Goal: Communication & Community: Answer question/provide support

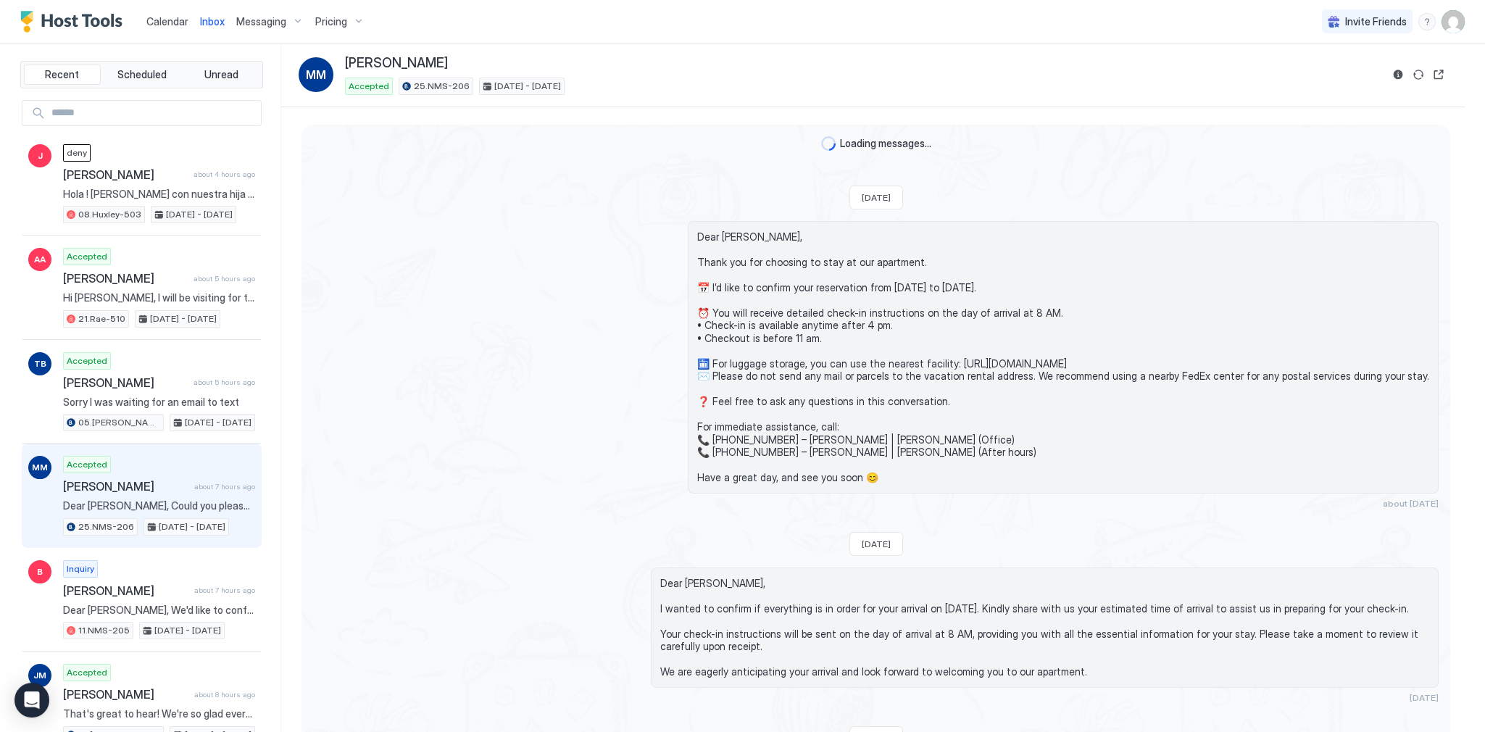
scroll to position [1280, 0]
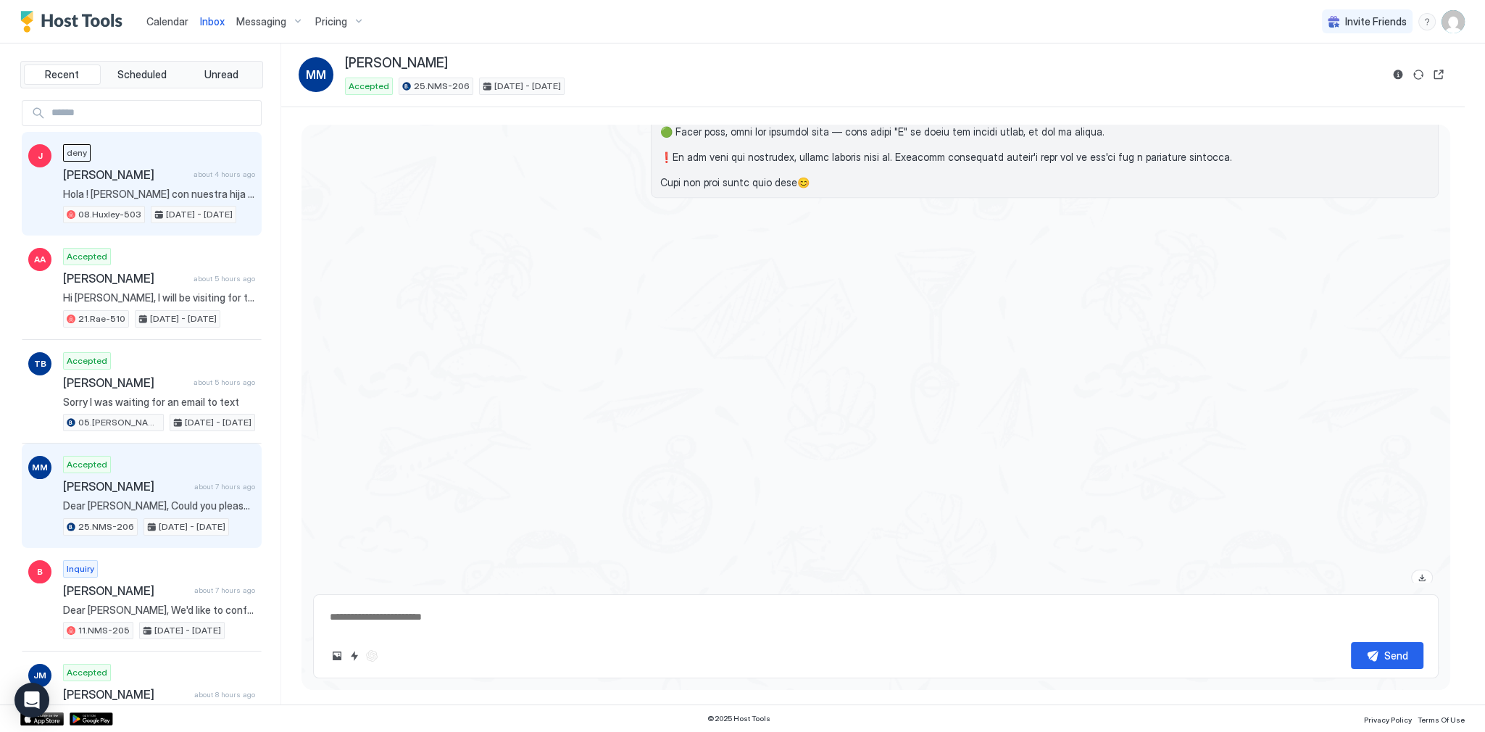
click at [191, 186] on div "[PERSON_NAME] about 4 hours ago Hola ! [PERSON_NAME] con nuestra hija a 1 año 0…" at bounding box center [159, 184] width 192 height 80
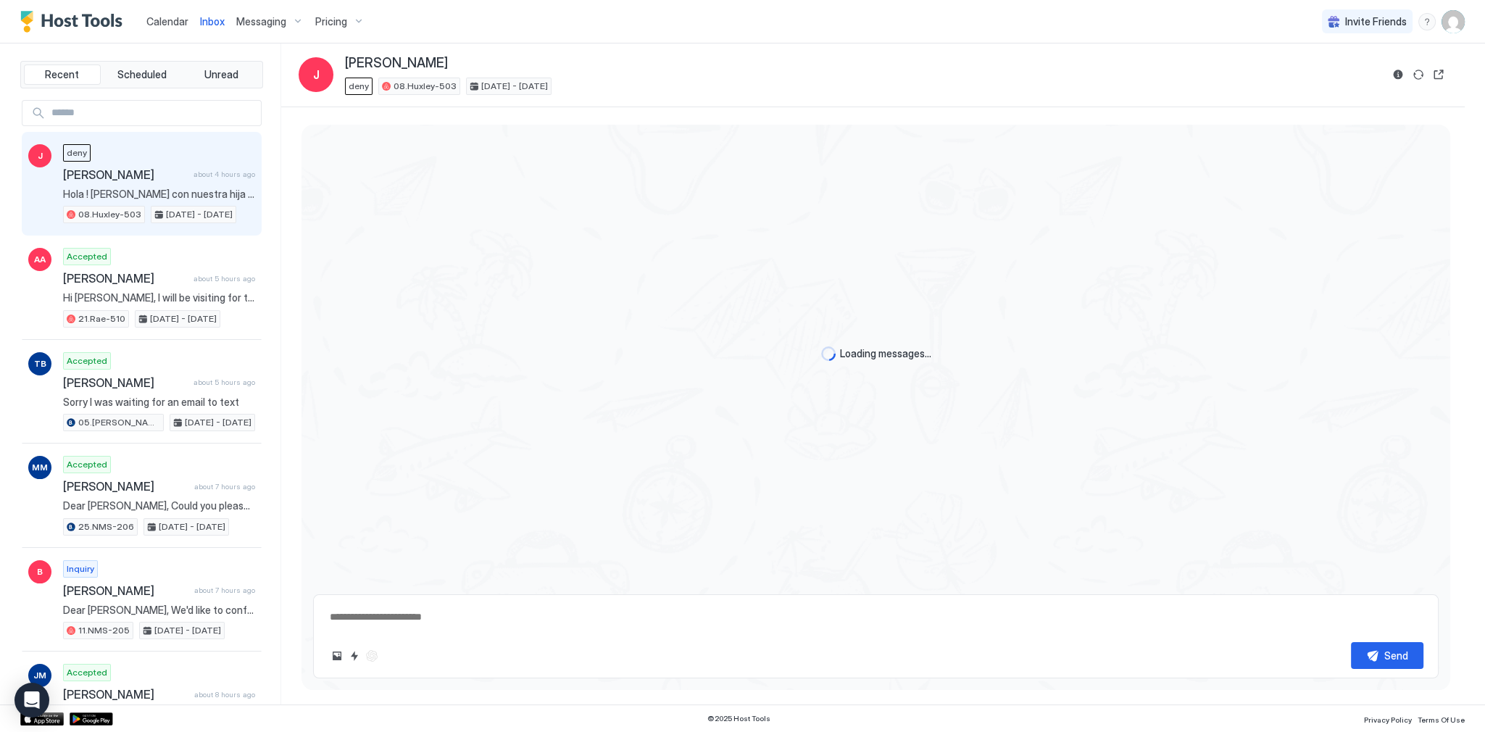
scroll to position [347, 0]
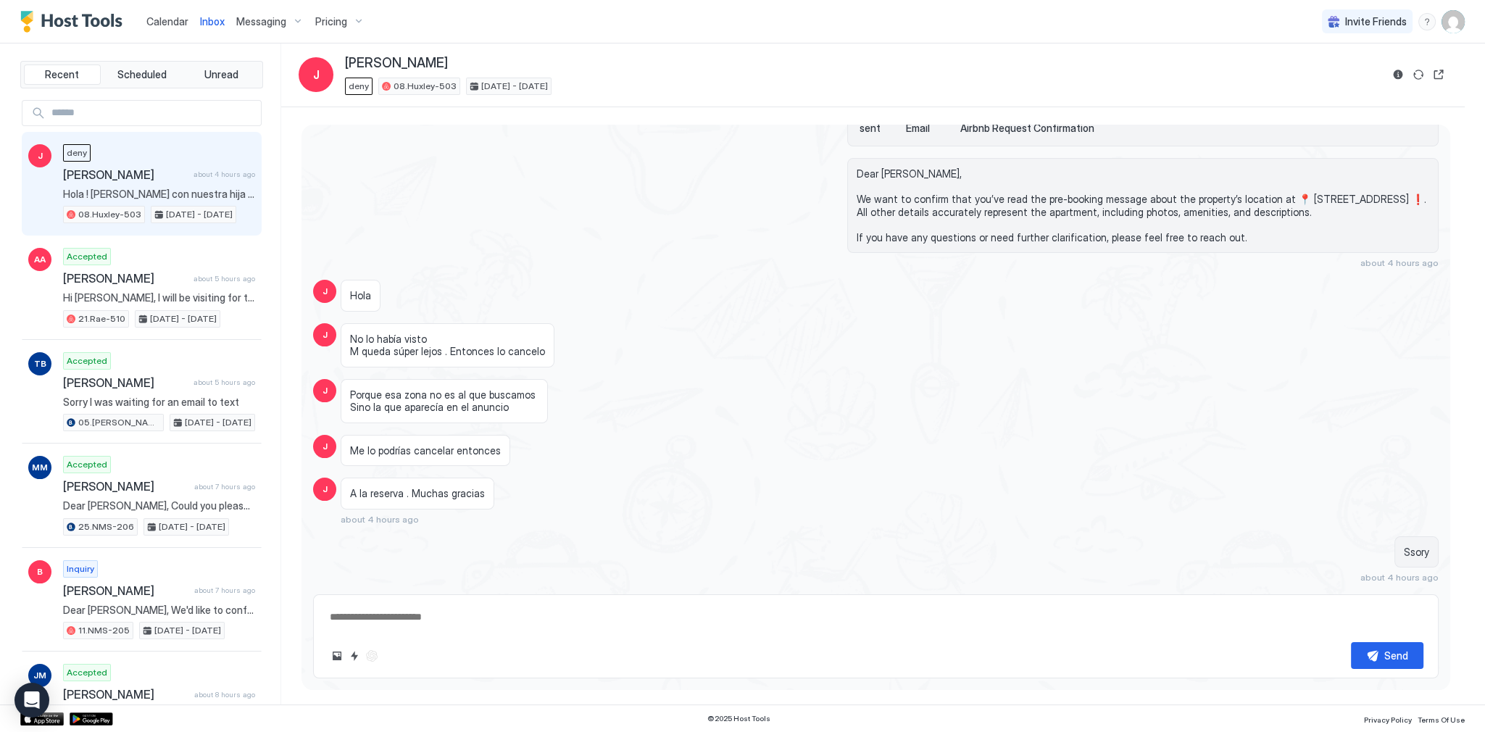
click at [769, 283] on div "Hola" at bounding box center [735, 296] width 788 height 32
click at [165, 17] on span "Calendar" at bounding box center [167, 21] width 42 height 12
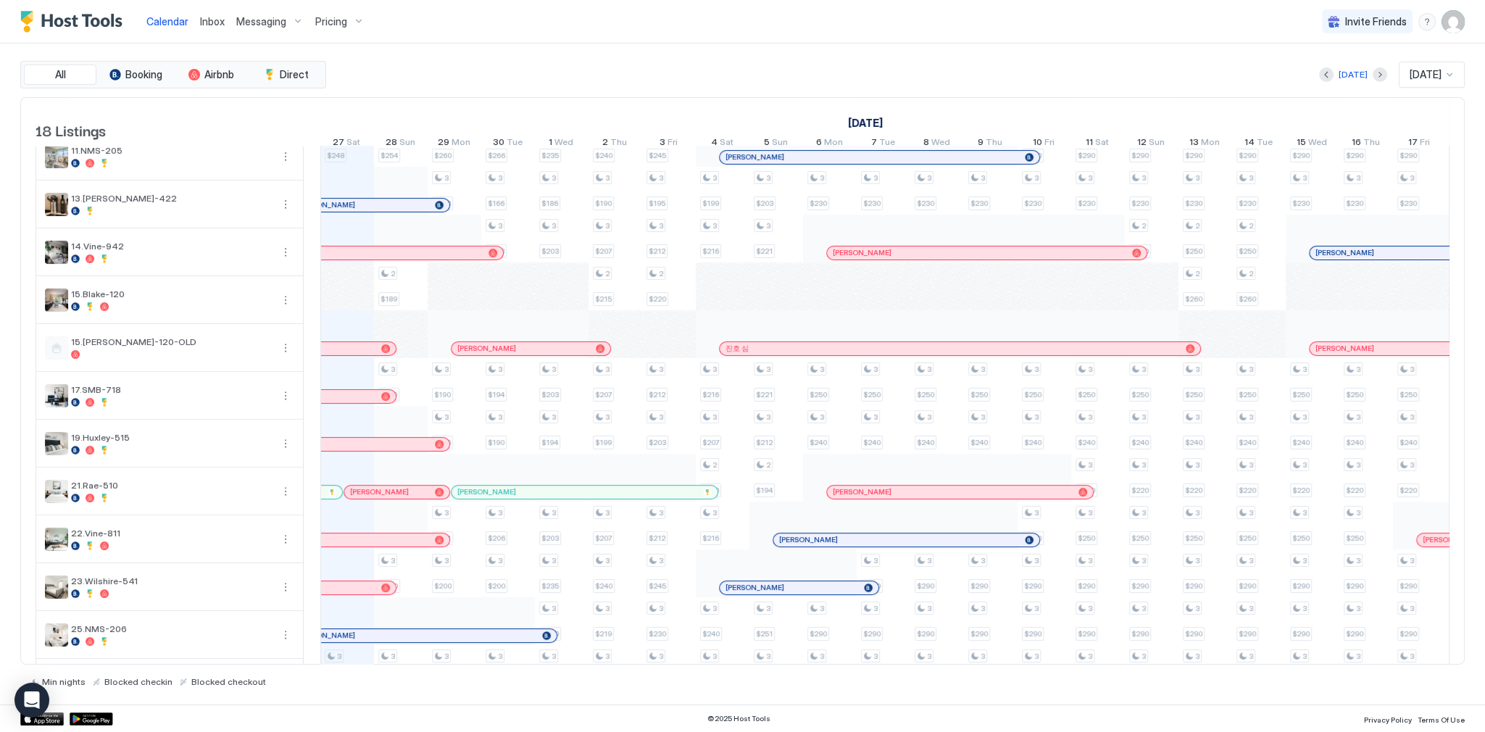
scroll to position [290, 0]
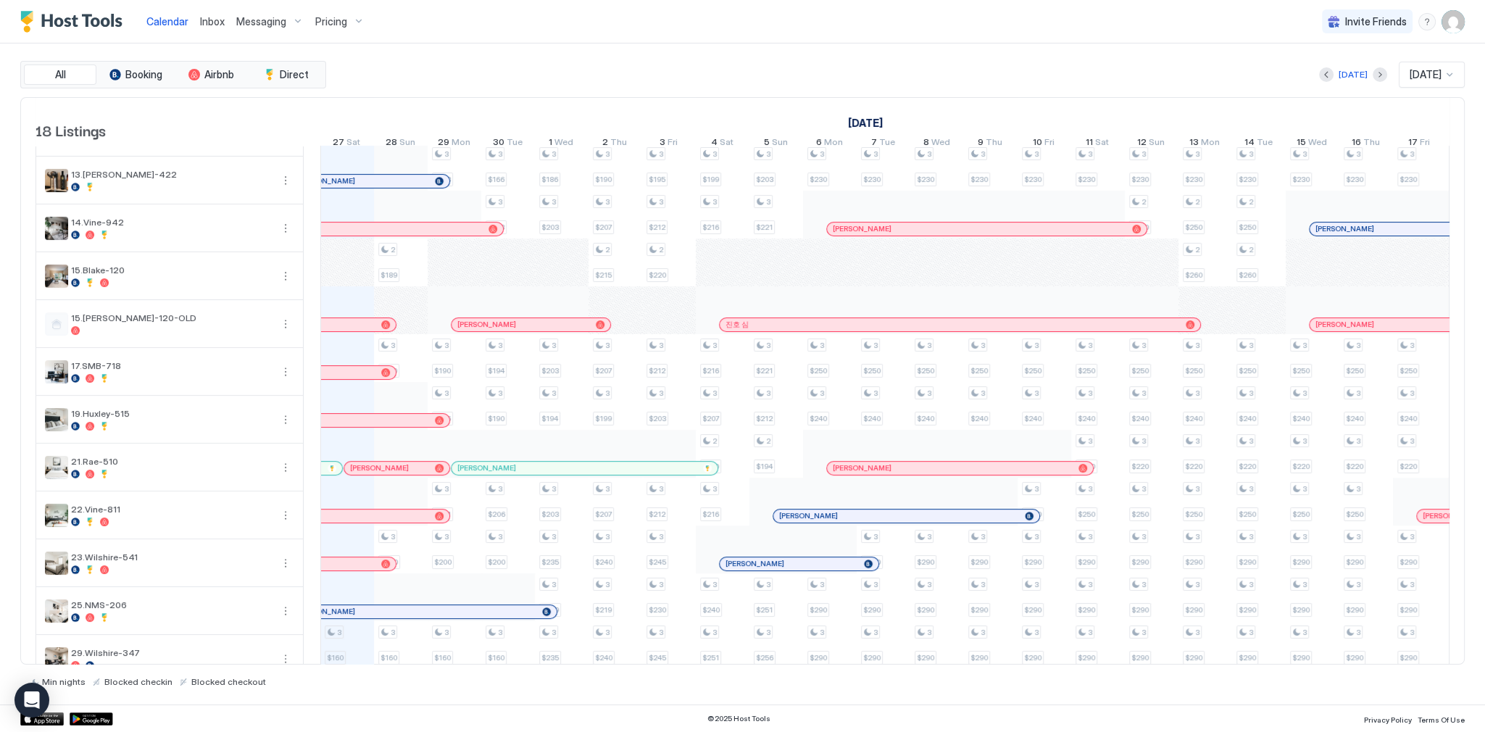
click at [210, 25] on span "Inbox" at bounding box center [212, 21] width 25 height 12
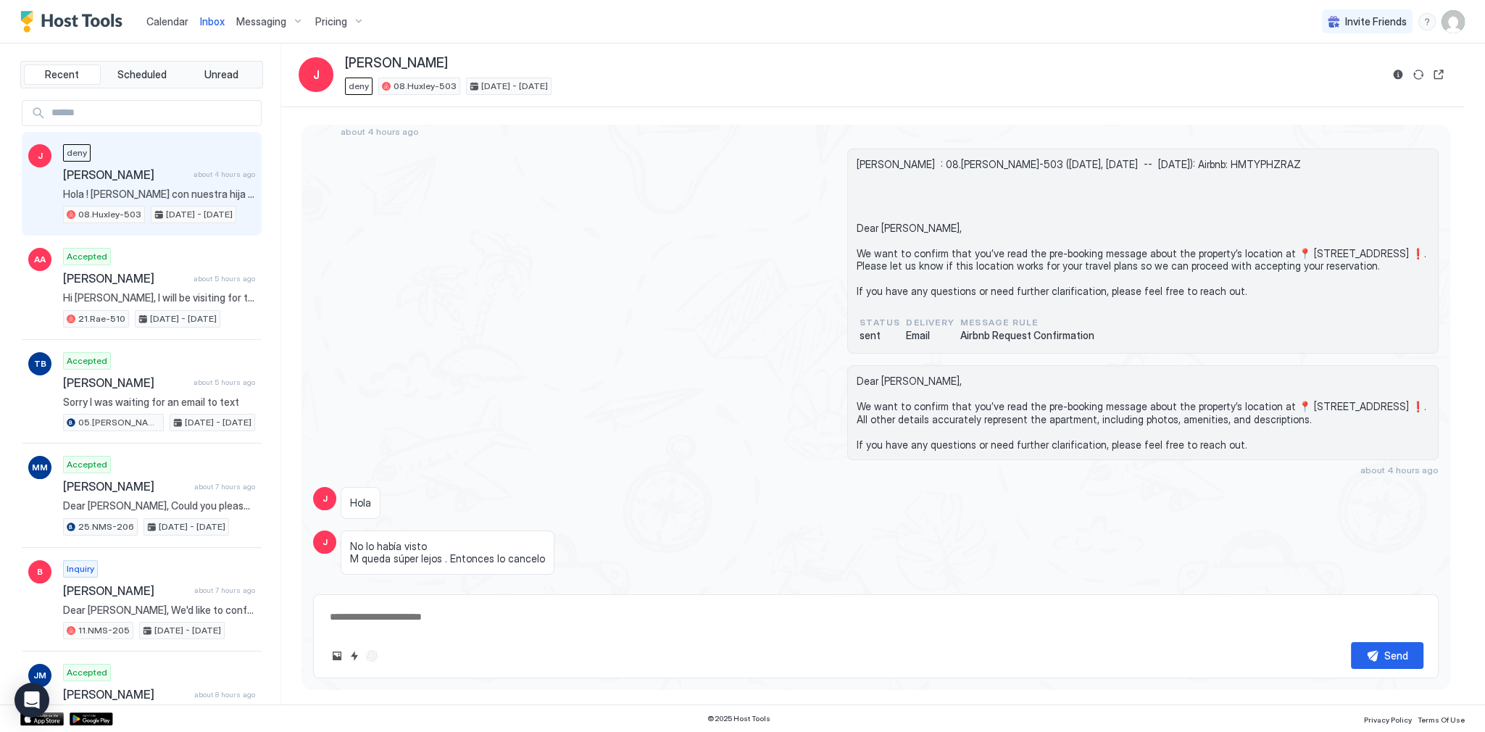
scroll to position [347, 0]
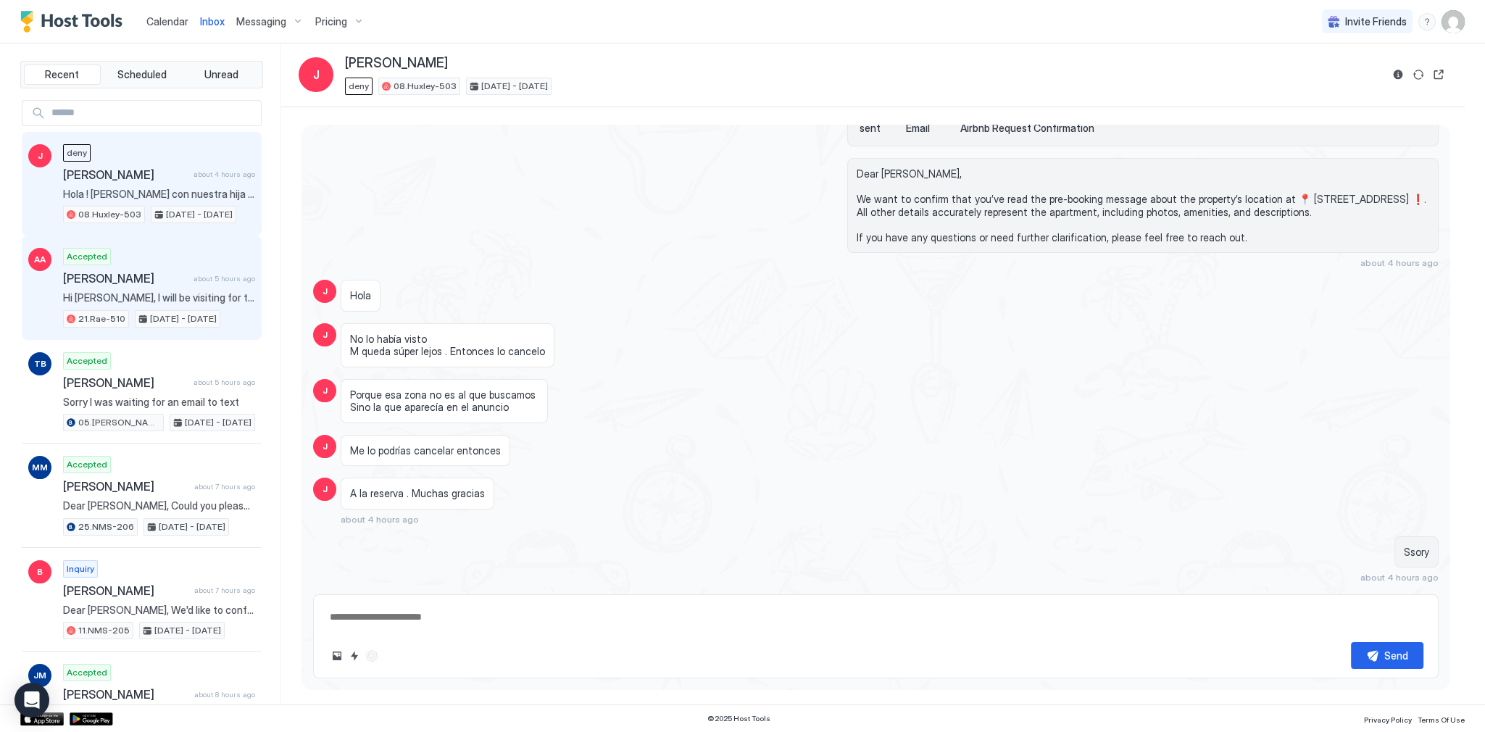
click at [141, 271] on span "[PERSON_NAME]" at bounding box center [125, 278] width 125 height 14
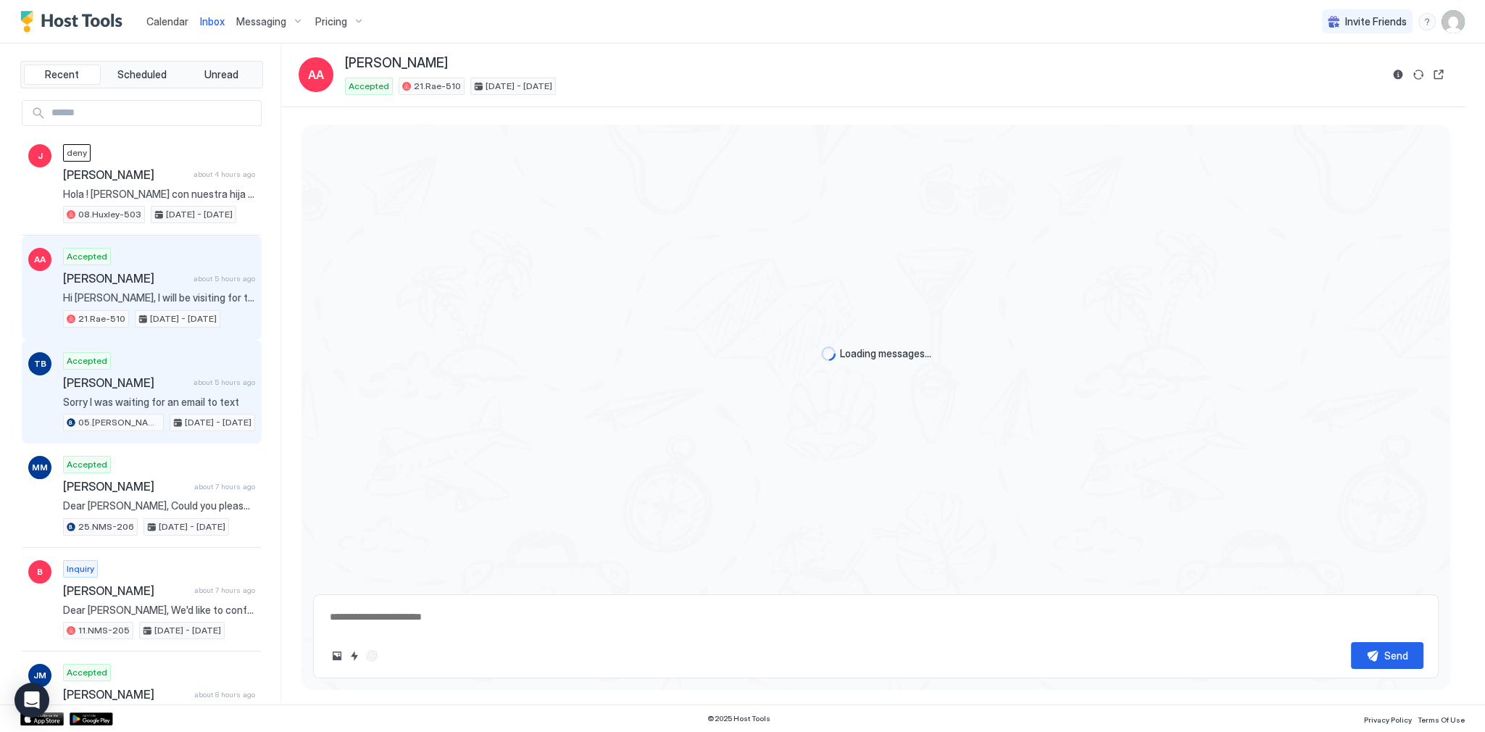
scroll to position [186, 0]
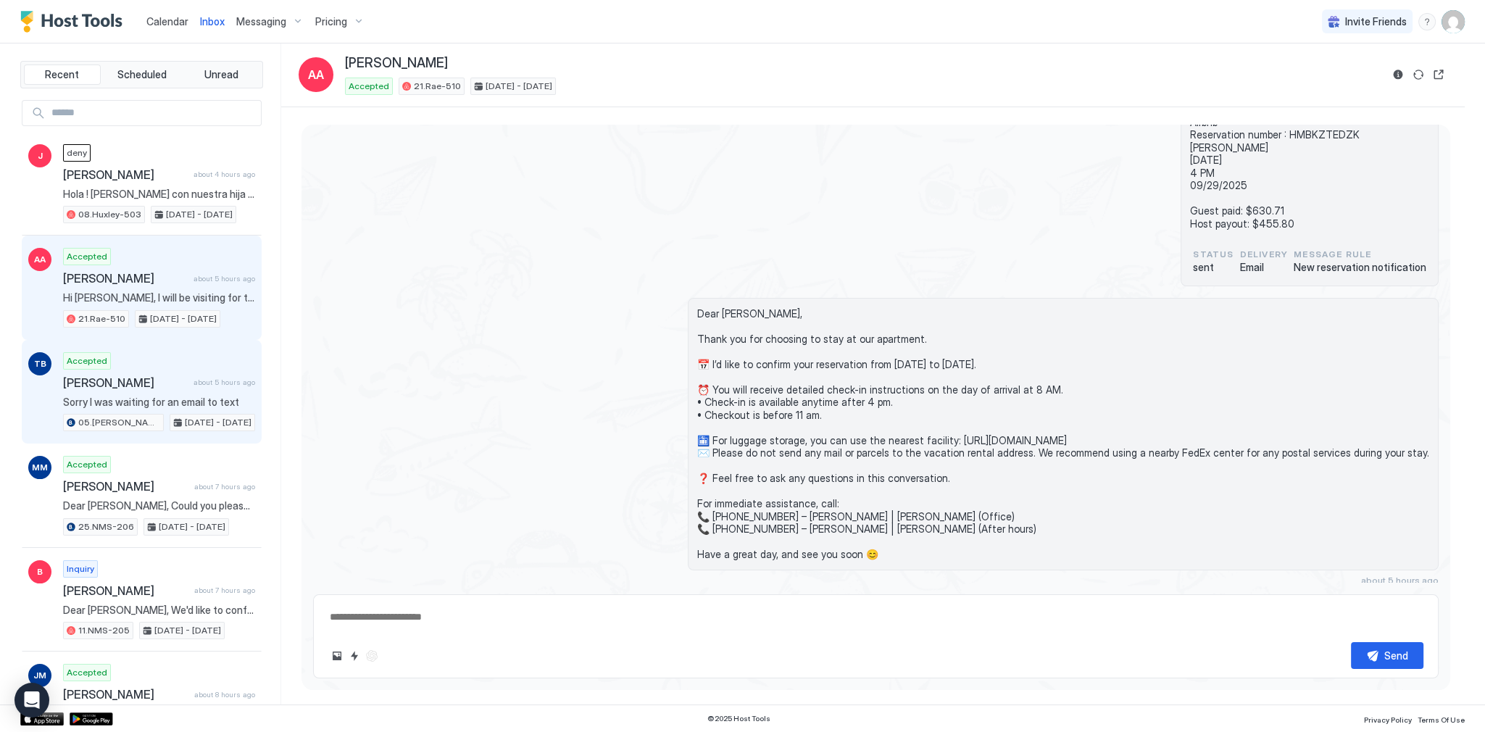
click at [177, 367] on div "Accepted [PERSON_NAME] about 5 hours ago Sorry I was waiting for an email to te…" at bounding box center [159, 392] width 192 height 80
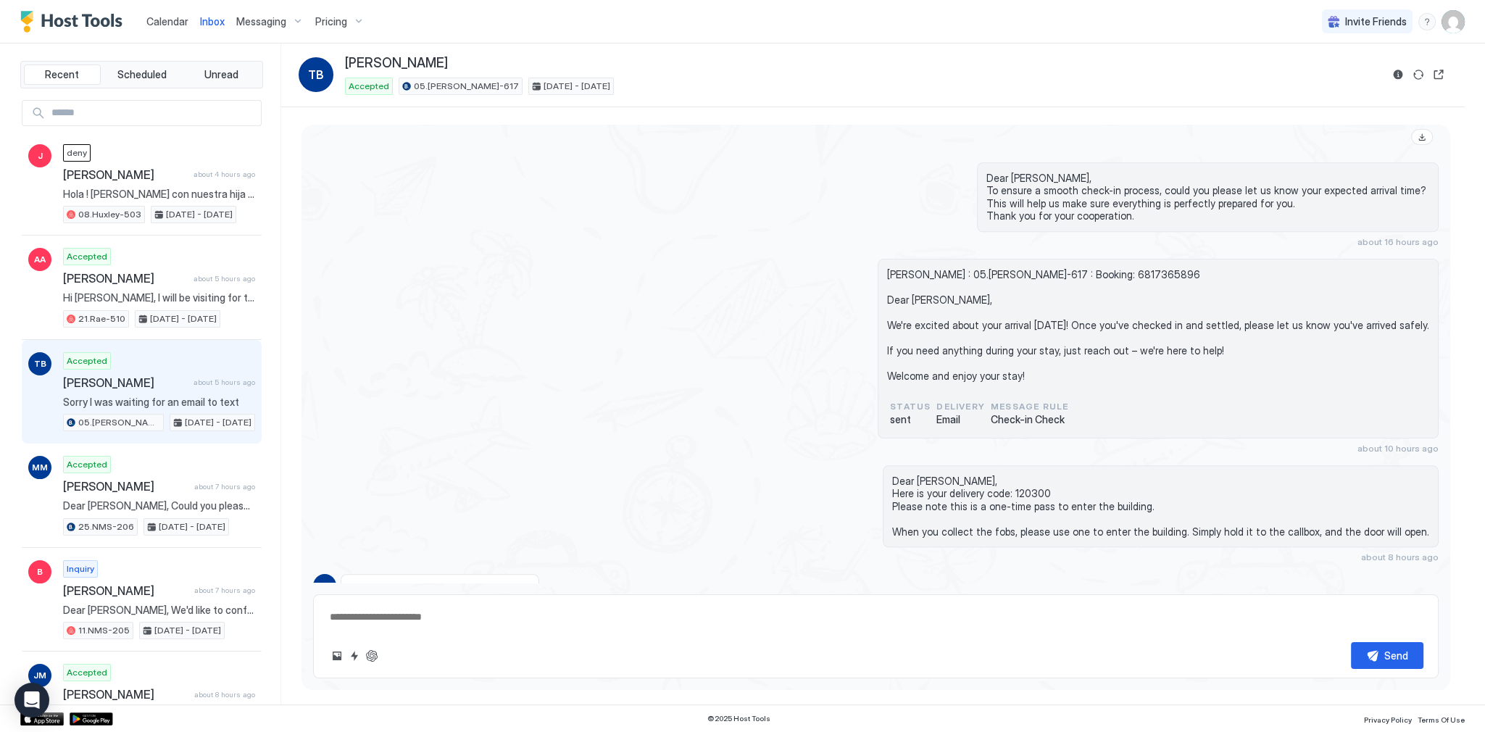
scroll to position [2347, 0]
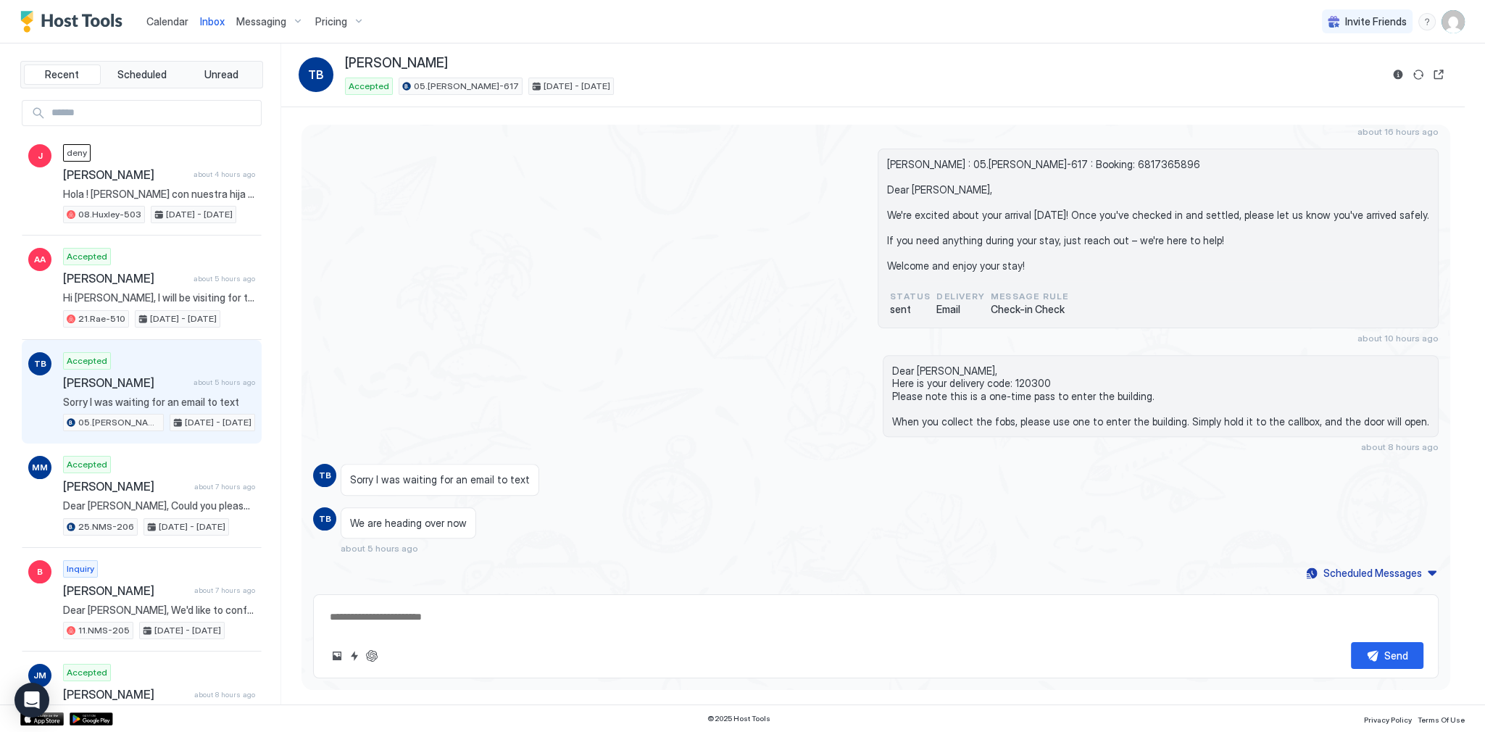
click at [452, 482] on span "Sorry I was waiting for an email to text" at bounding box center [440, 479] width 180 height 13
click at [498, 481] on span "Sorry I was waiting for an email to text" at bounding box center [440, 479] width 180 height 13
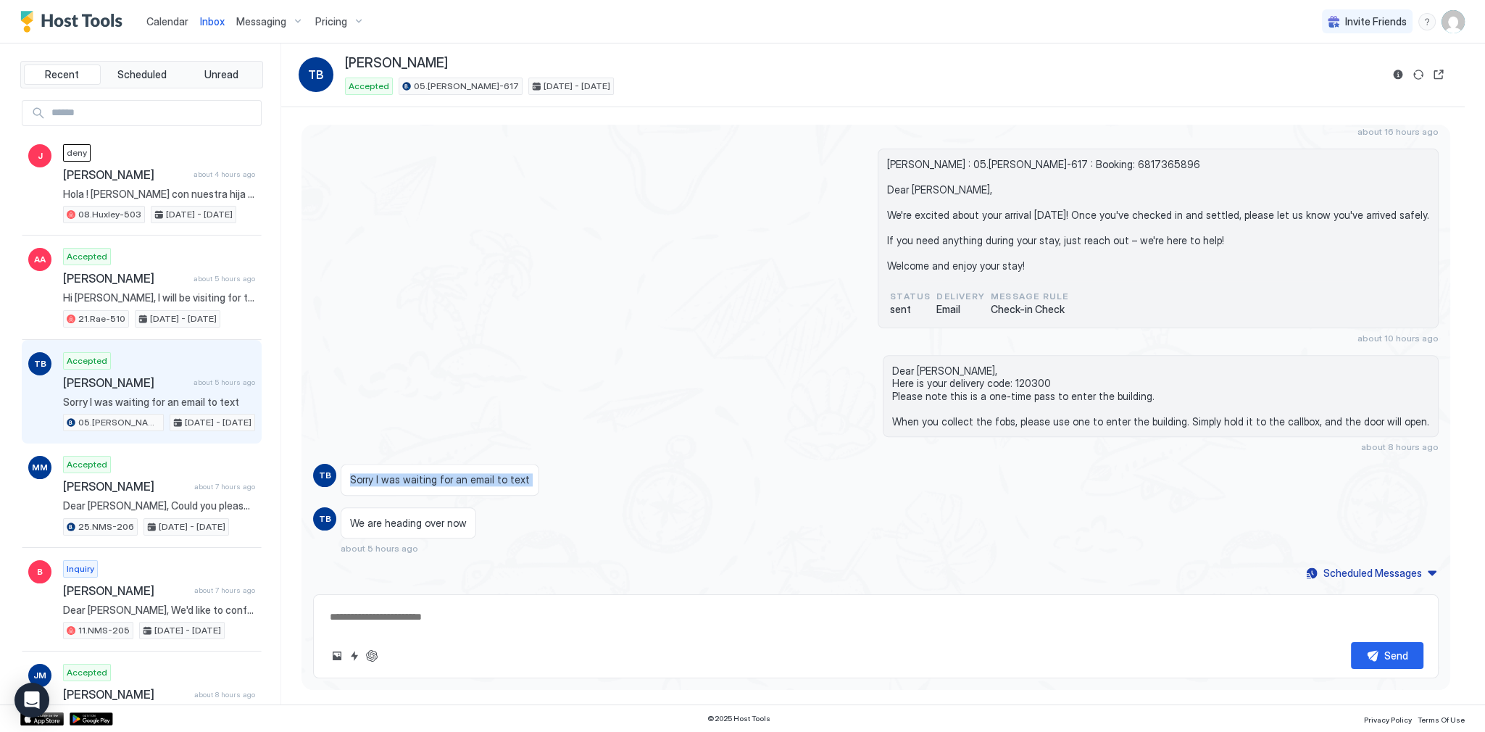
click at [498, 481] on span "Sorry I was waiting for an email to text" at bounding box center [440, 479] width 180 height 13
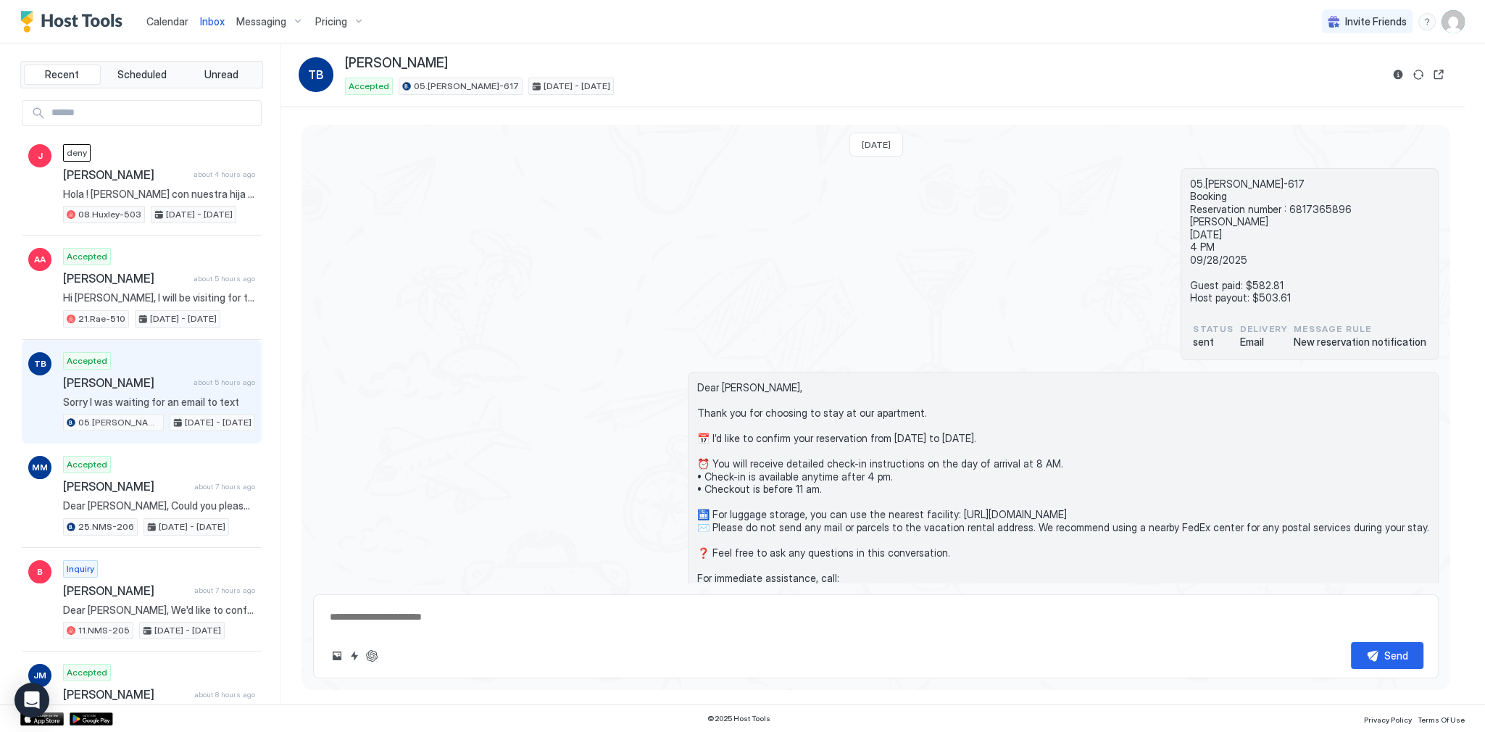
scroll to position [0, 0]
click at [1401, 72] on button "Reservation information" at bounding box center [1398, 74] width 17 height 17
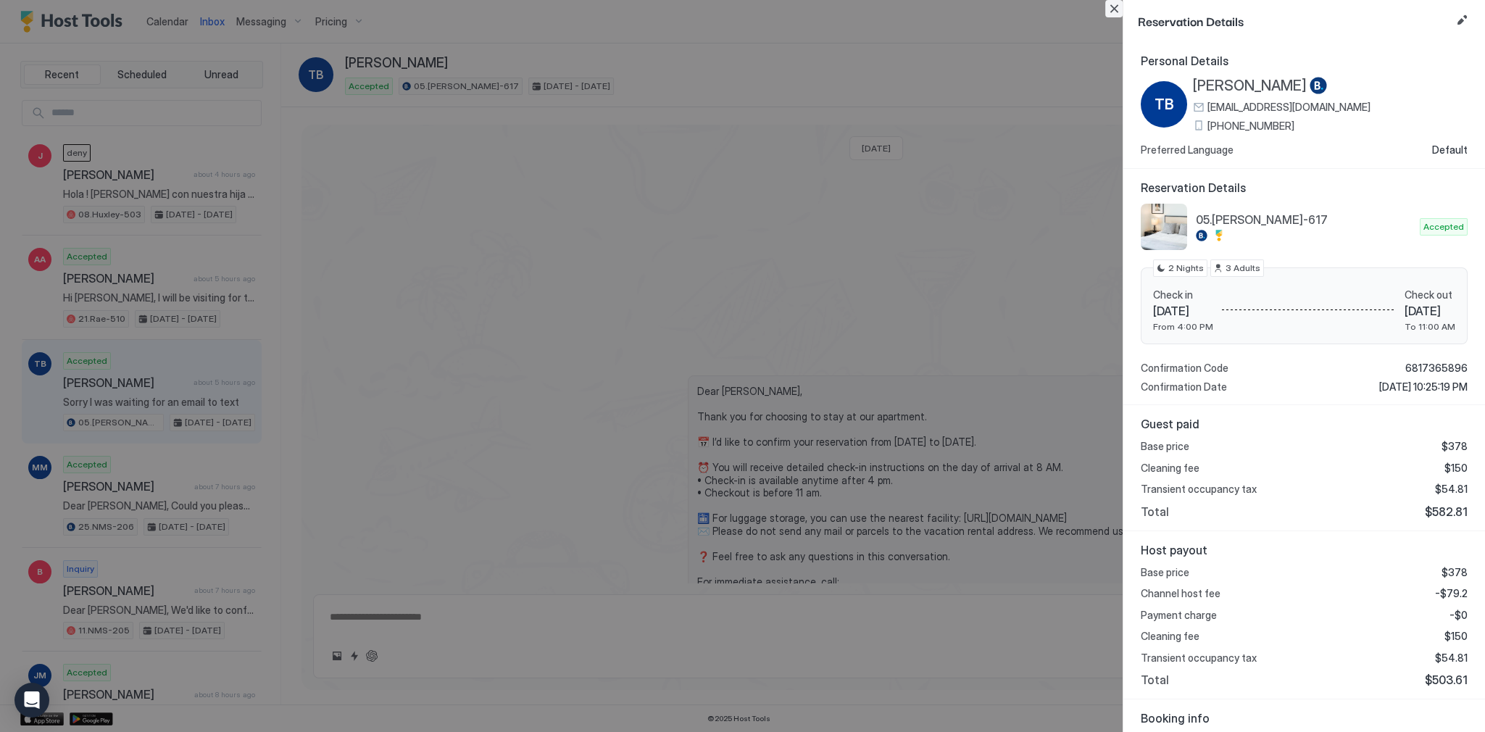
click at [1115, 6] on button "Close" at bounding box center [1114, 8] width 17 height 17
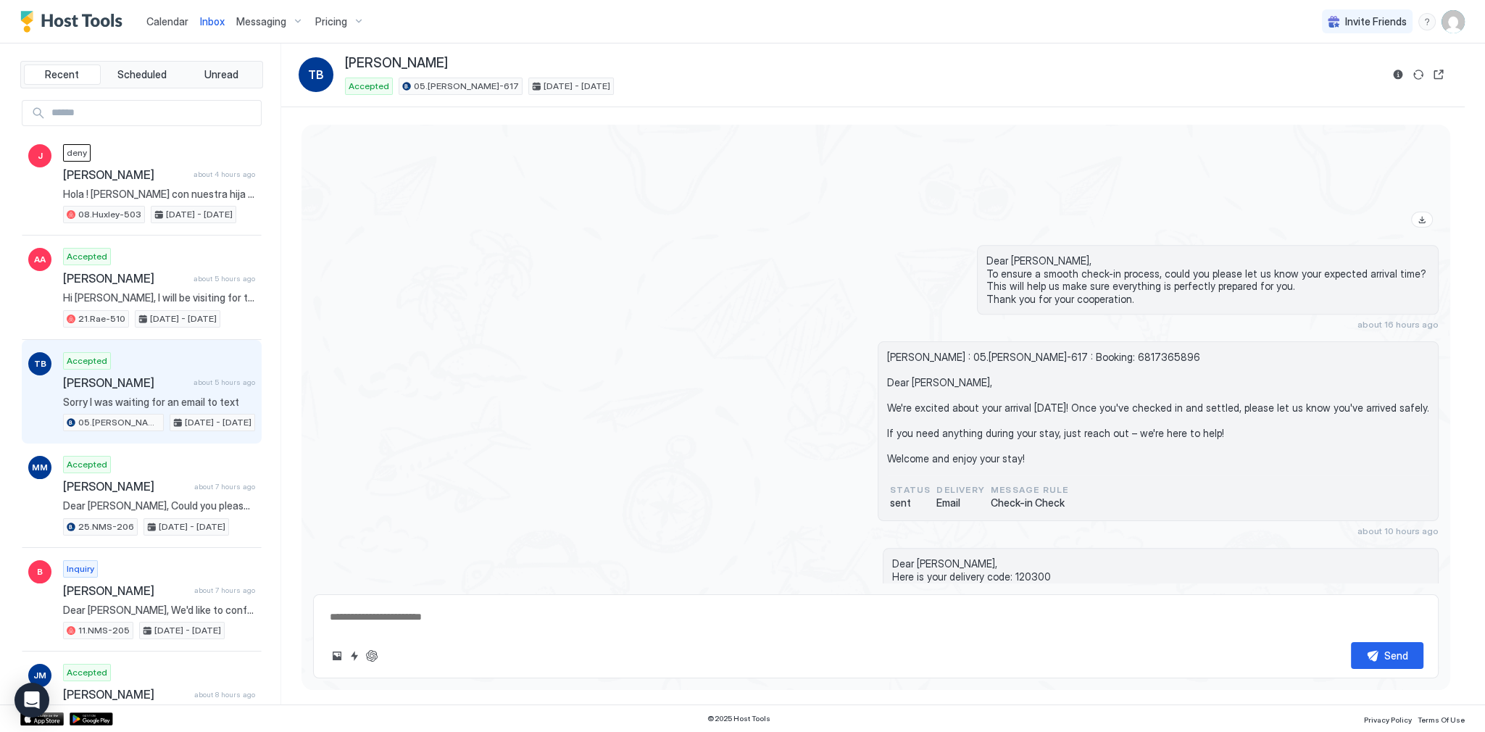
scroll to position [2503, 0]
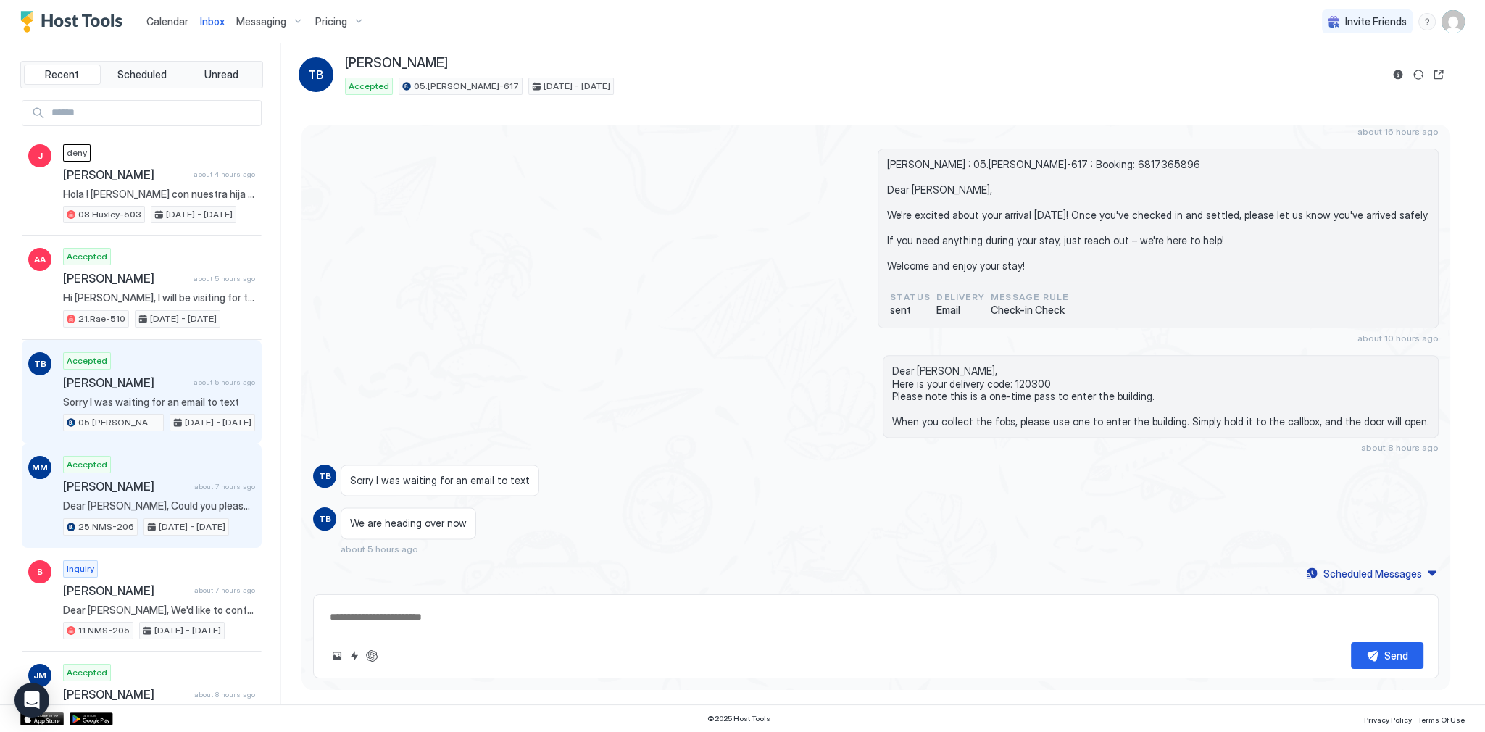
click at [153, 500] on span "Dear [PERSON_NAME], Could you please confirm that you collected one FOB from th…" at bounding box center [159, 506] width 192 height 13
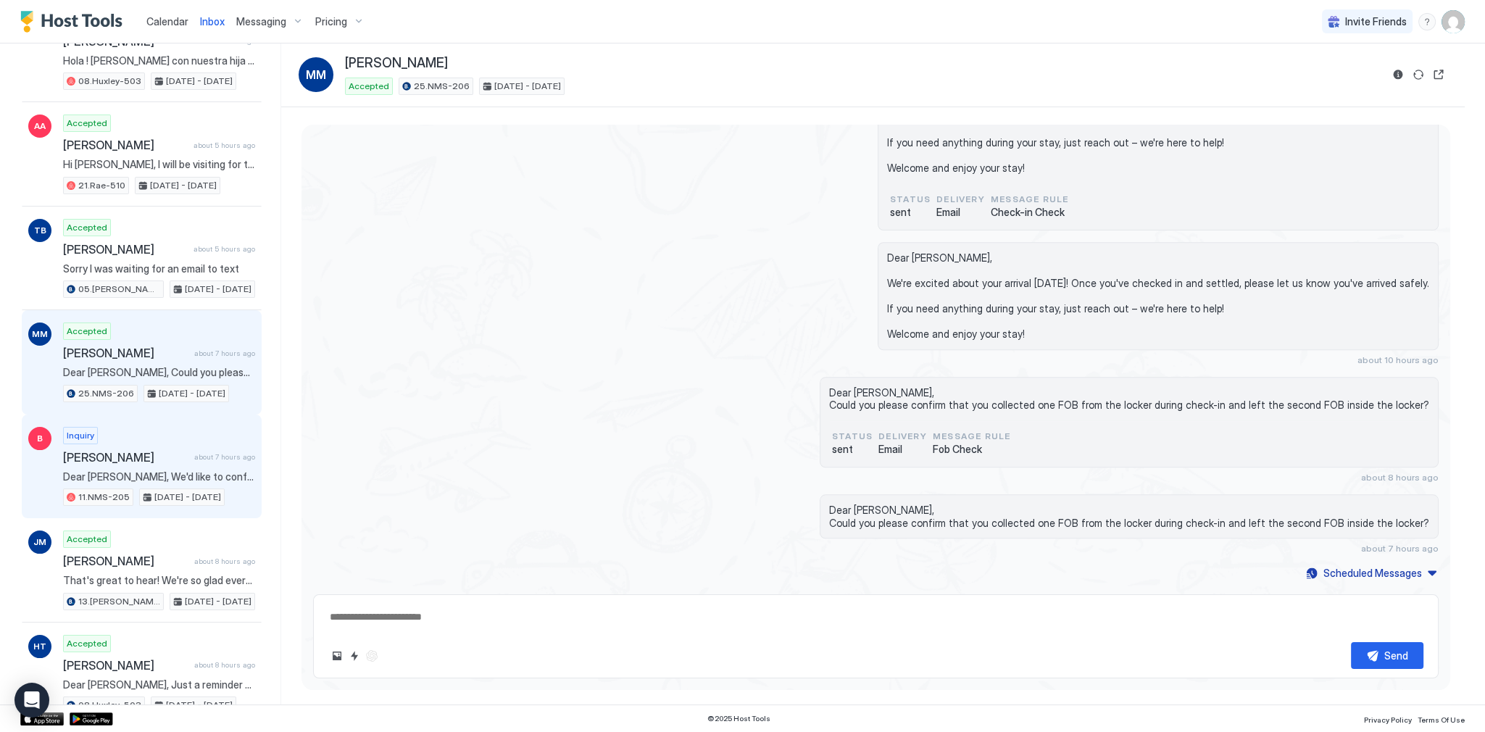
scroll to position [174, 0]
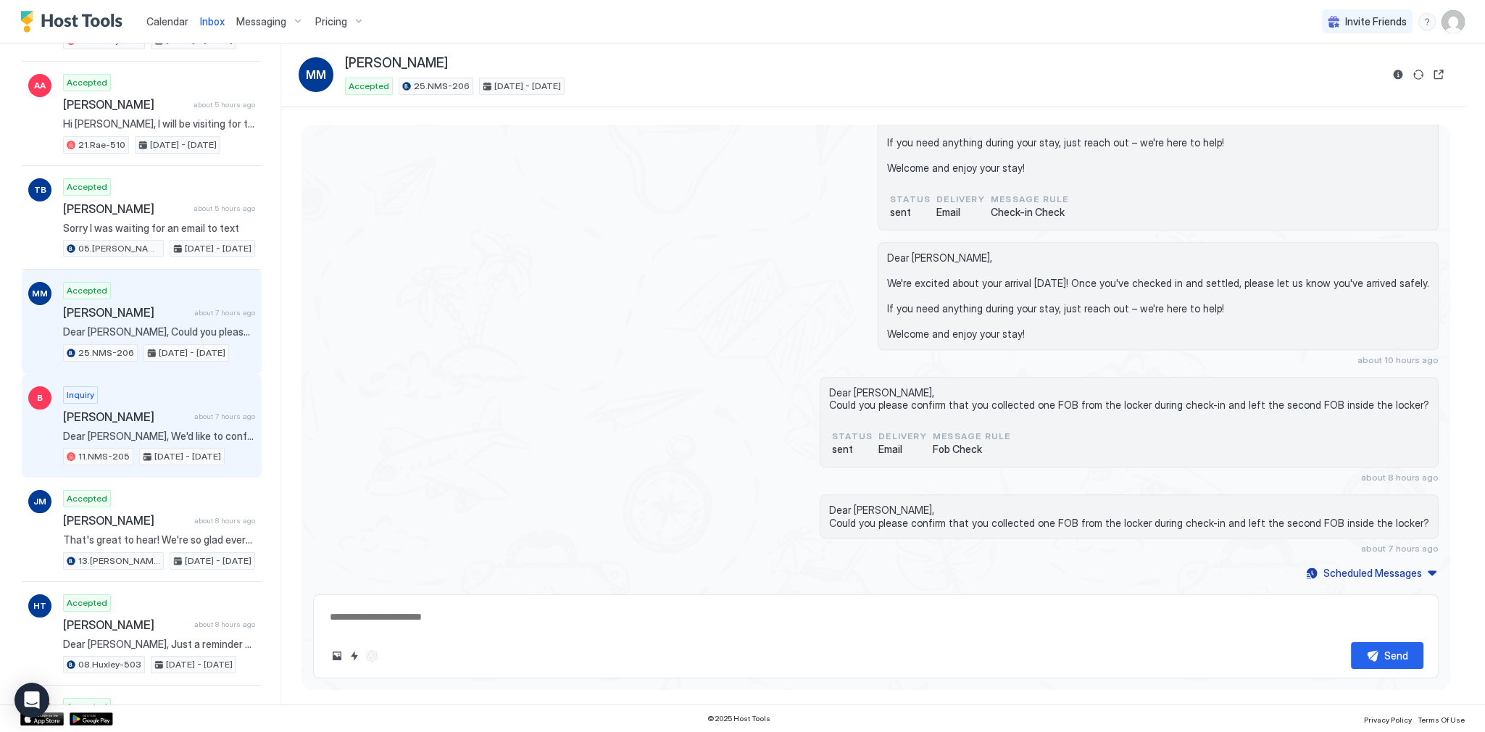
click at [178, 412] on span "[PERSON_NAME]" at bounding box center [125, 417] width 125 height 14
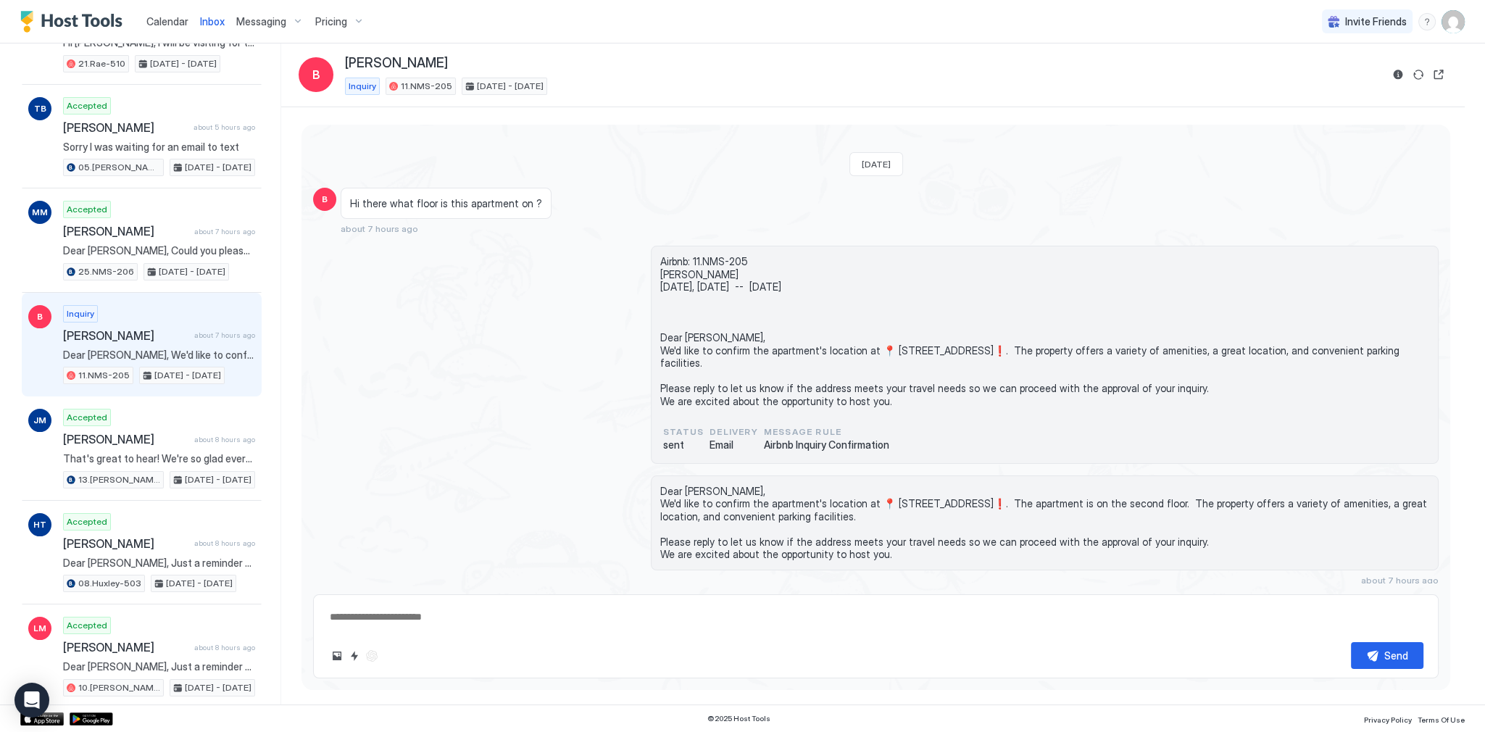
scroll to position [290, 0]
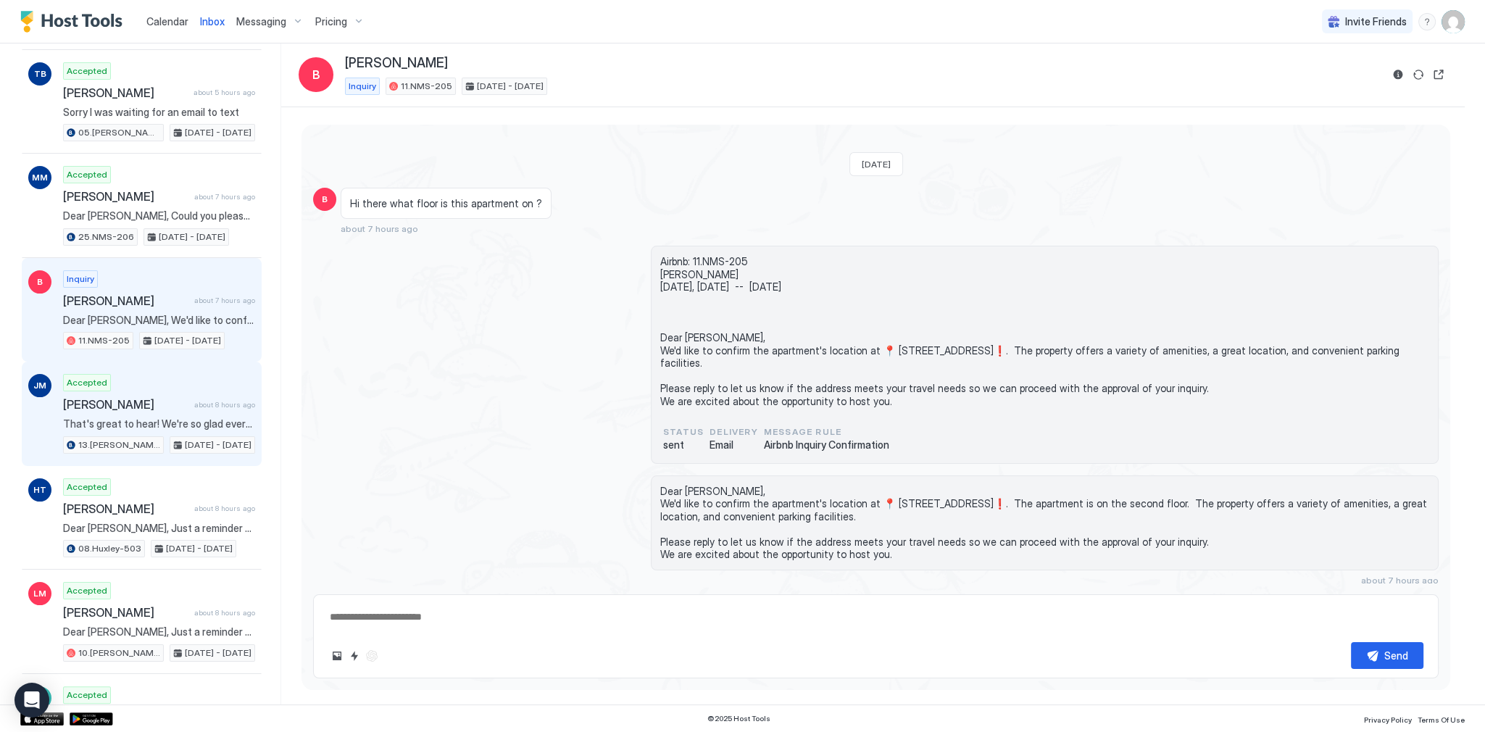
click at [210, 400] on span "about 8 hours ago" at bounding box center [224, 404] width 61 height 9
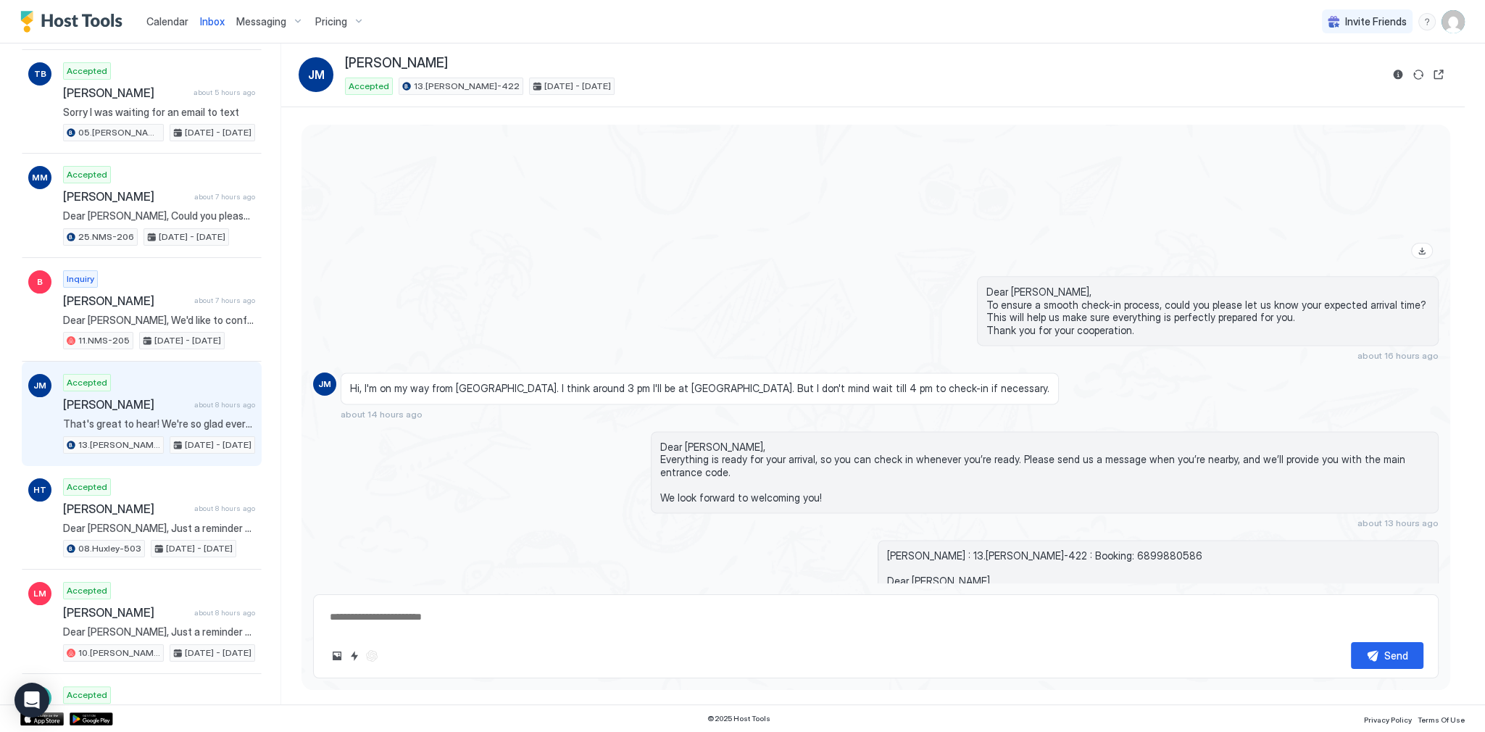
scroll to position [3261, 0]
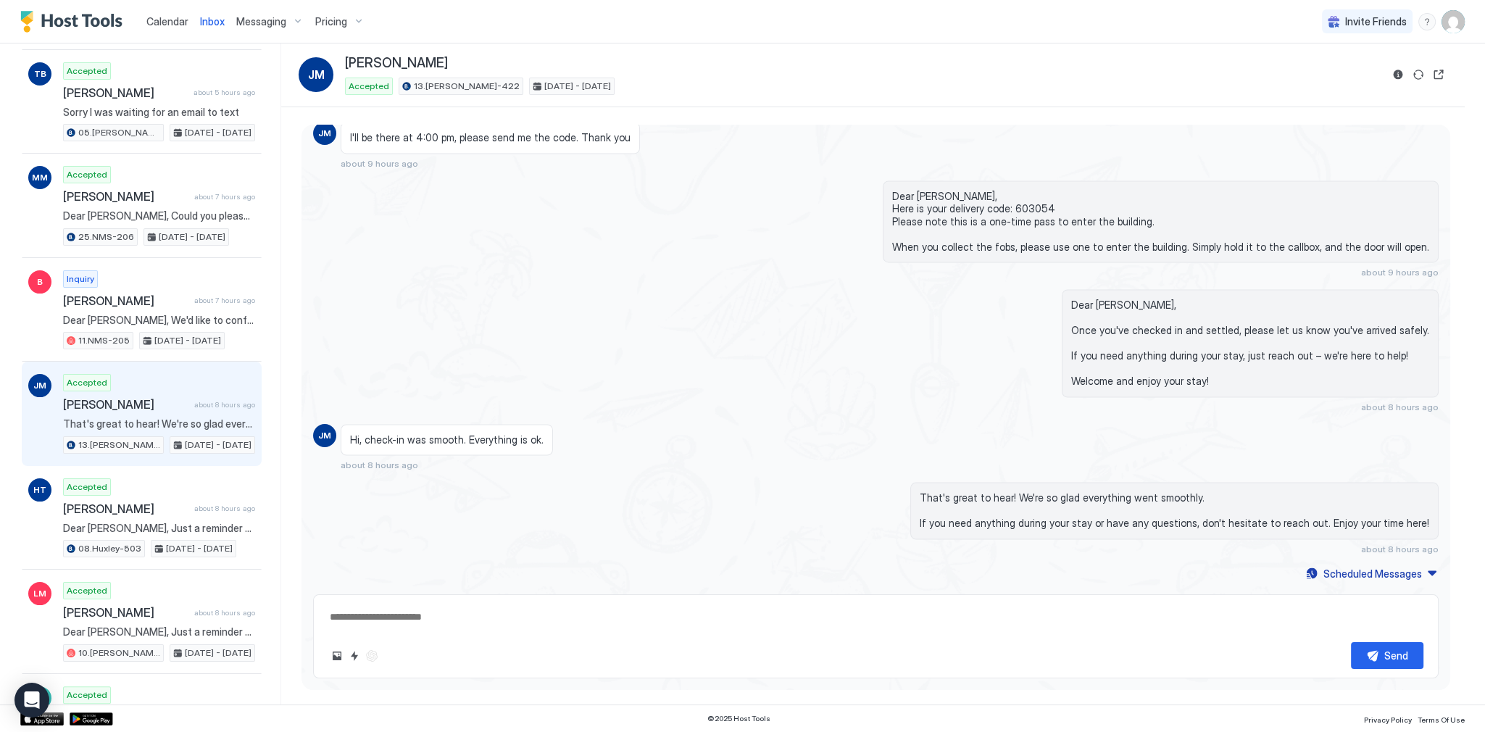
click at [731, 402] on div "Dear [PERSON_NAME], Once you've checked in and settled, please let us know you'…" at bounding box center [1045, 350] width 788 height 123
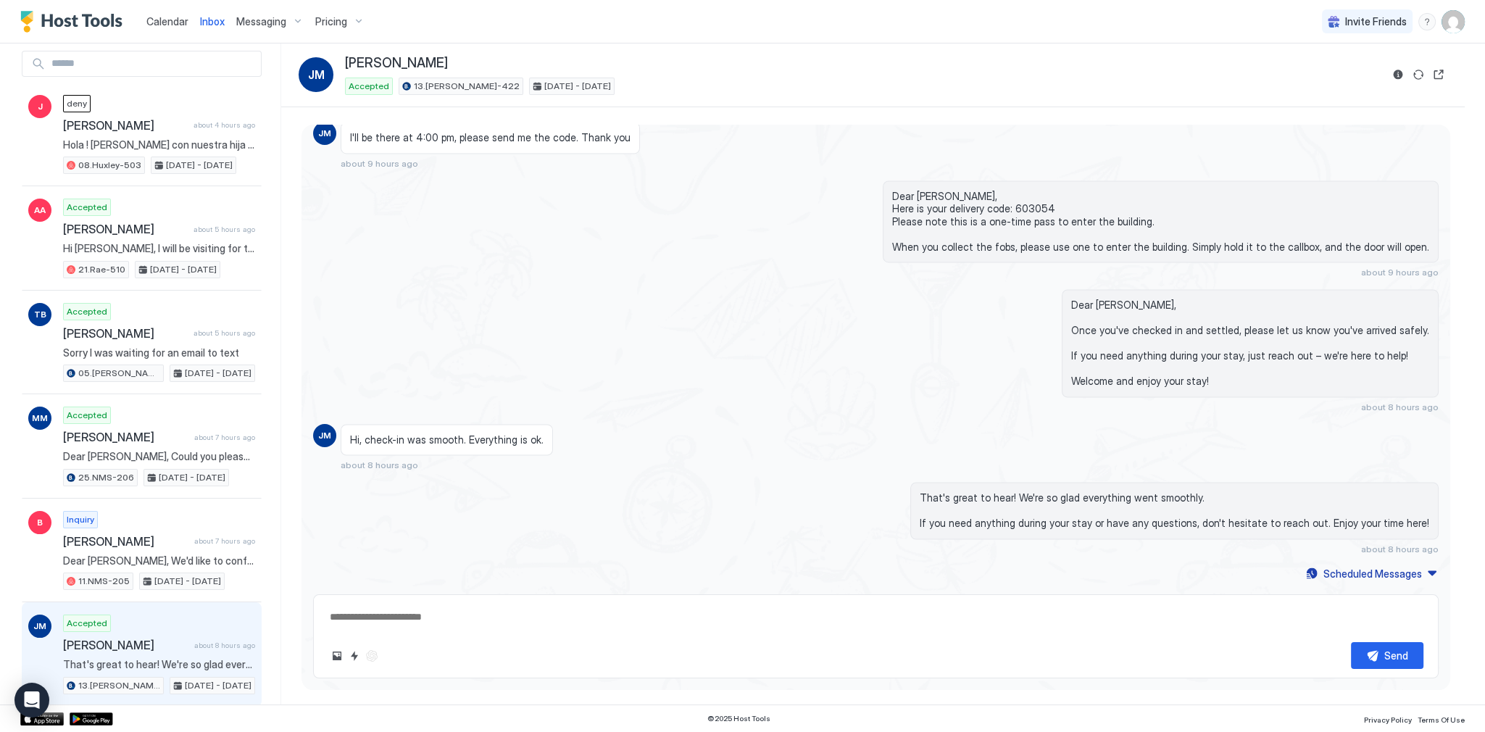
scroll to position [0, 0]
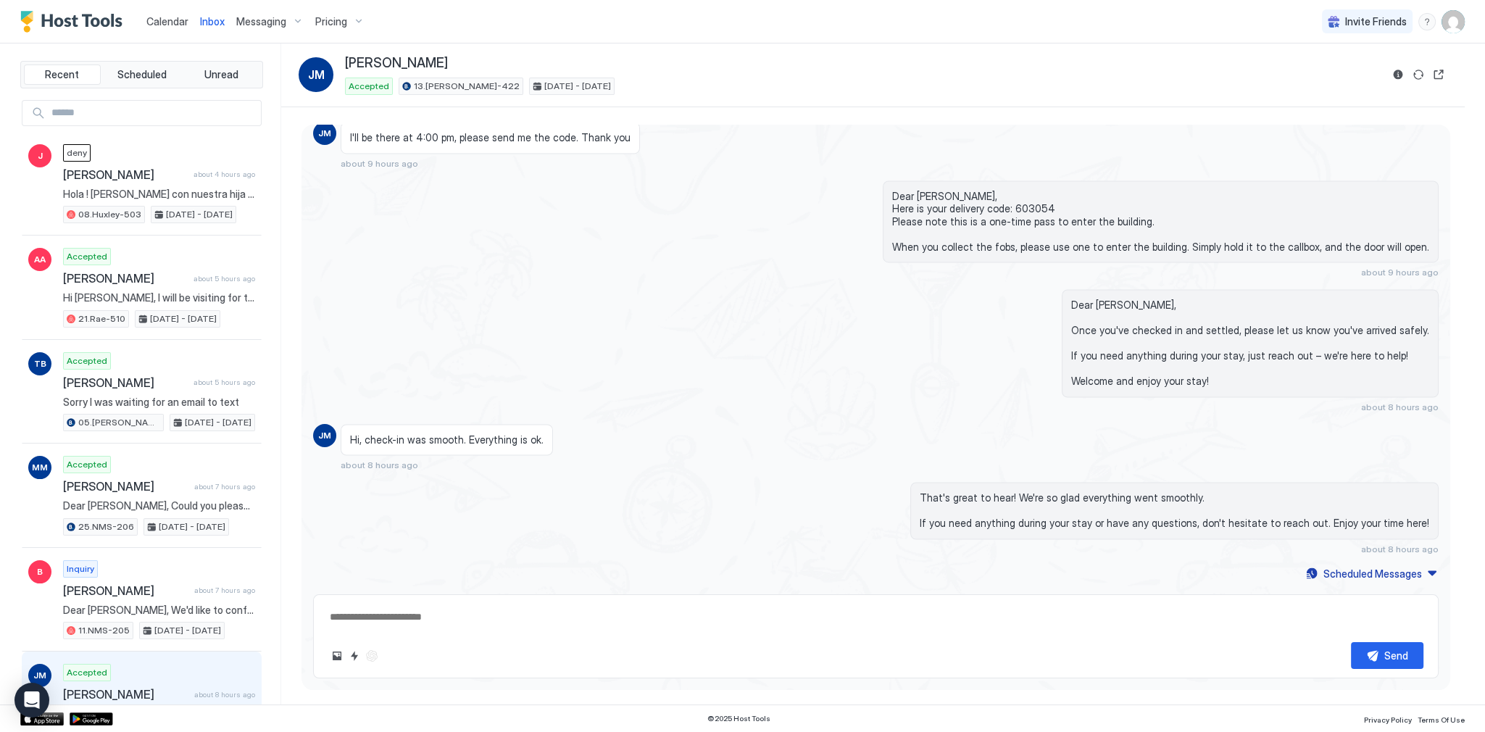
click at [169, 18] on span "Calendar" at bounding box center [167, 21] width 42 height 12
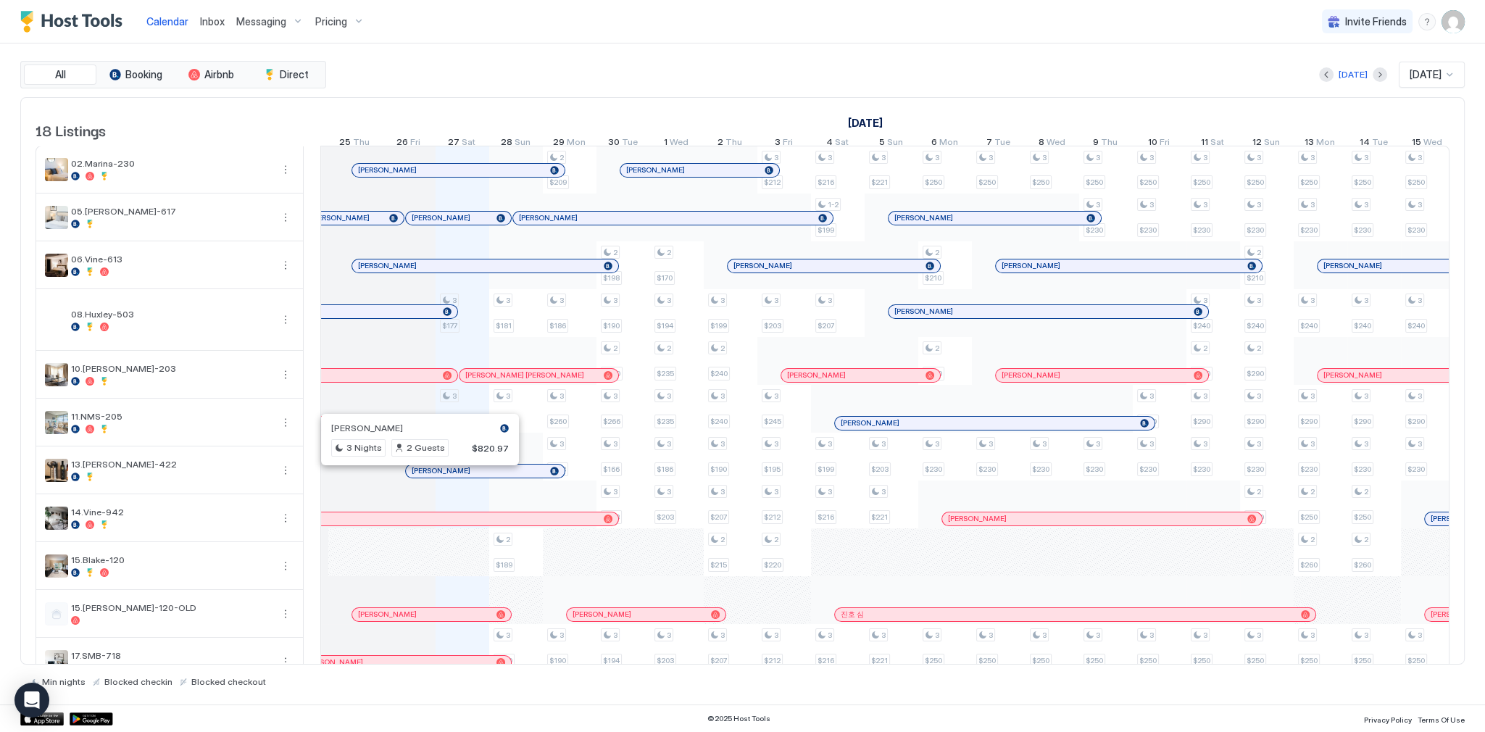
scroll to position [0, 689]
click at [501, 477] on div at bounding box center [502, 471] width 12 height 12
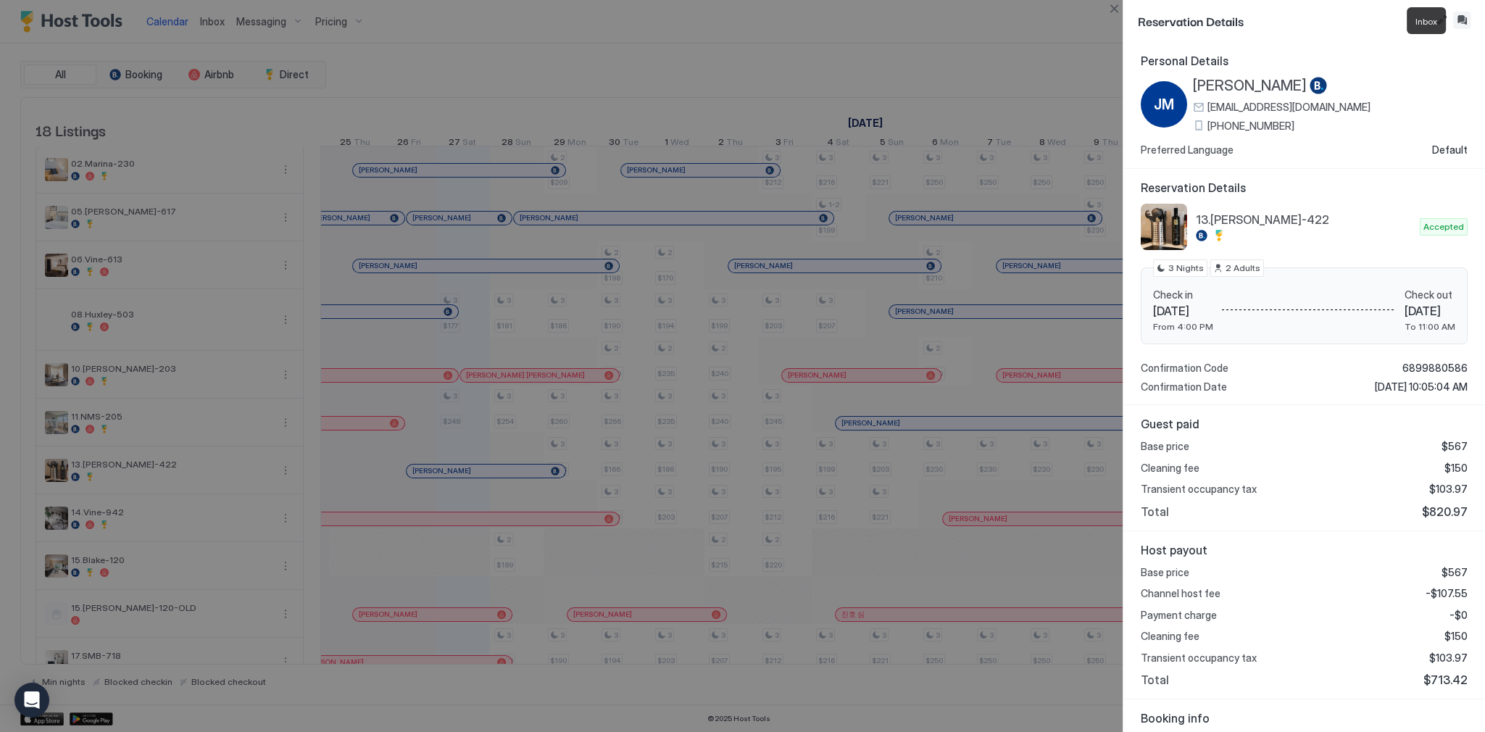
click at [1462, 20] on button "Inbox" at bounding box center [1462, 20] width 17 height 17
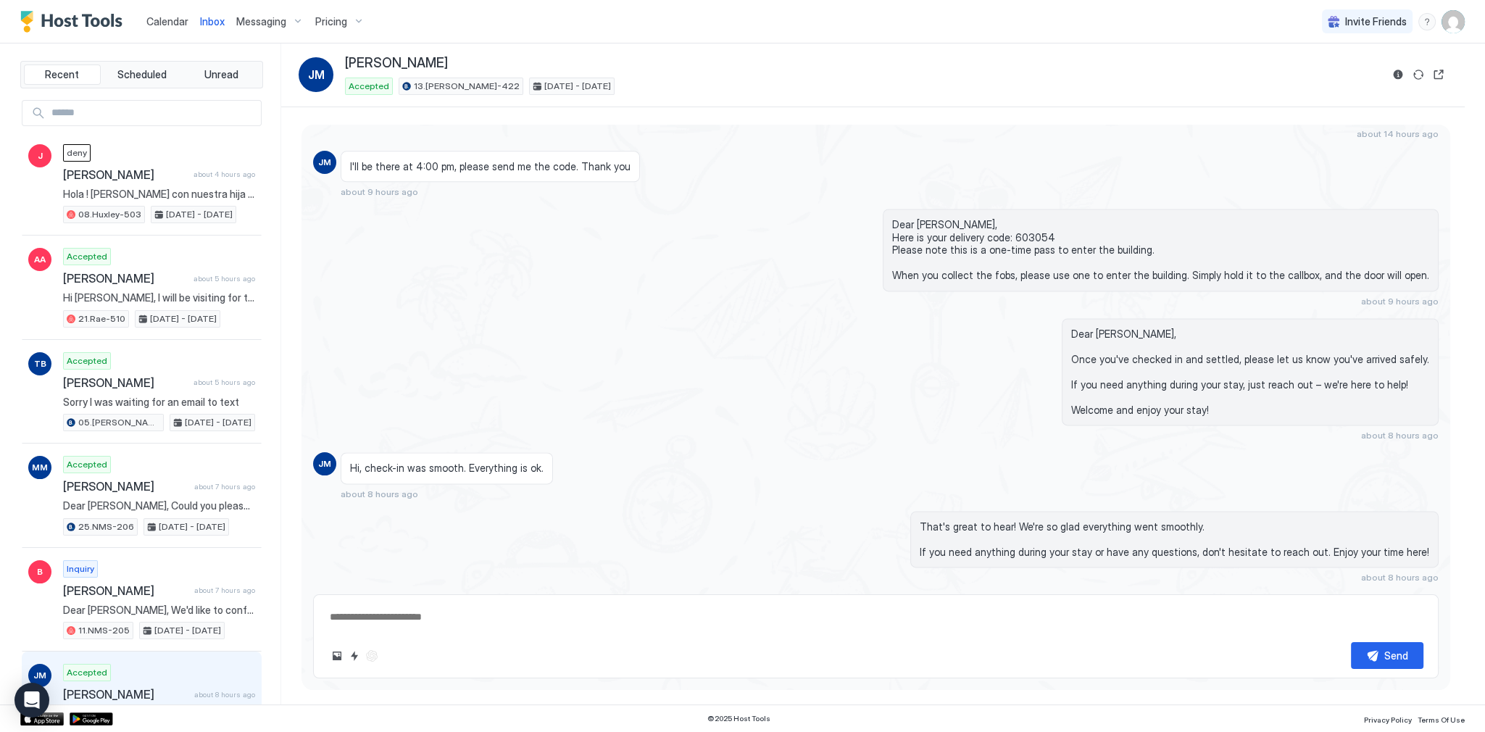
scroll to position [3262, 0]
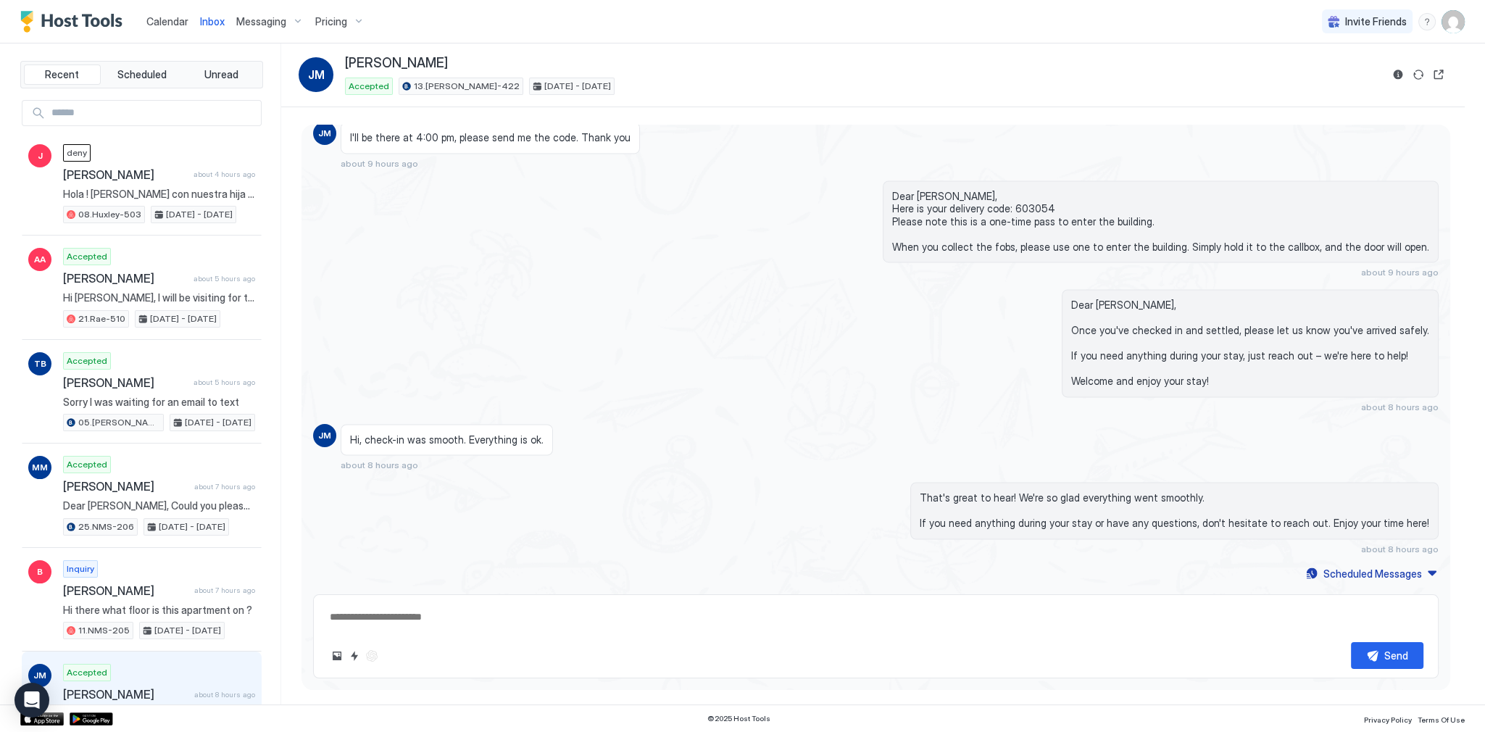
click at [502, 623] on textarea at bounding box center [875, 617] width 1095 height 27
paste textarea "**********"
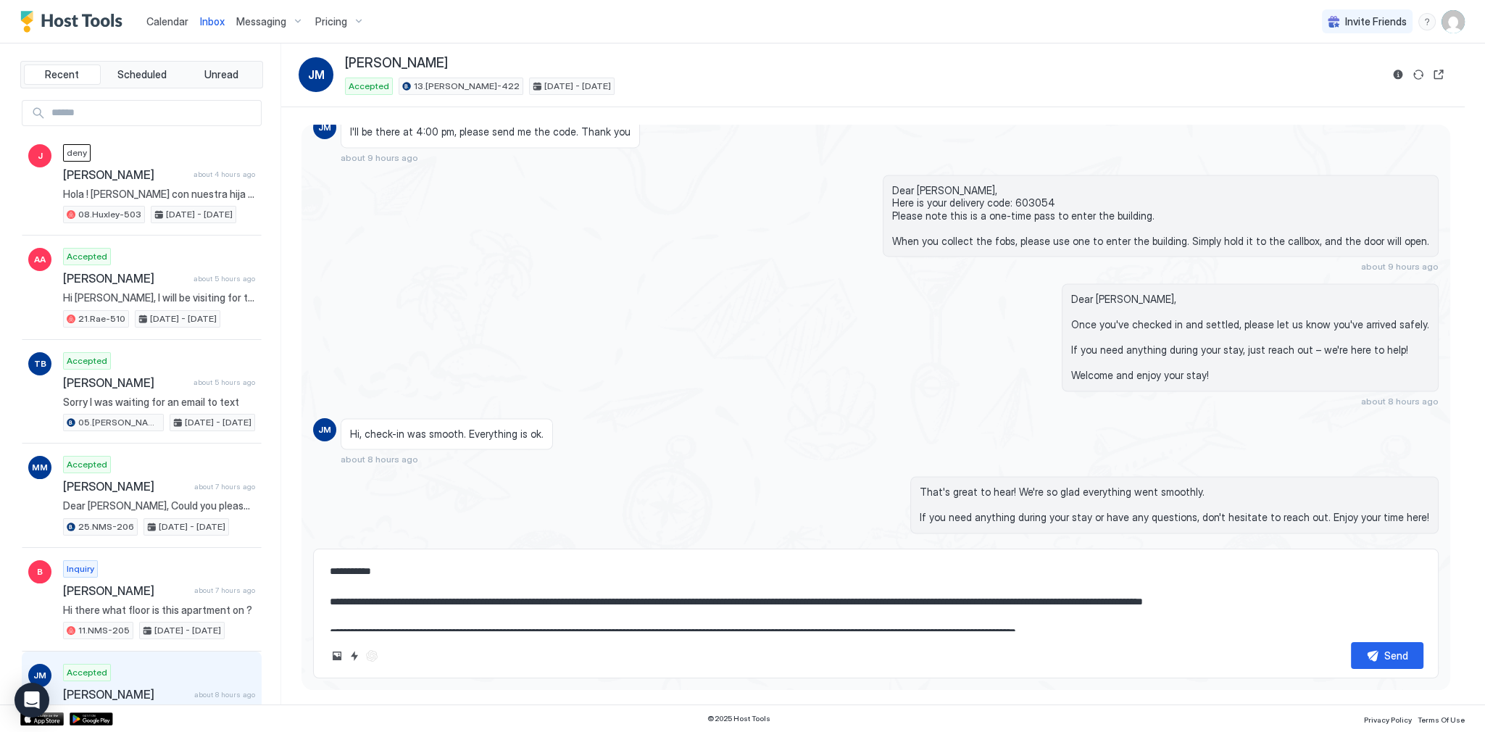
type textarea "*"
type textarea "**********"
click at [623, 592] on textarea "**********" at bounding box center [875, 594] width 1095 height 72
type textarea "*"
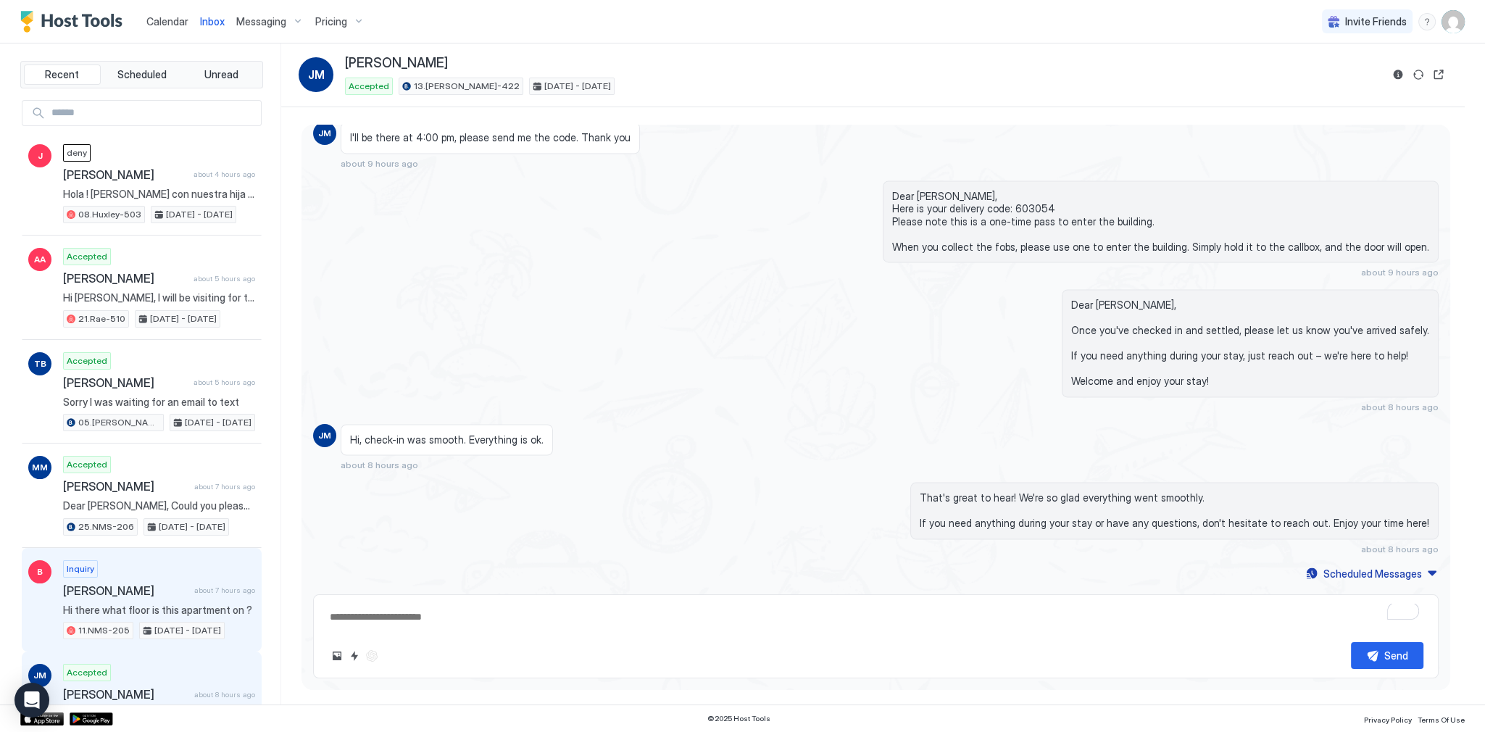
click at [241, 572] on div "Inquiry [PERSON_NAME] about 7 hours ago Hi there what floor is this apartment o…" at bounding box center [159, 600] width 192 height 80
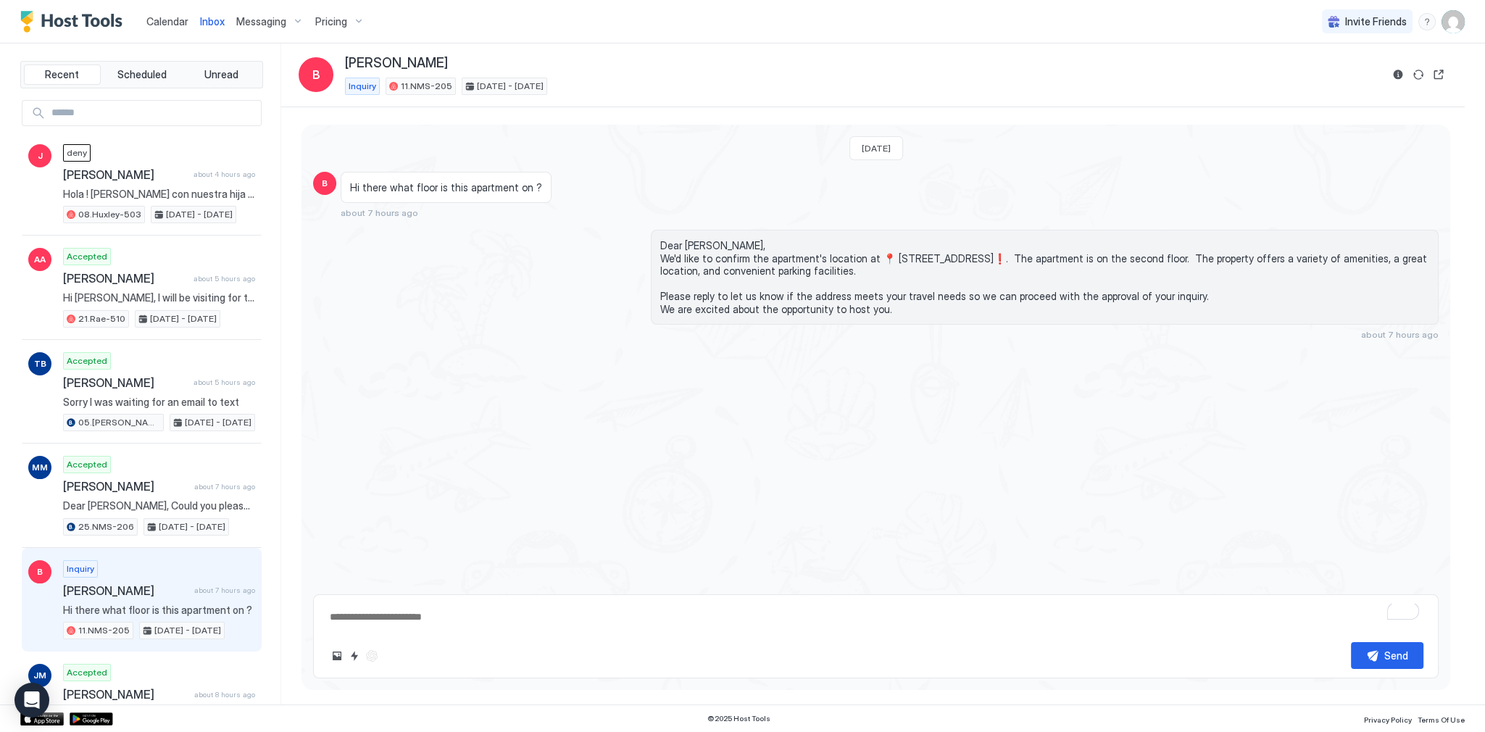
click at [447, 610] on textarea "To enrich screen reader interactions, please activate Accessibility in Grammarl…" at bounding box center [875, 617] width 1095 height 27
paste textarea "**********"
type textarea "*"
type textarea "**********"
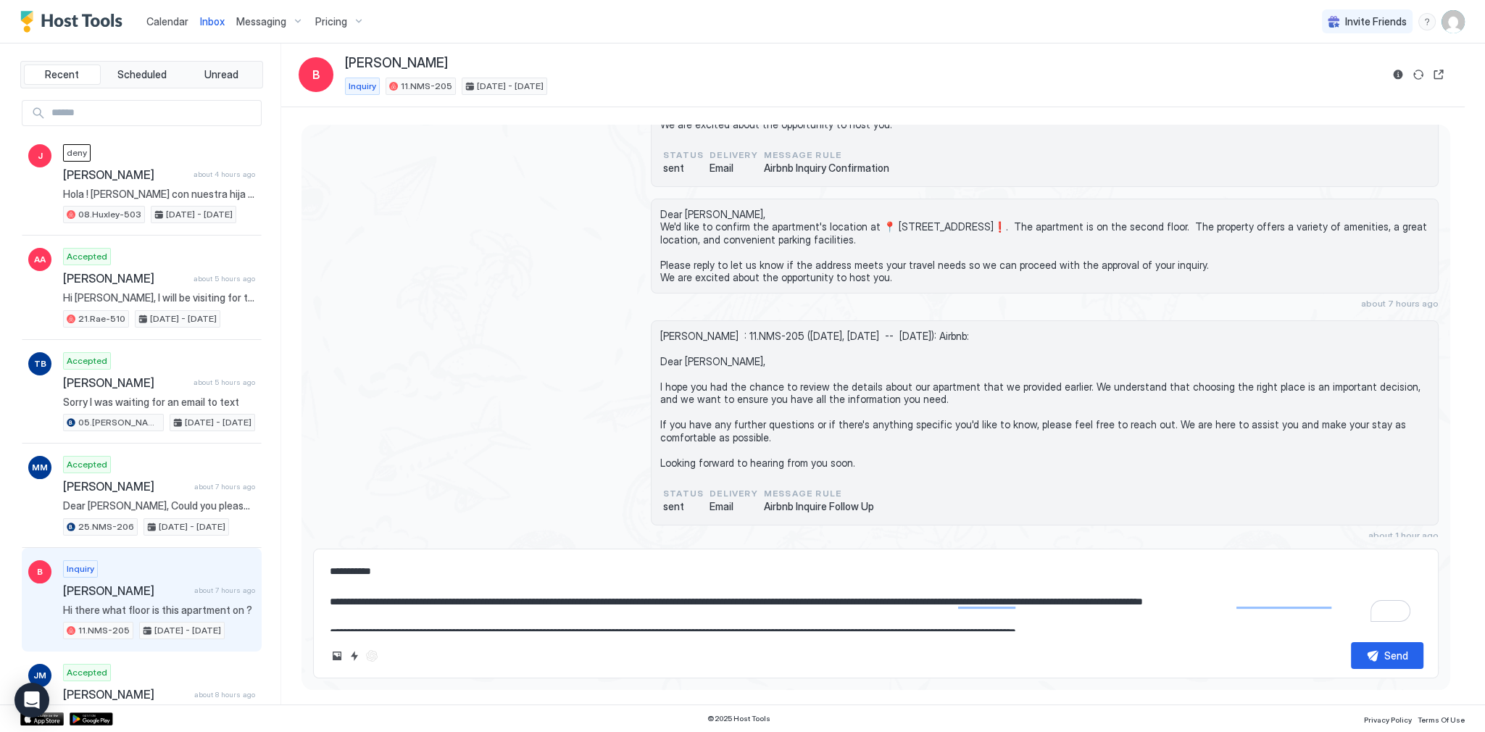
click at [879, 614] on textarea "**********" at bounding box center [875, 594] width 1095 height 72
type textarea "*"
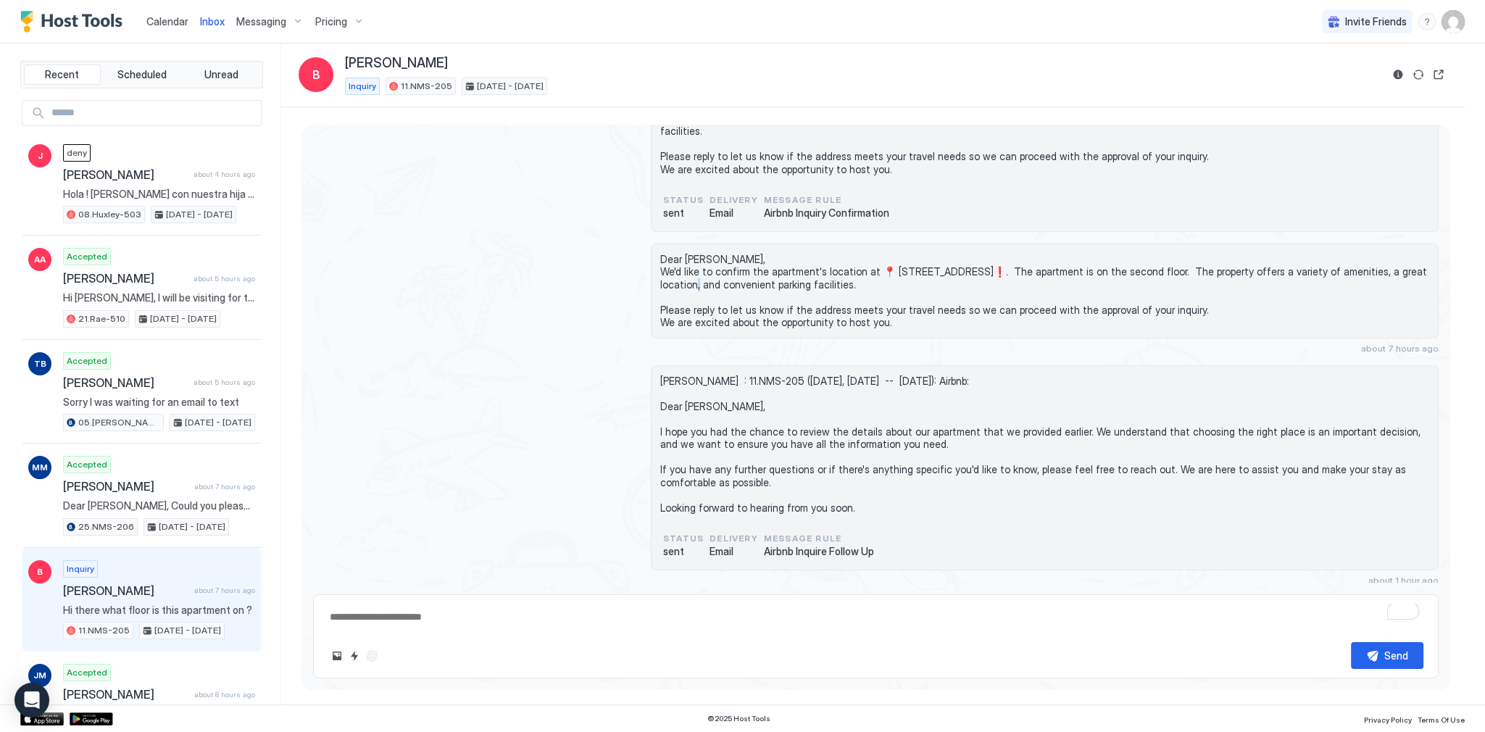
click at [731, 282] on span "Dear [PERSON_NAME], We'd like to confirm the apartment's location at 📍 [STREET_…" at bounding box center [1044, 291] width 769 height 76
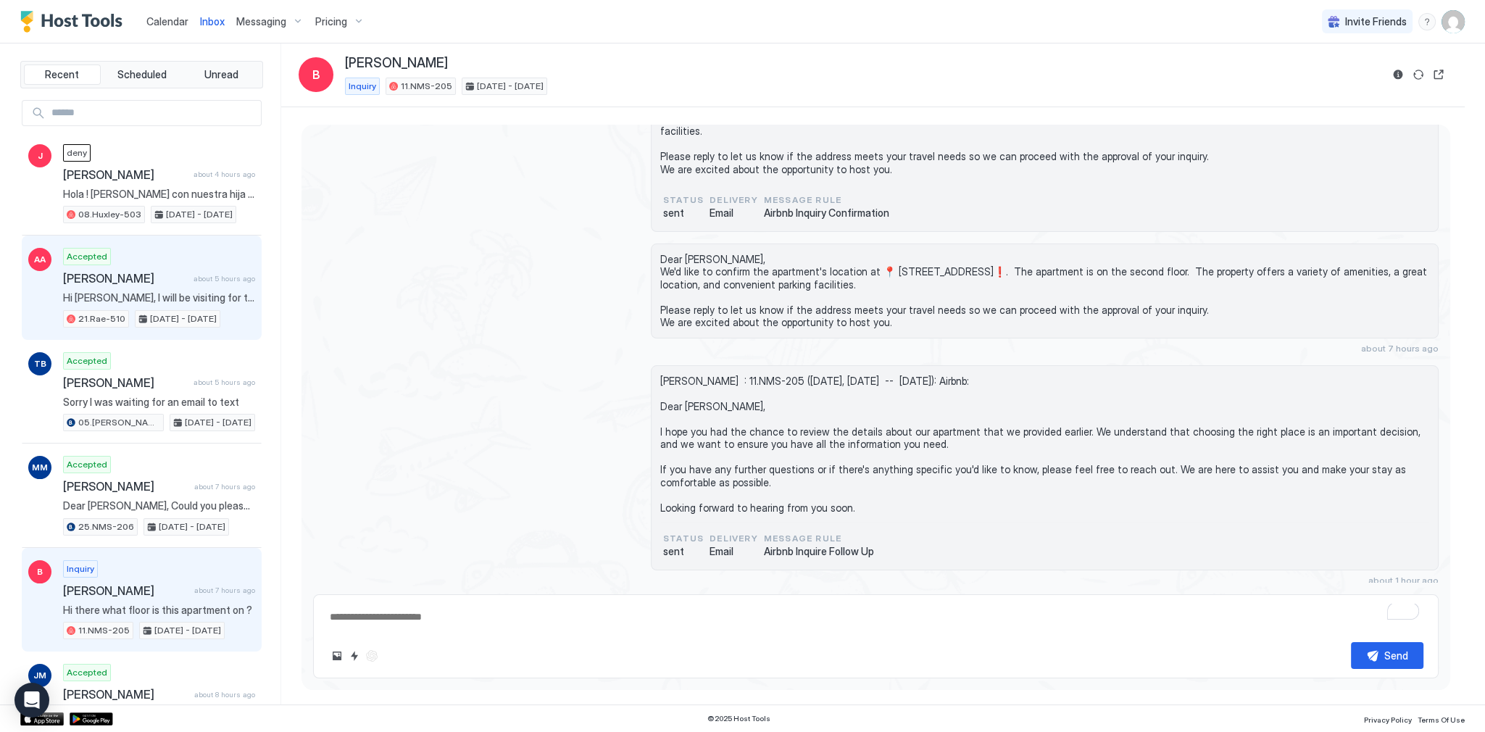
click at [175, 281] on span "[PERSON_NAME]" at bounding box center [125, 278] width 125 height 14
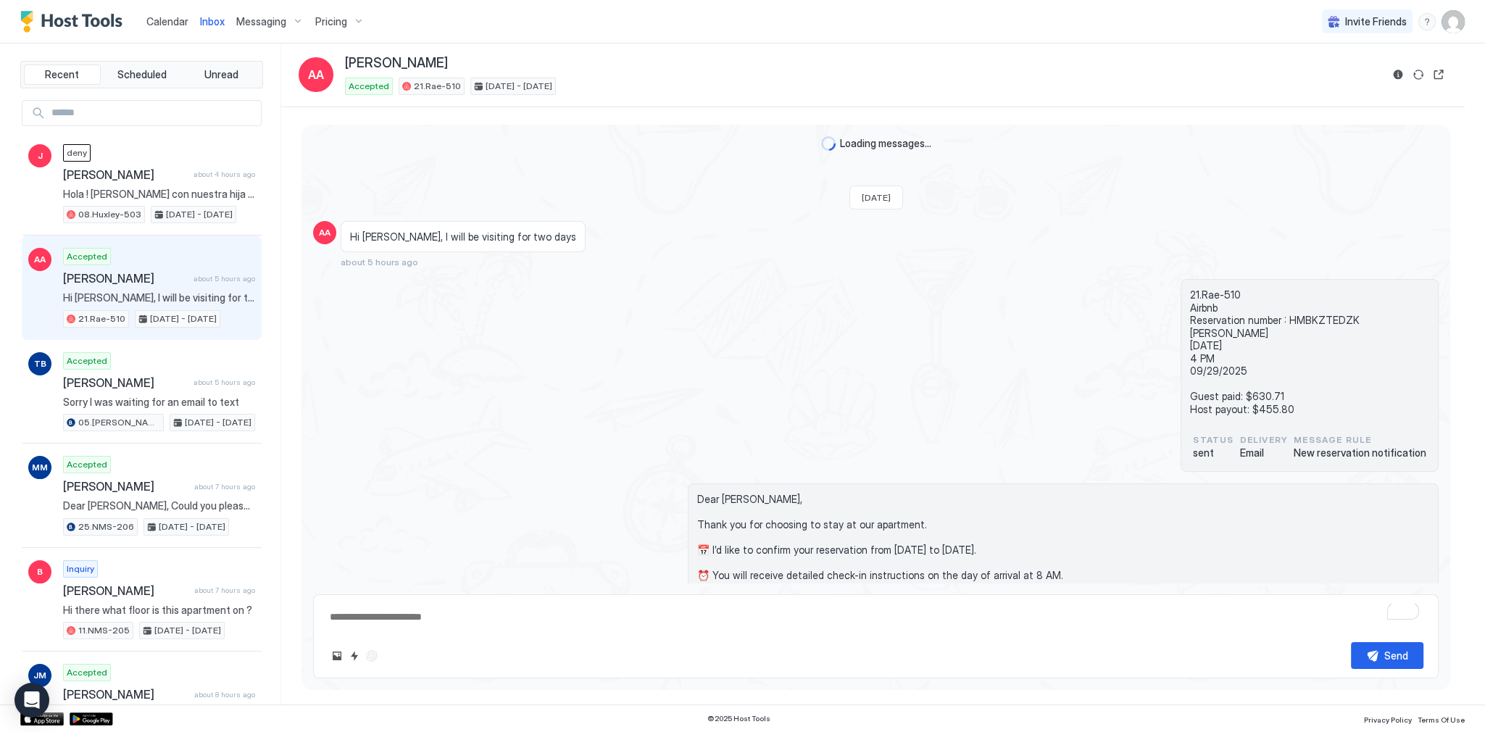
scroll to position [186, 0]
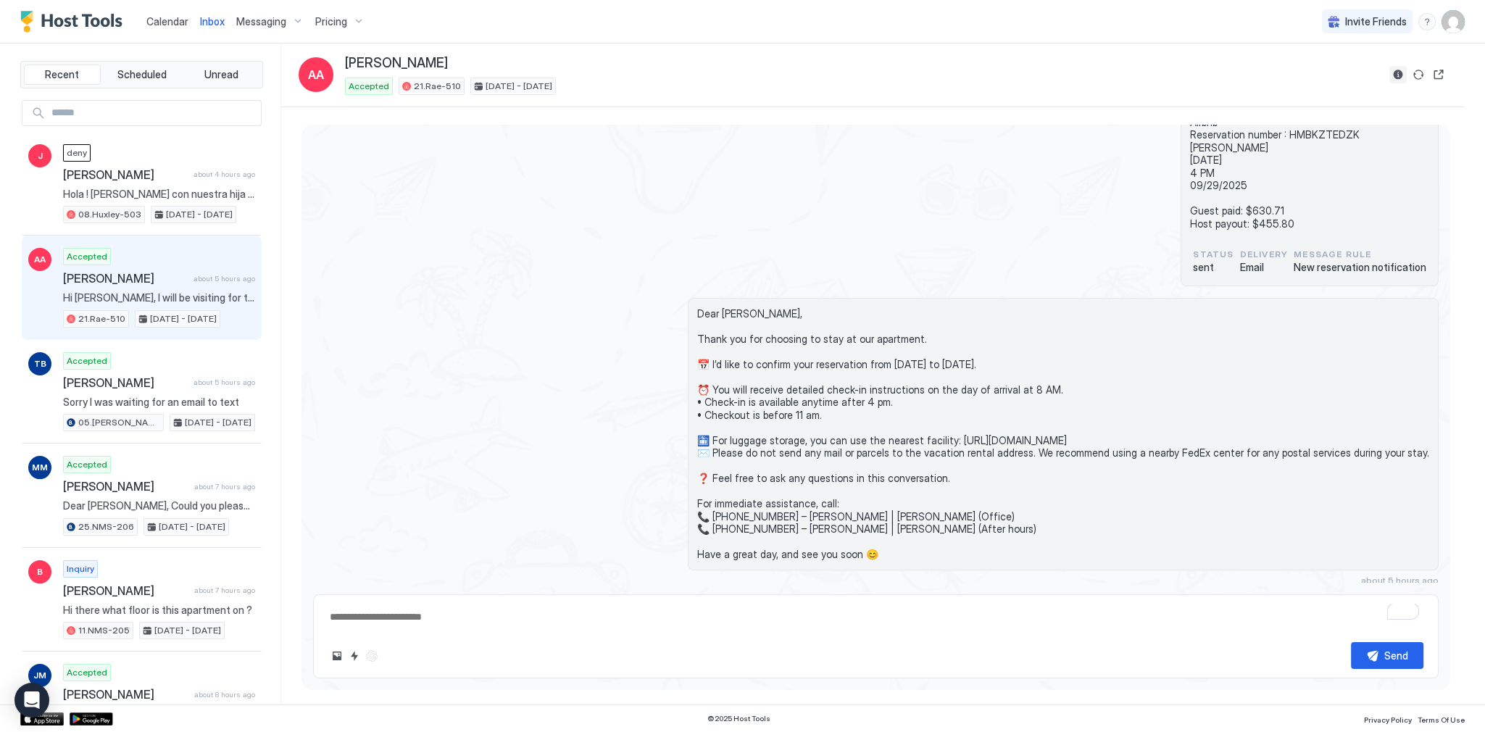
click at [1400, 78] on button "Reservation information" at bounding box center [1398, 74] width 17 height 17
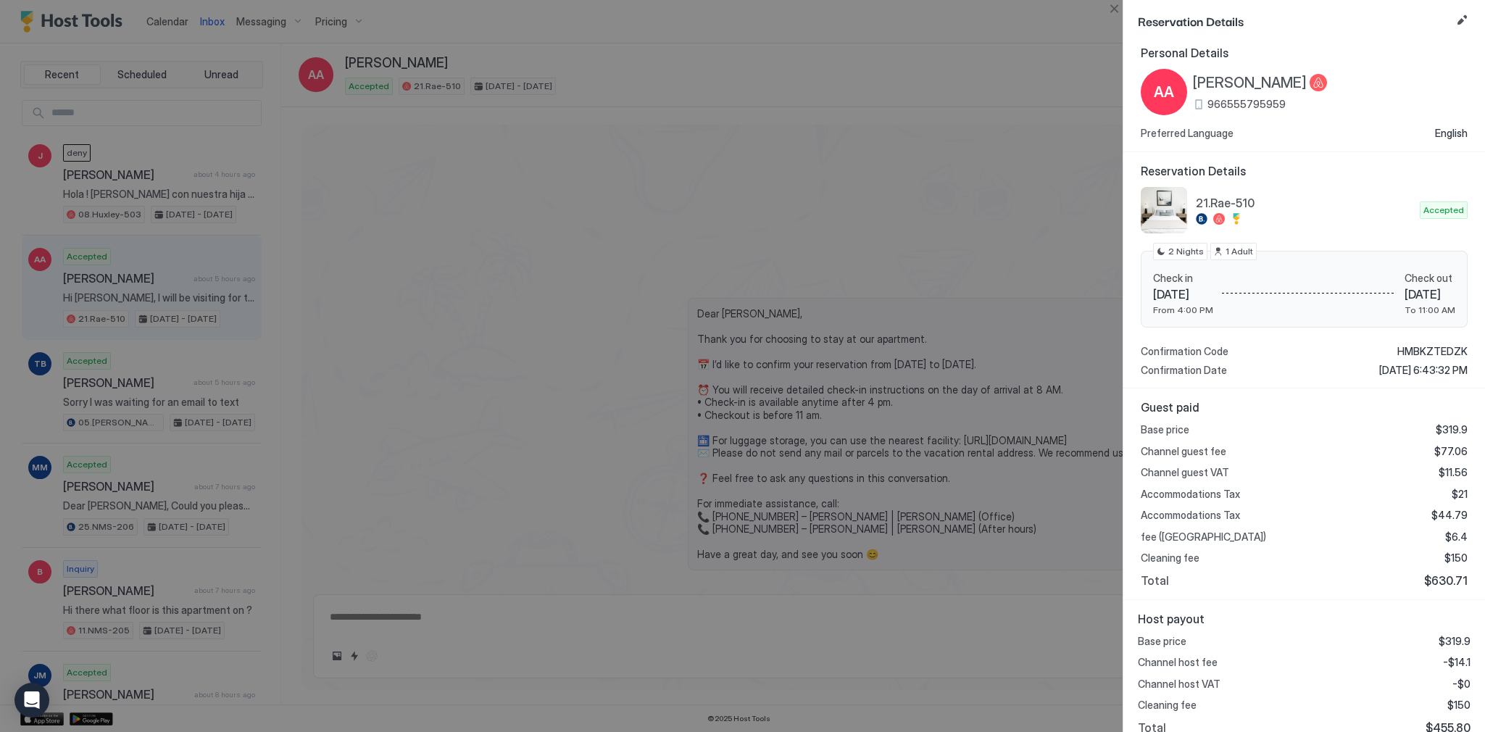
scroll to position [20, 0]
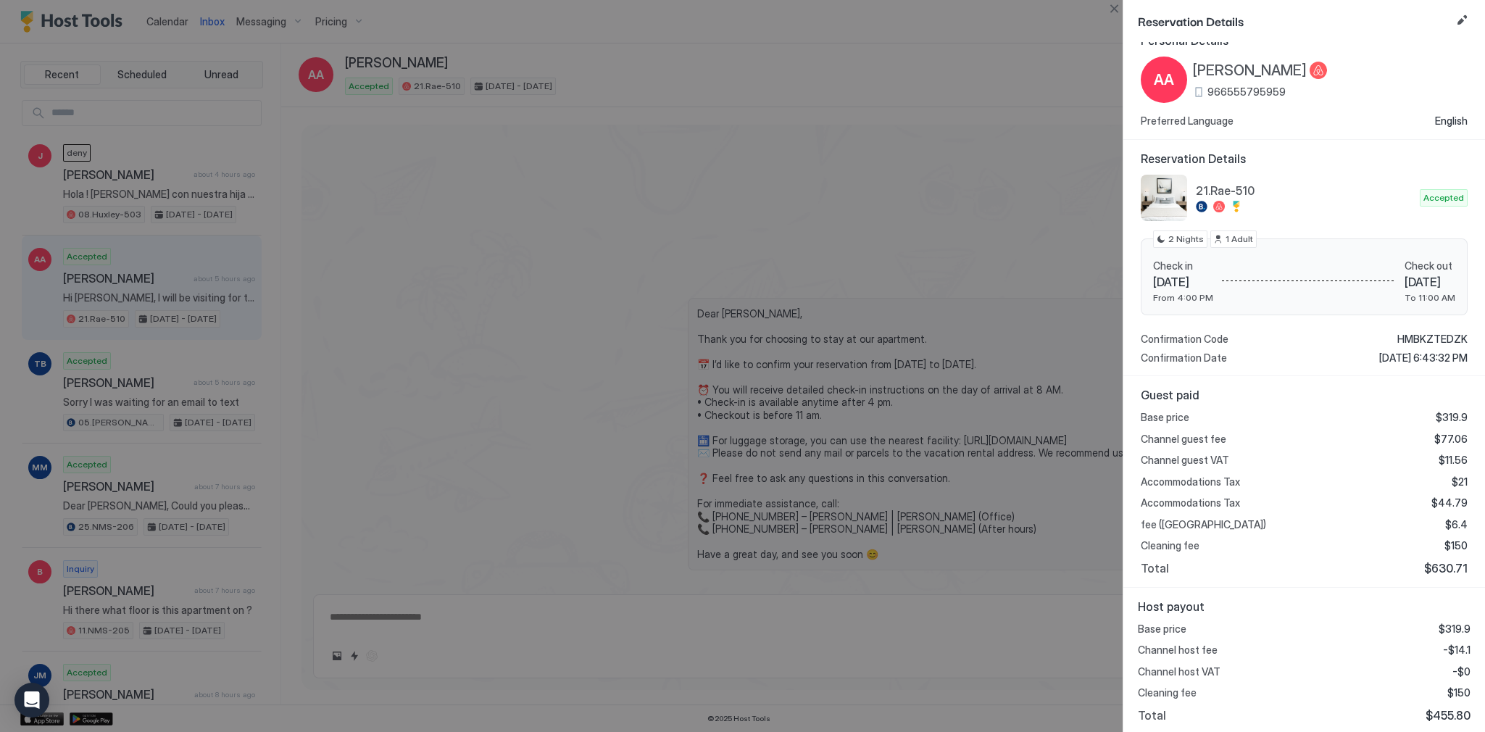
click at [1452, 717] on span "$455.80" at bounding box center [1448, 715] width 45 height 14
copy span "455.80"
click at [1454, 647] on span "-$14.1" at bounding box center [1457, 650] width 28 height 13
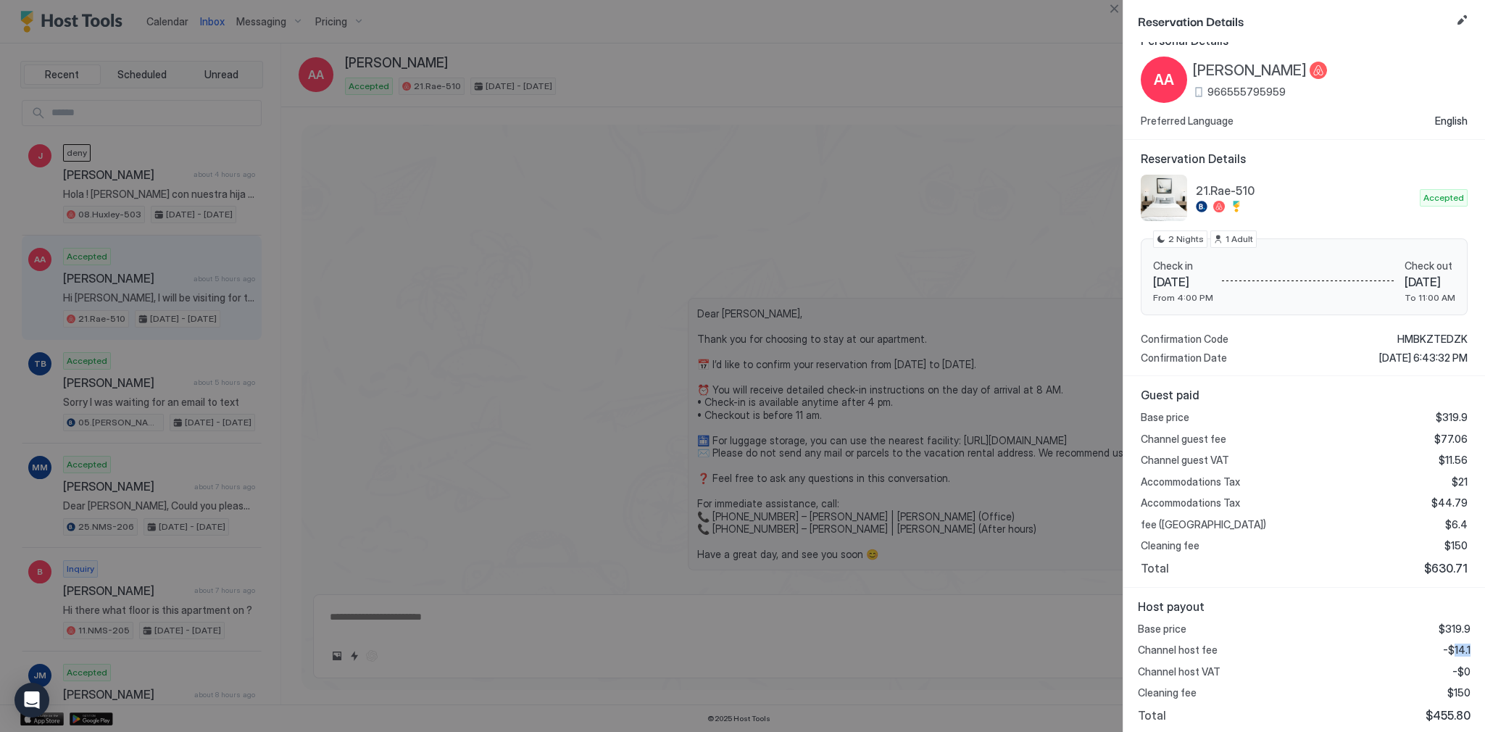
copy span "14.1"
click at [858, 281] on div at bounding box center [742, 366] width 1485 height 732
type textarea "*"
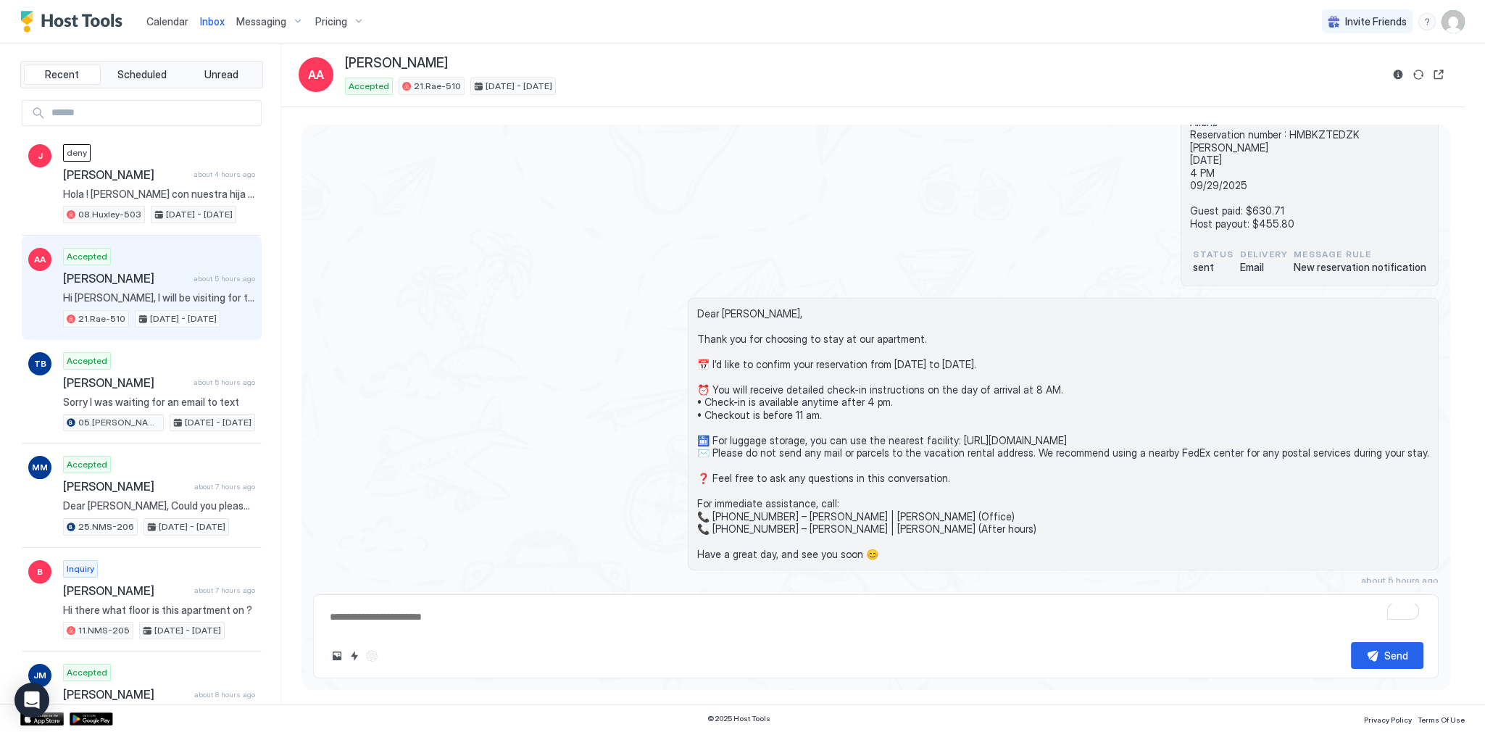
click at [173, 19] on span "Calendar" at bounding box center [167, 21] width 42 height 12
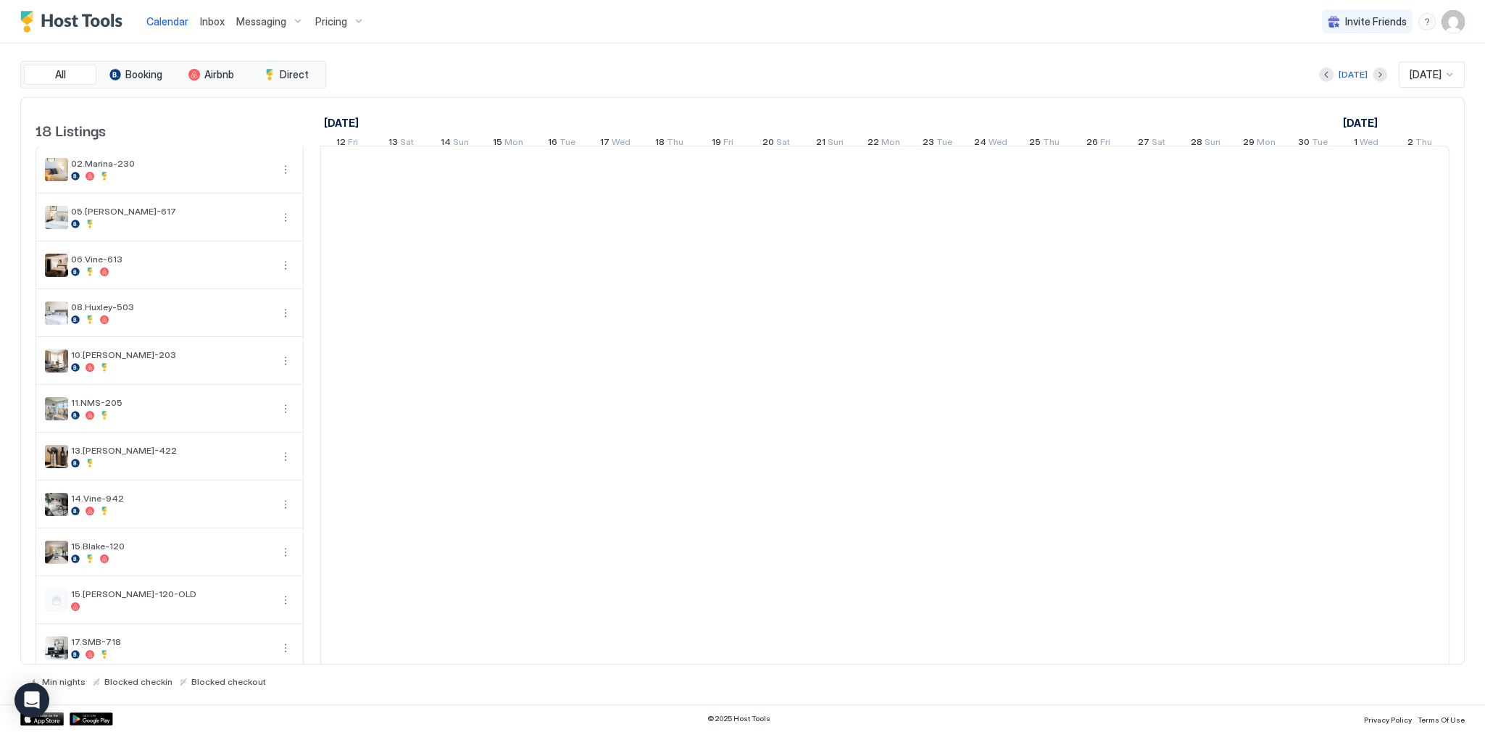
click at [173, 19] on span "Calendar" at bounding box center [167, 21] width 42 height 12
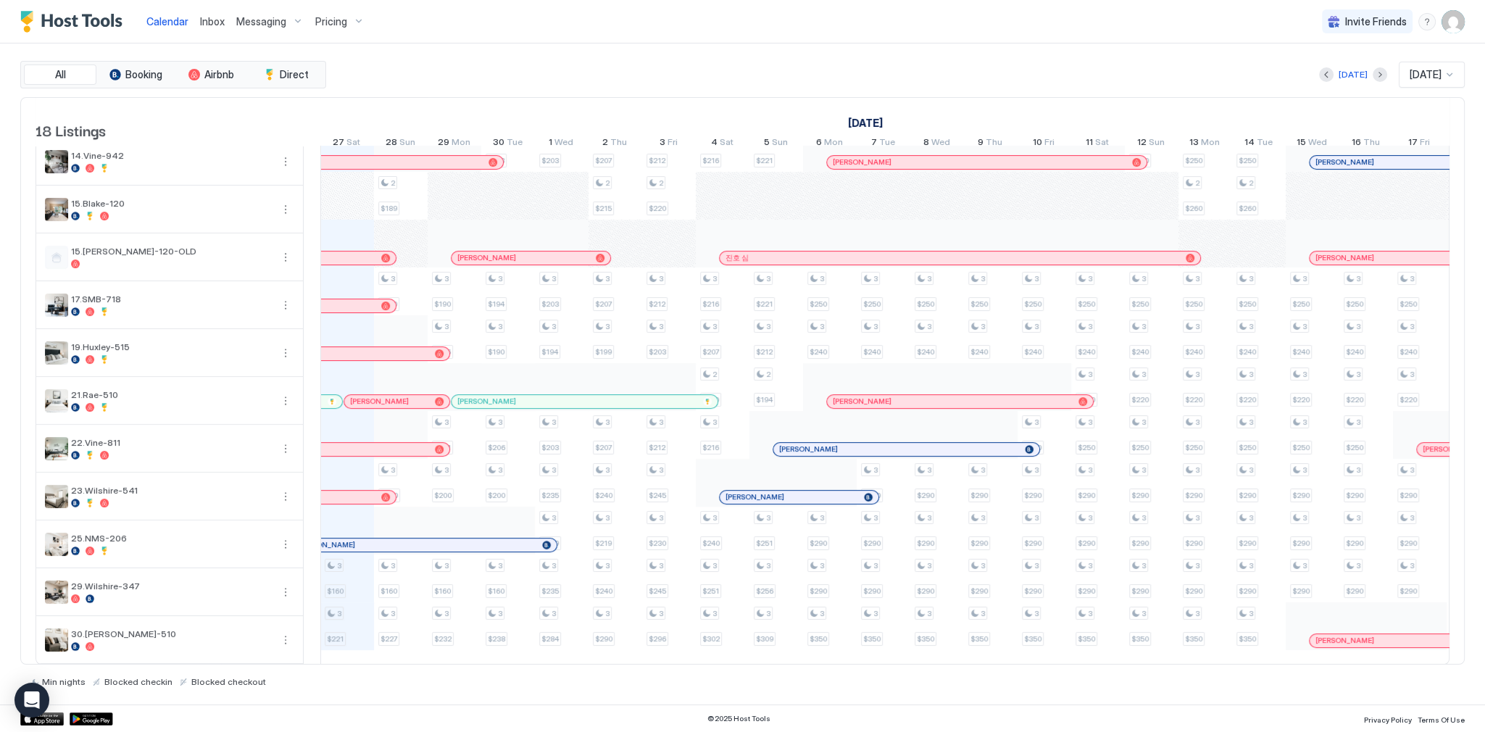
click at [576, 32] on div "Calendar Inbox Messaging Pricing Invite Friends SG" at bounding box center [742, 21] width 1485 height 43
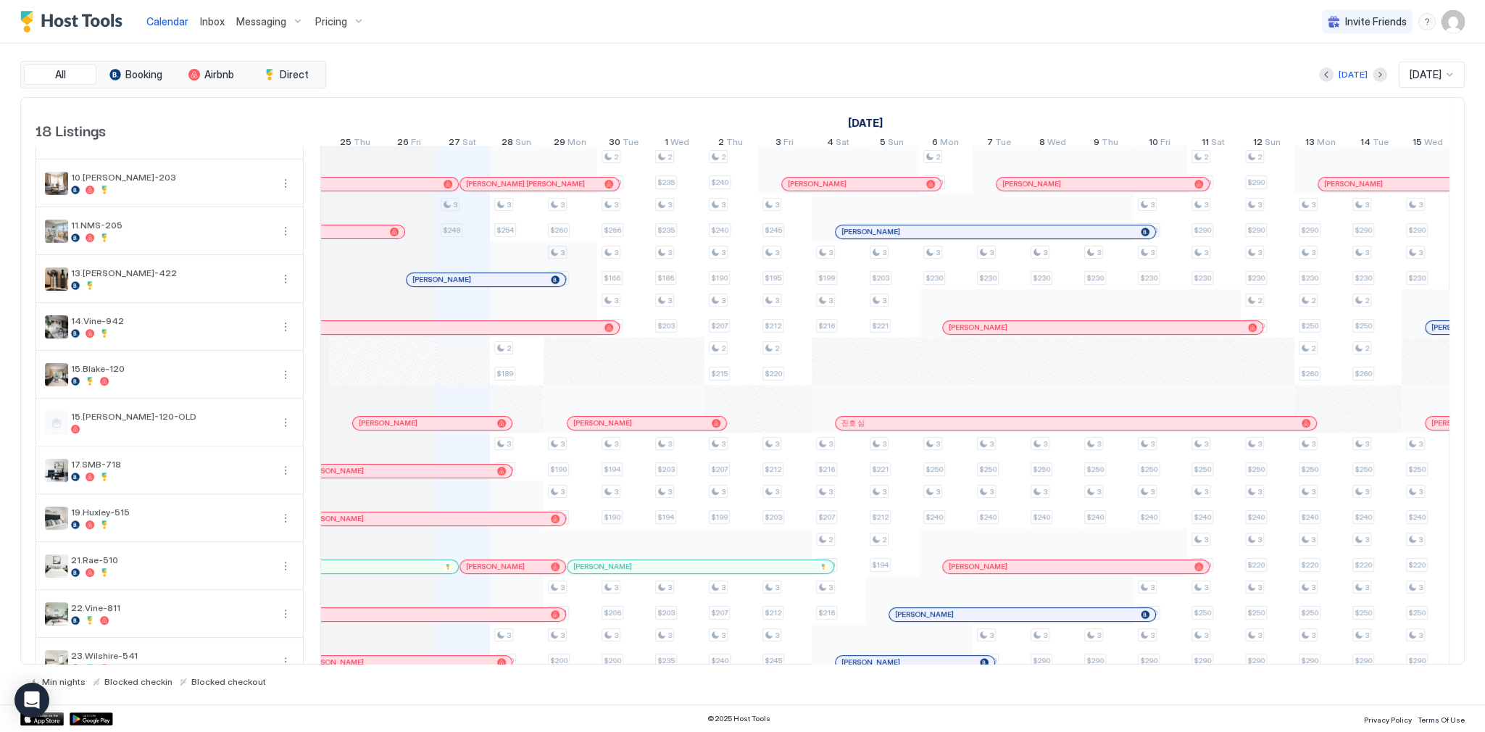
scroll to position [232, 0]
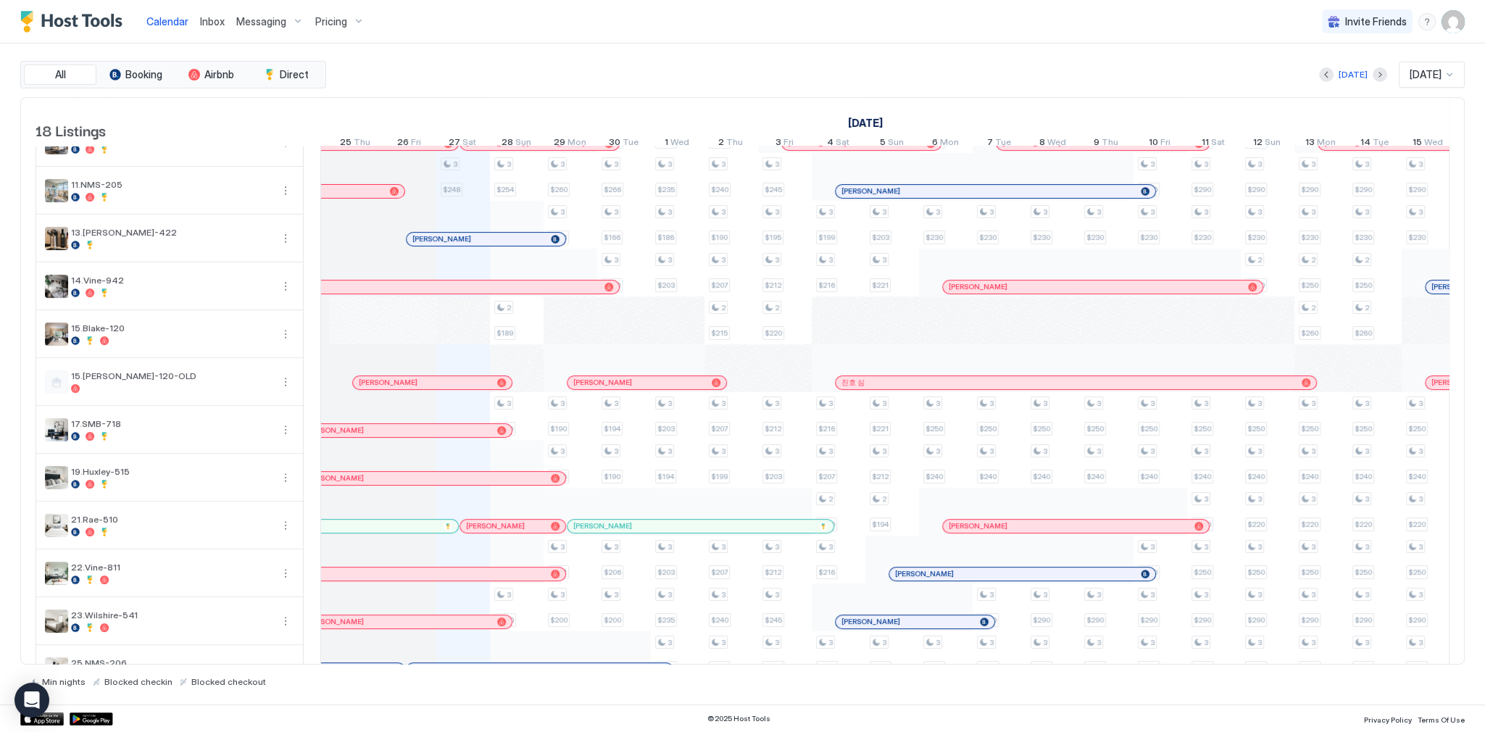
click at [552, 33] on div "Calendar Inbox Messaging Pricing Invite Friends SG" at bounding box center [742, 21] width 1485 height 43
click at [711, 35] on div "Calendar Inbox Messaging Pricing Invite Friends SG" at bounding box center [742, 21] width 1485 height 43
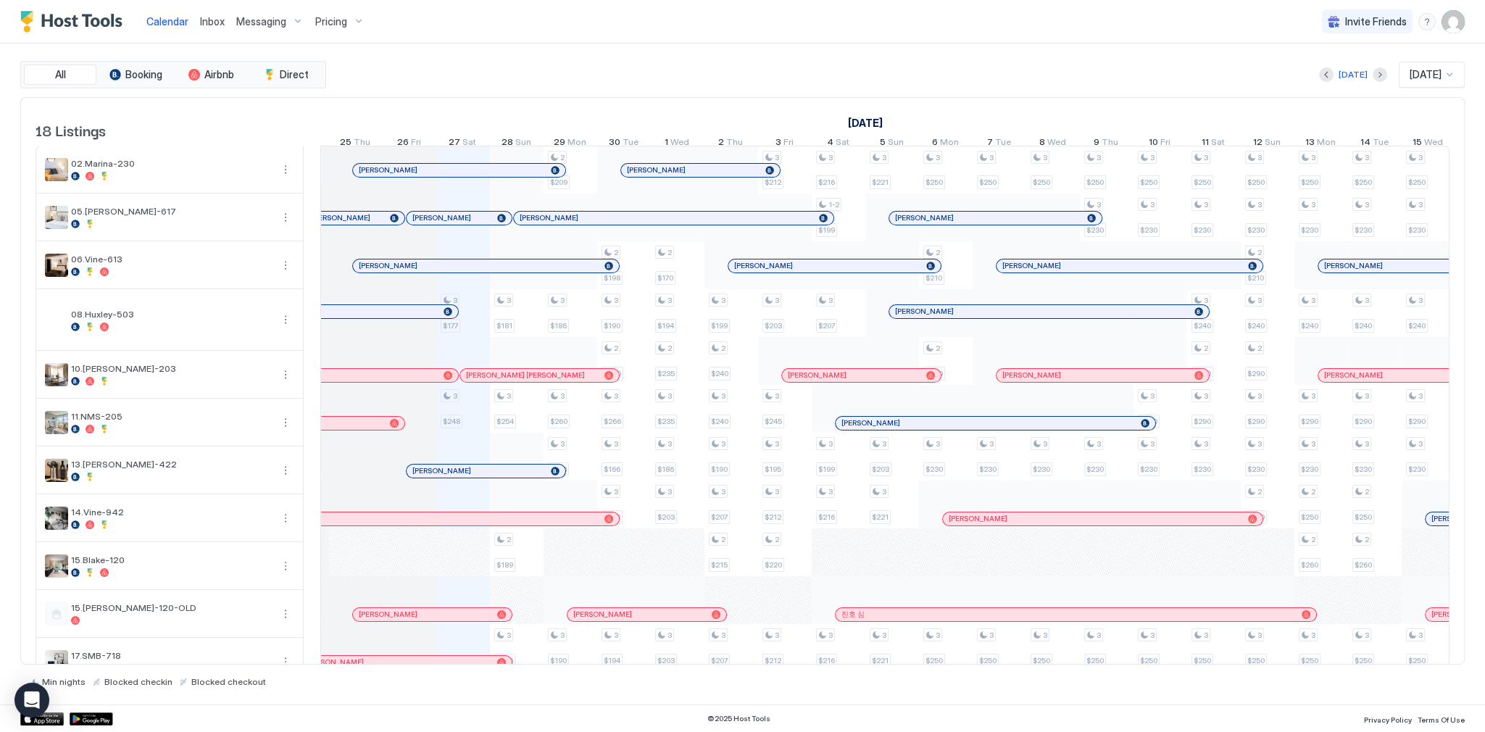
click at [692, 40] on div "Calendar Inbox Messaging Pricing Invite Friends SG" at bounding box center [742, 21] width 1485 height 43
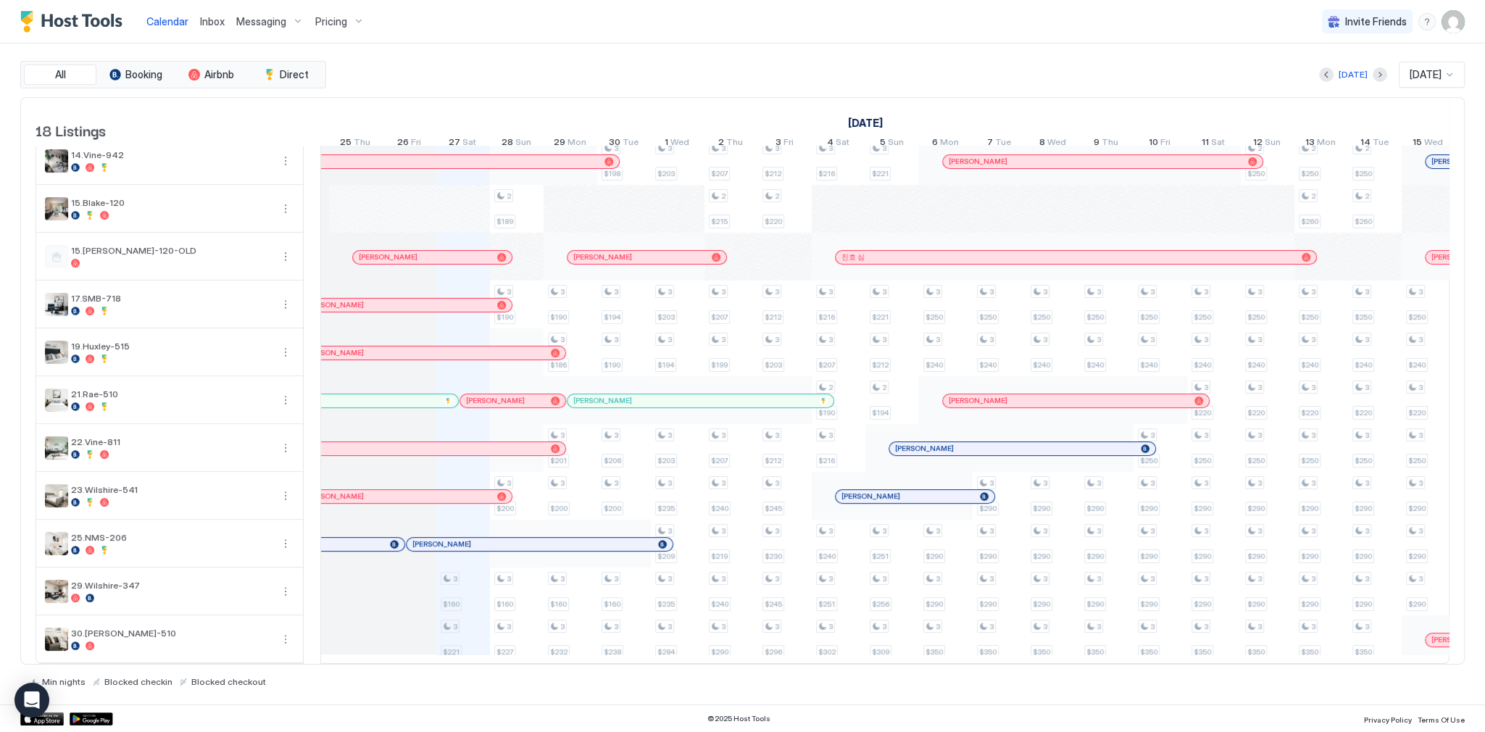
click at [666, 78] on div "Today Sep 2025" at bounding box center [897, 75] width 1136 height 26
click at [525, 395] on div at bounding box center [531, 401] width 12 height 12
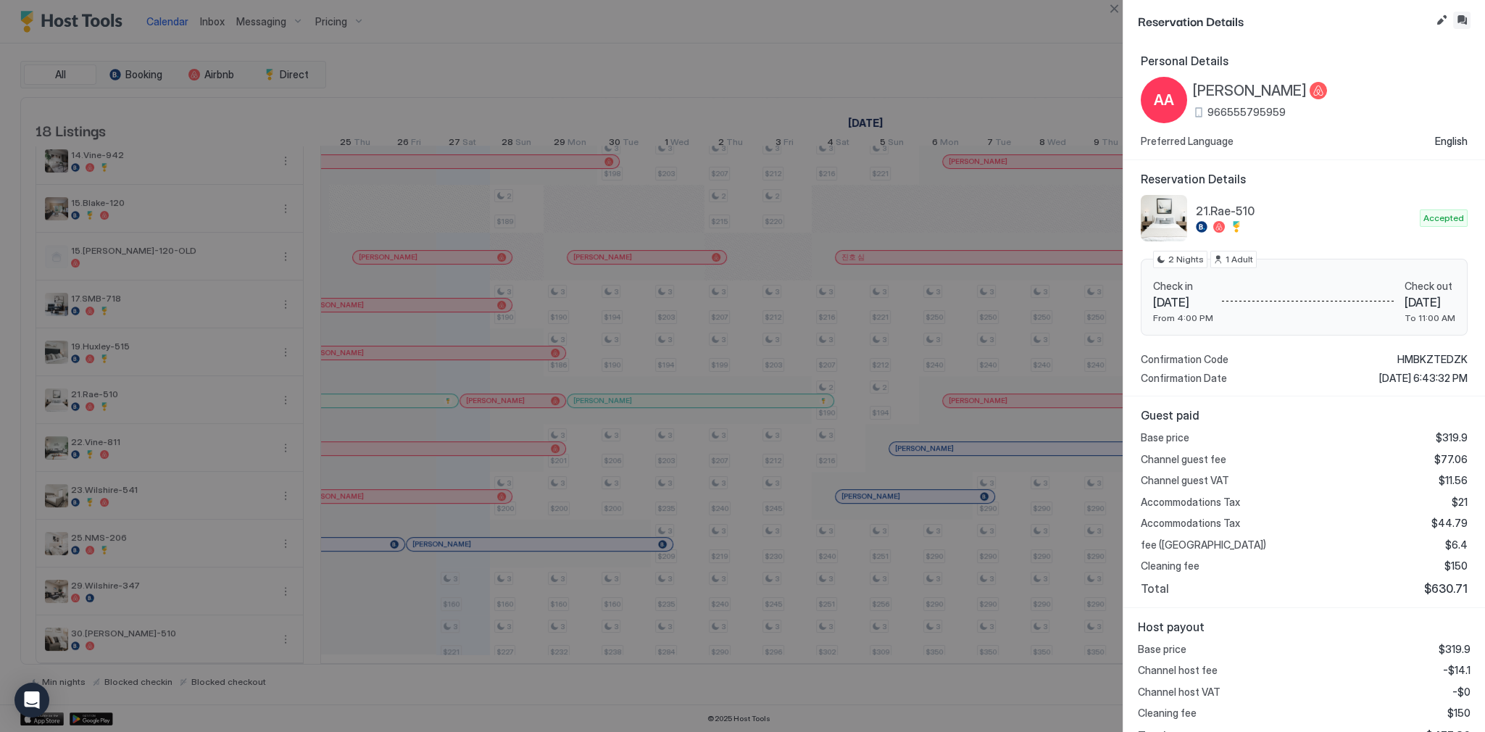
click at [1455, 21] on button "Inbox" at bounding box center [1462, 20] width 17 height 17
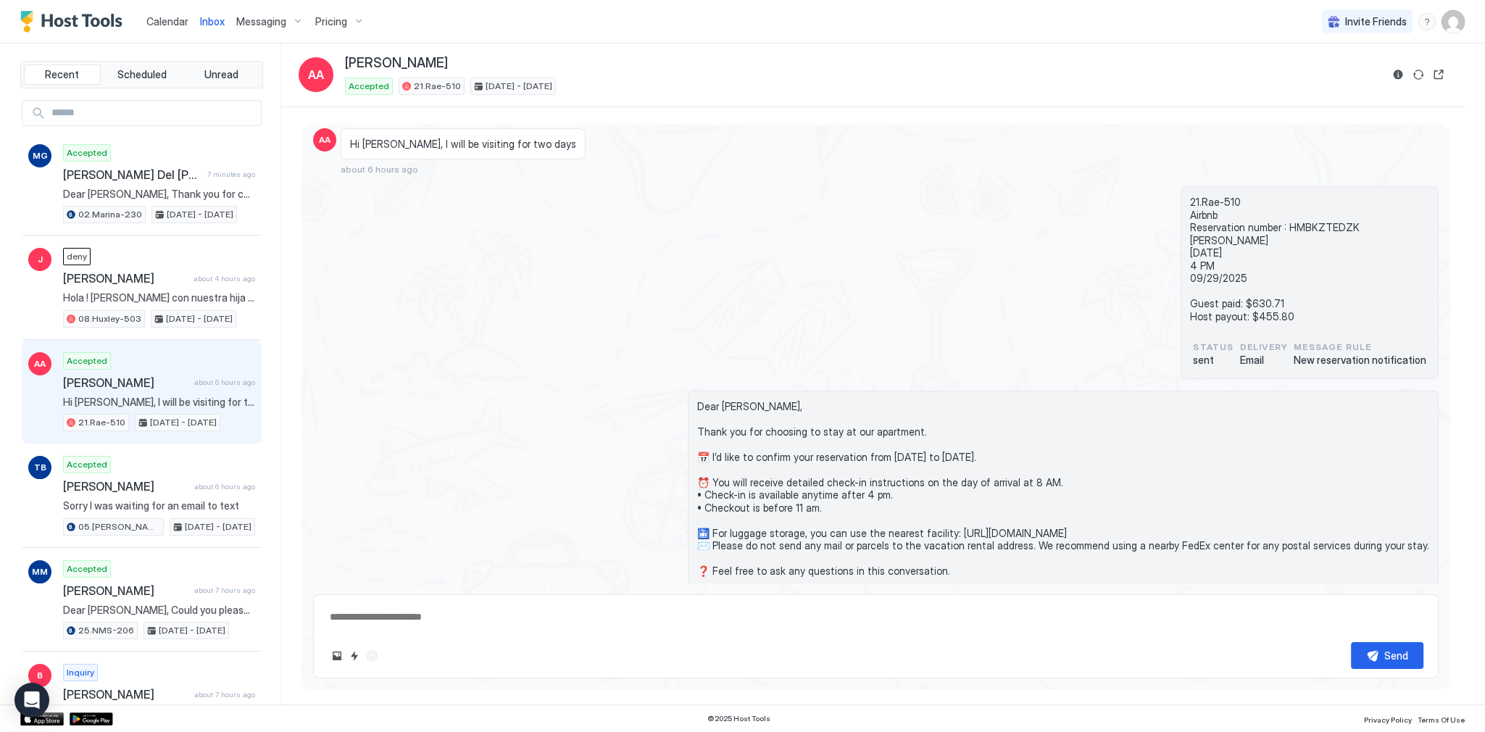
scroll to position [136, 0]
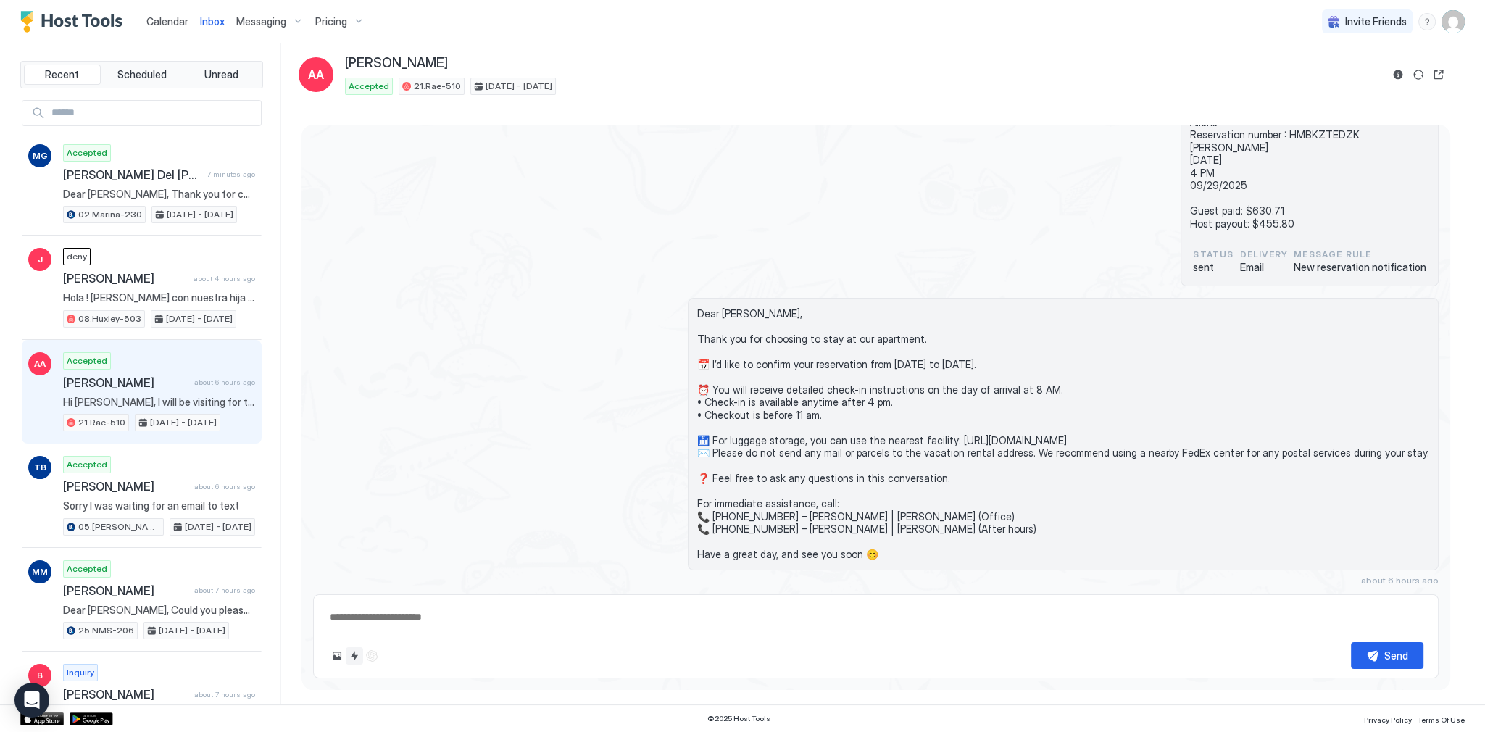
drag, startPoint x: 351, startPoint y: 653, endPoint x: 423, endPoint y: 613, distance: 82.7
click at [423, 613] on div "Send" at bounding box center [876, 636] width 1126 height 84
click at [355, 659] on button "Quick reply" at bounding box center [354, 655] width 17 height 17
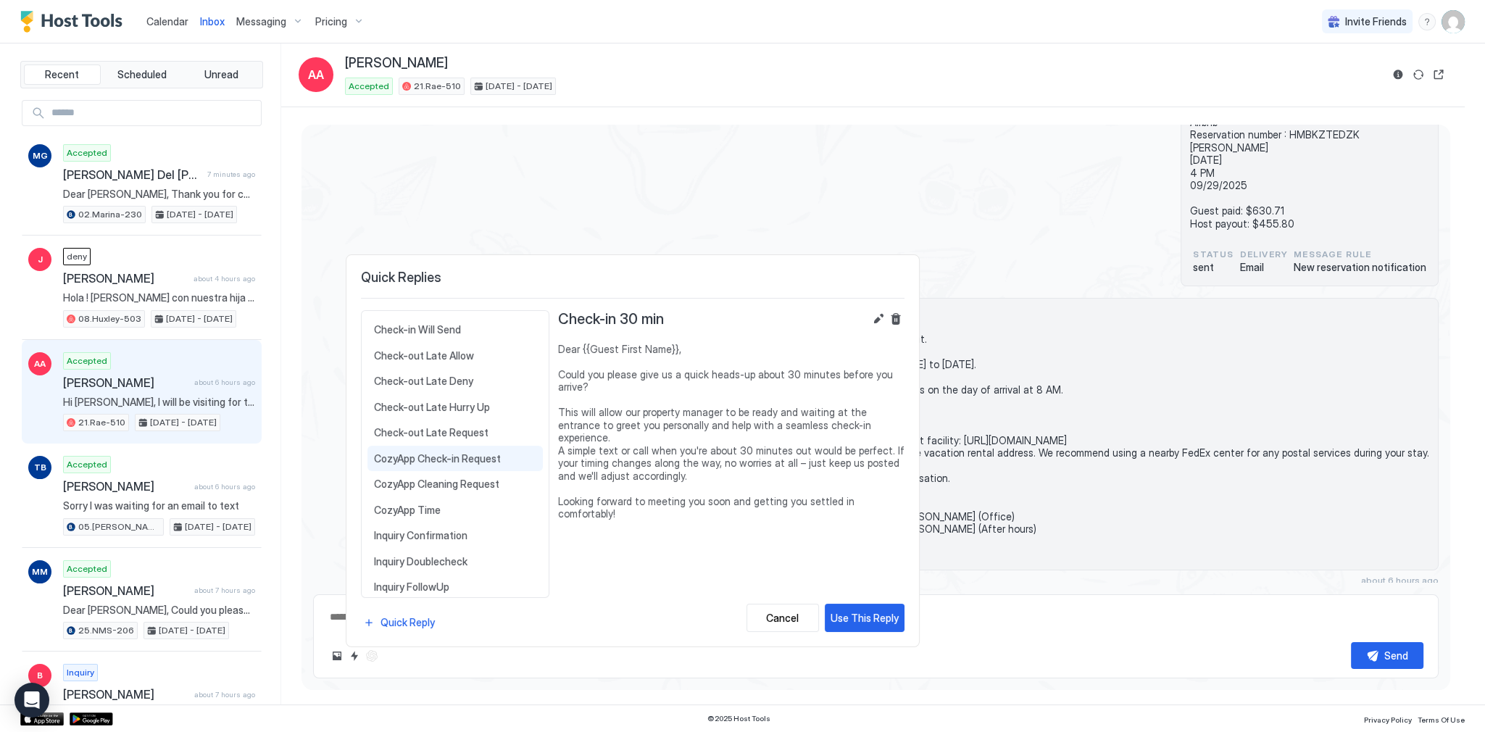
scroll to position [406, 0]
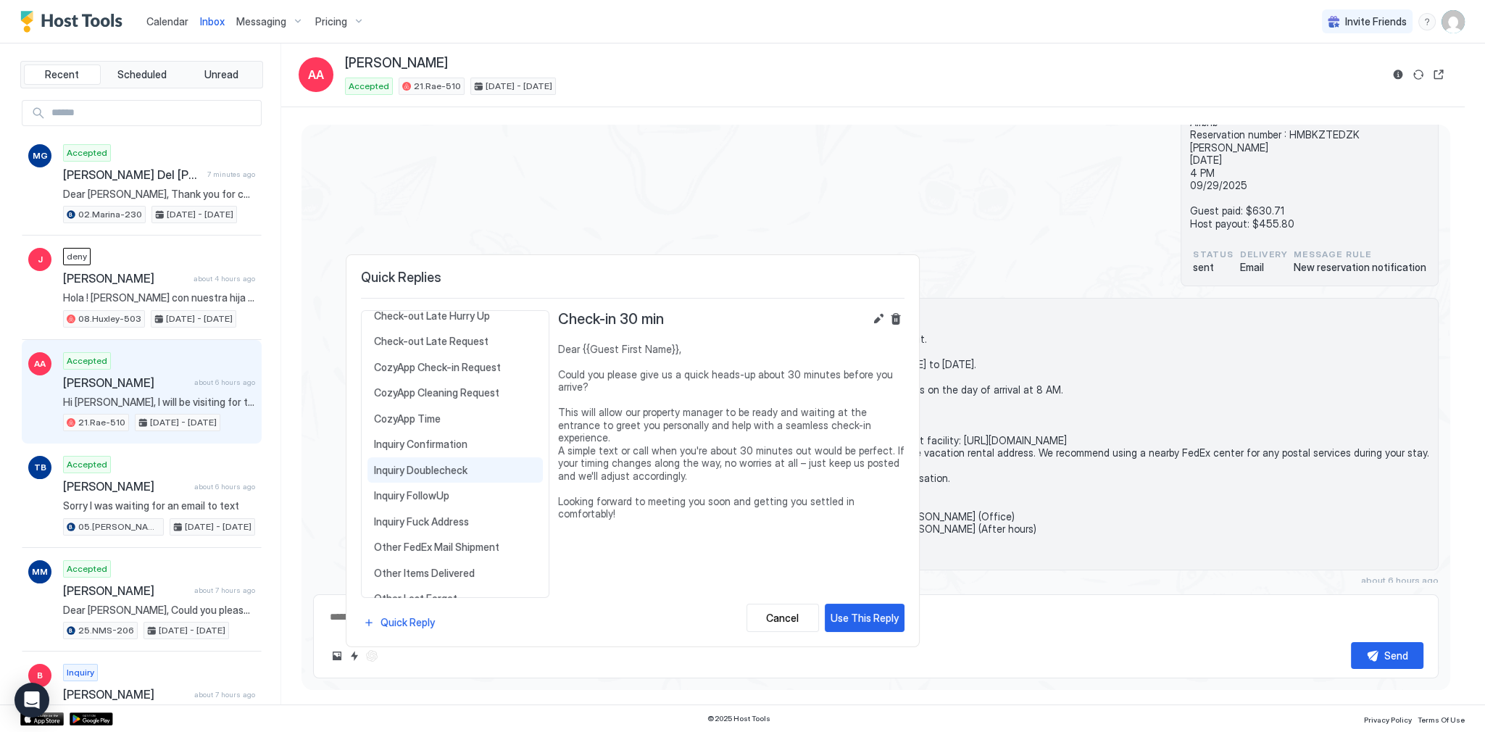
click at [473, 466] on span "Inquiry Doublecheck" at bounding box center [455, 470] width 162 height 13
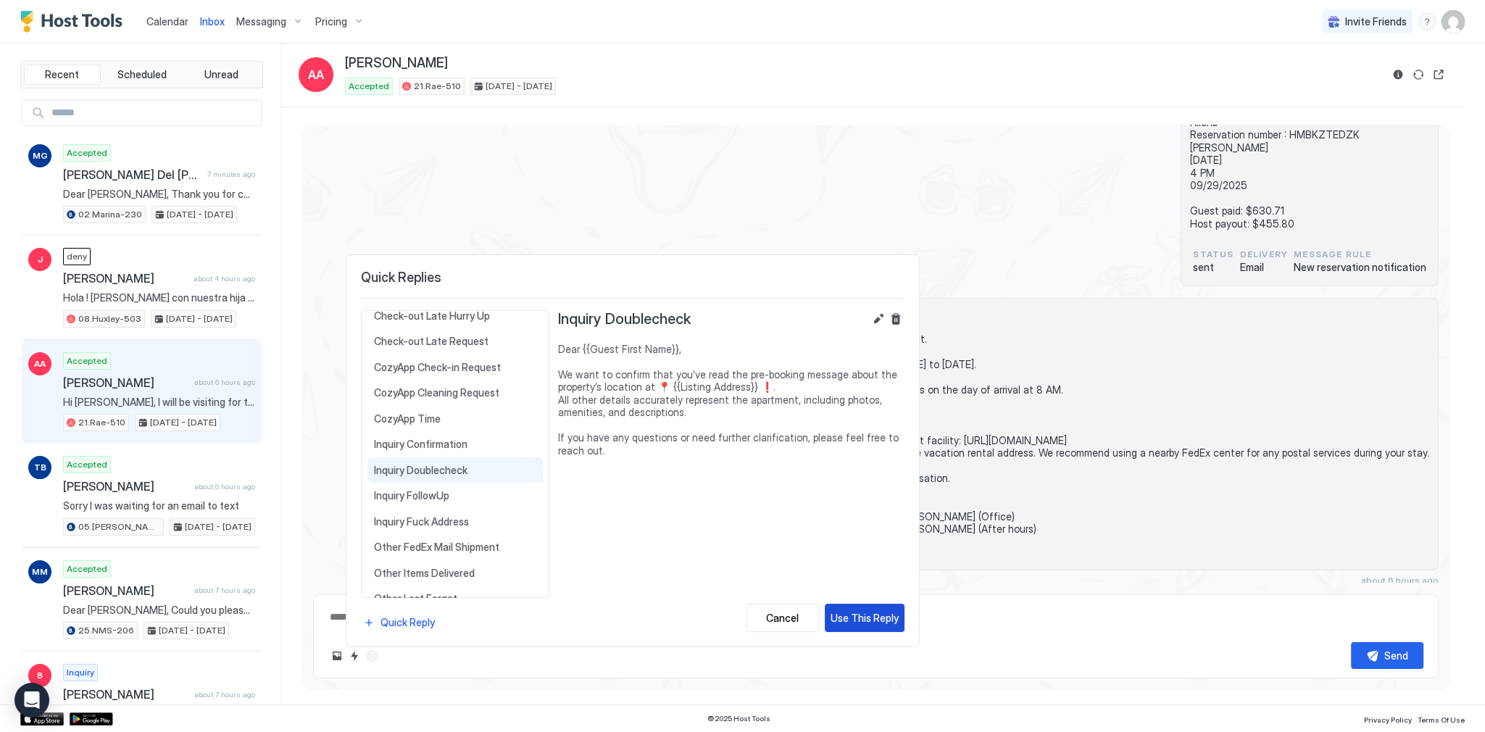
click at [853, 612] on div "Use This Reply" at bounding box center [865, 617] width 68 height 15
type textarea "*"
type textarea "**********"
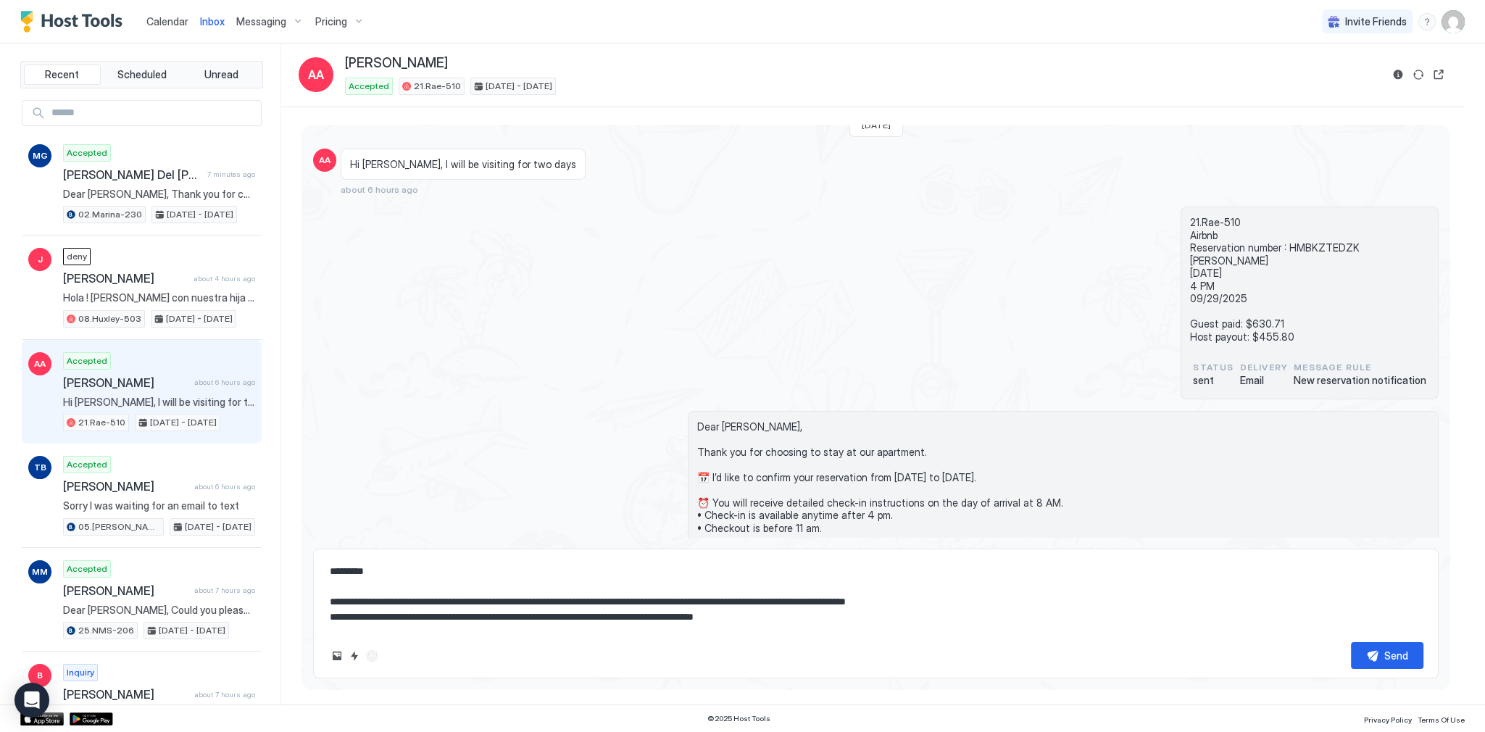
scroll to position [0, 0]
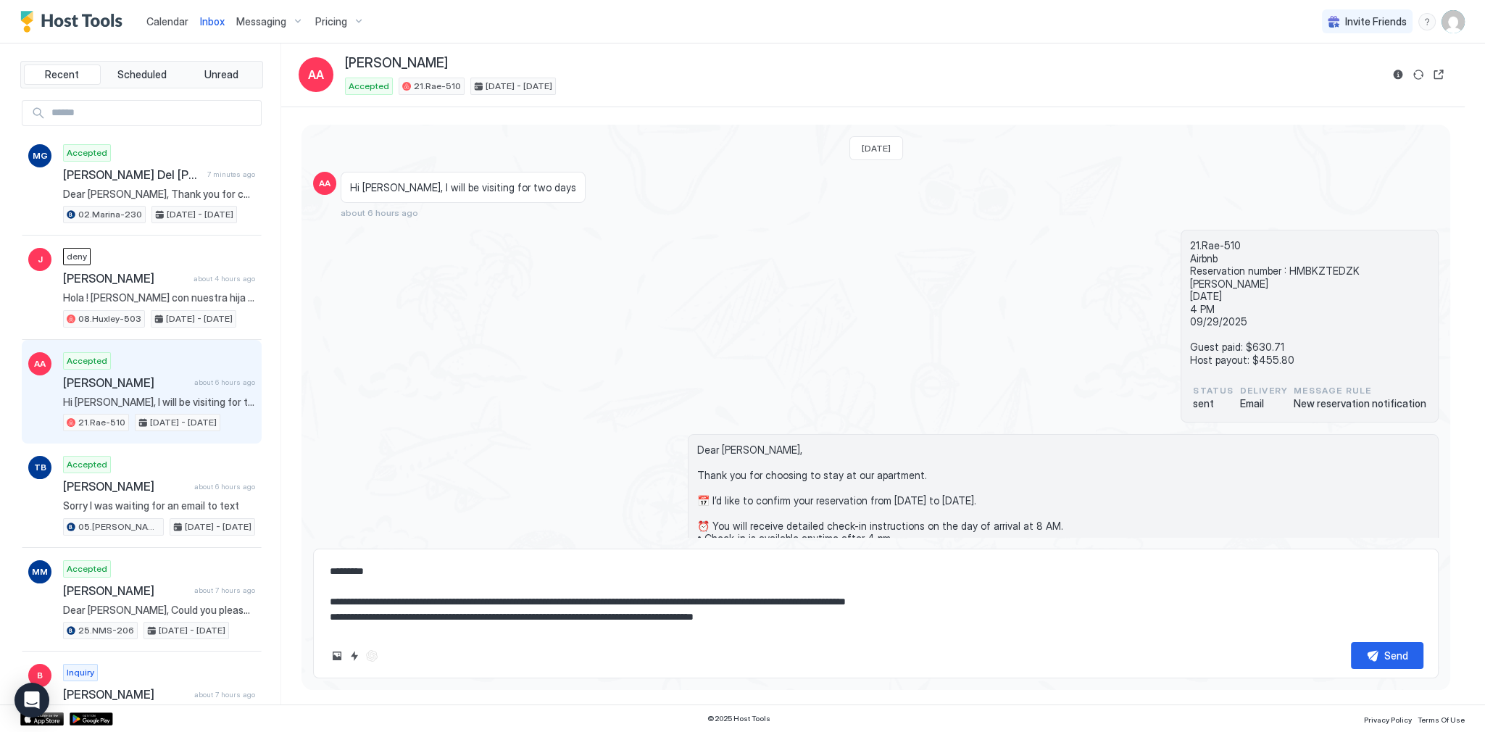
click at [730, 462] on span "Dear [PERSON_NAME], Thank you for choosing to stay at our apartment. 📅 I’d like…" at bounding box center [1063, 571] width 732 height 254
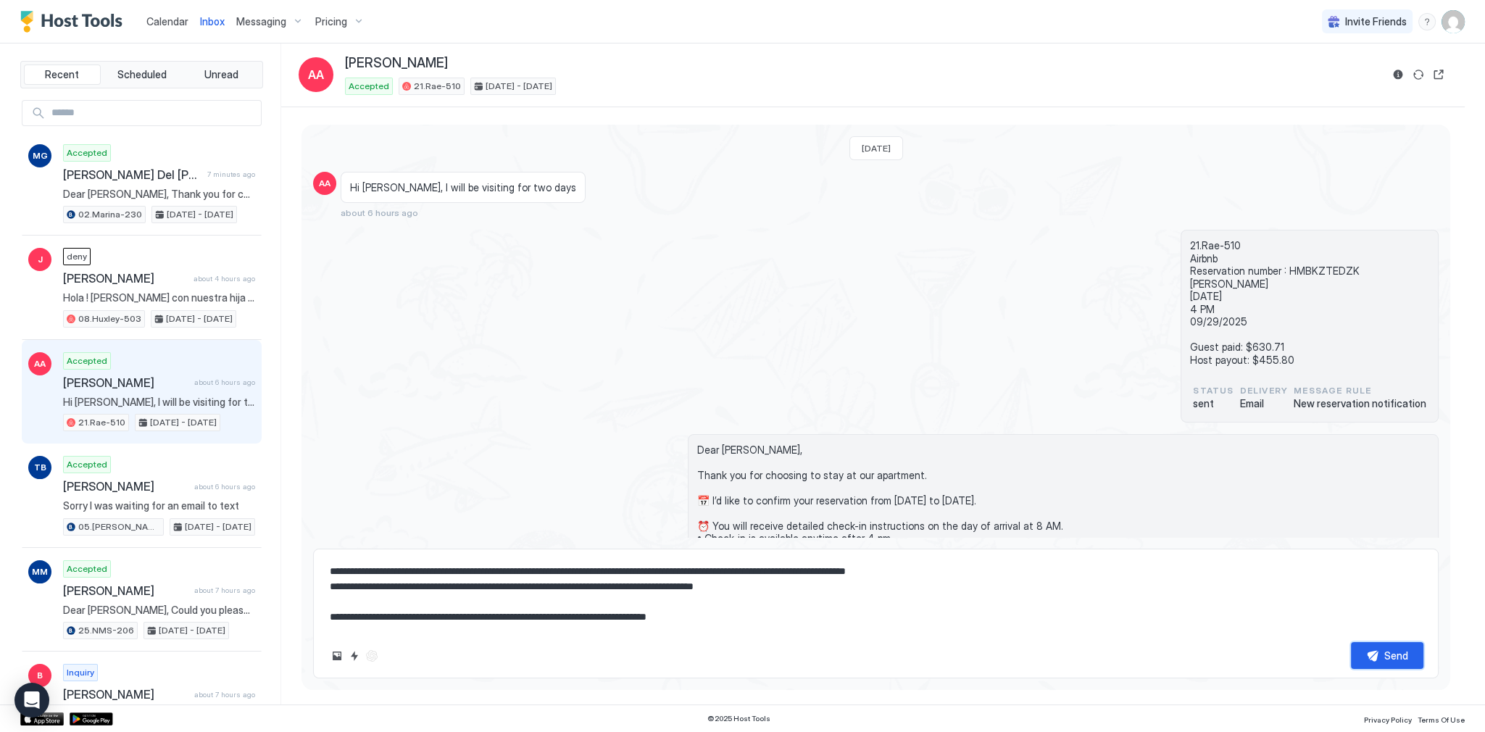
click at [1381, 655] on button "Send" at bounding box center [1387, 655] width 72 height 27
type textarea "*"
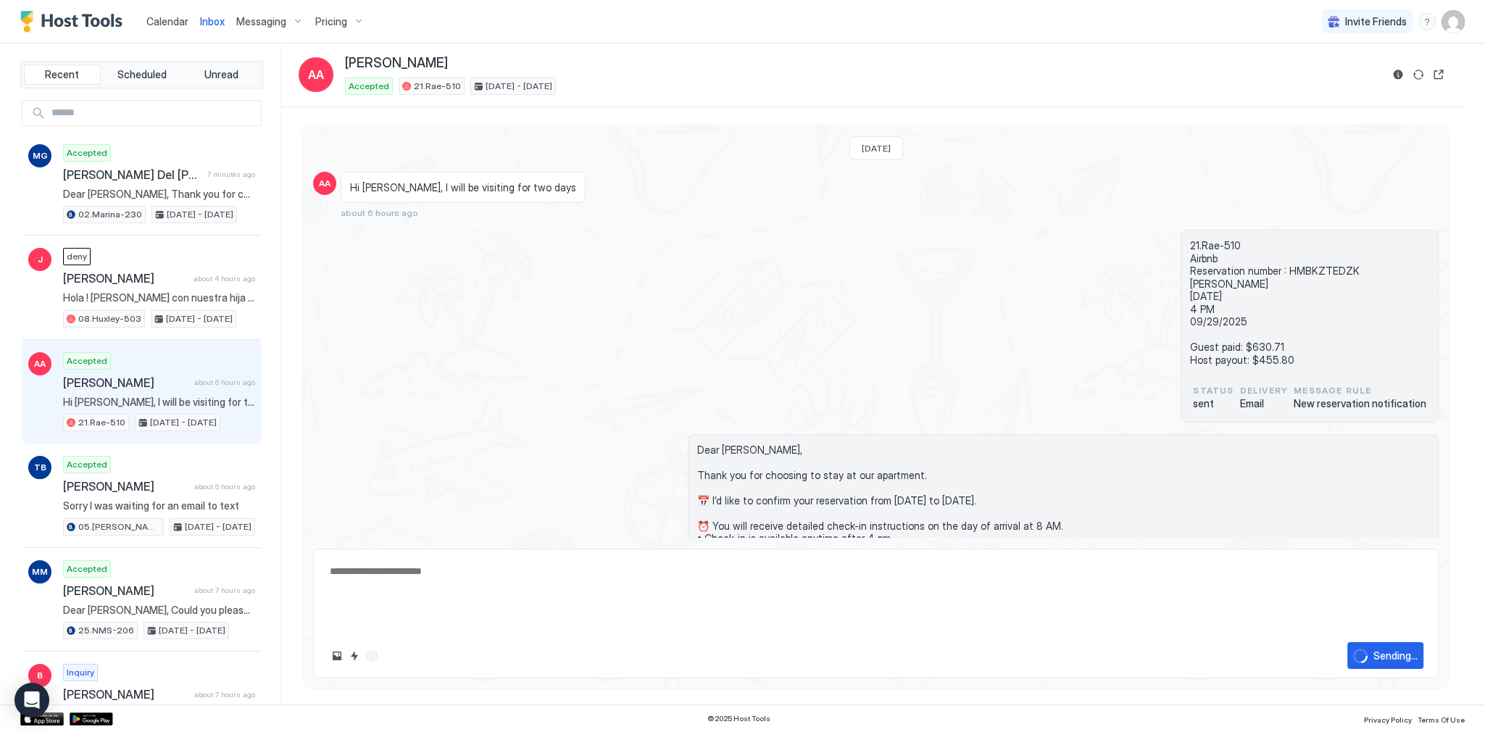
scroll to position [0, 0]
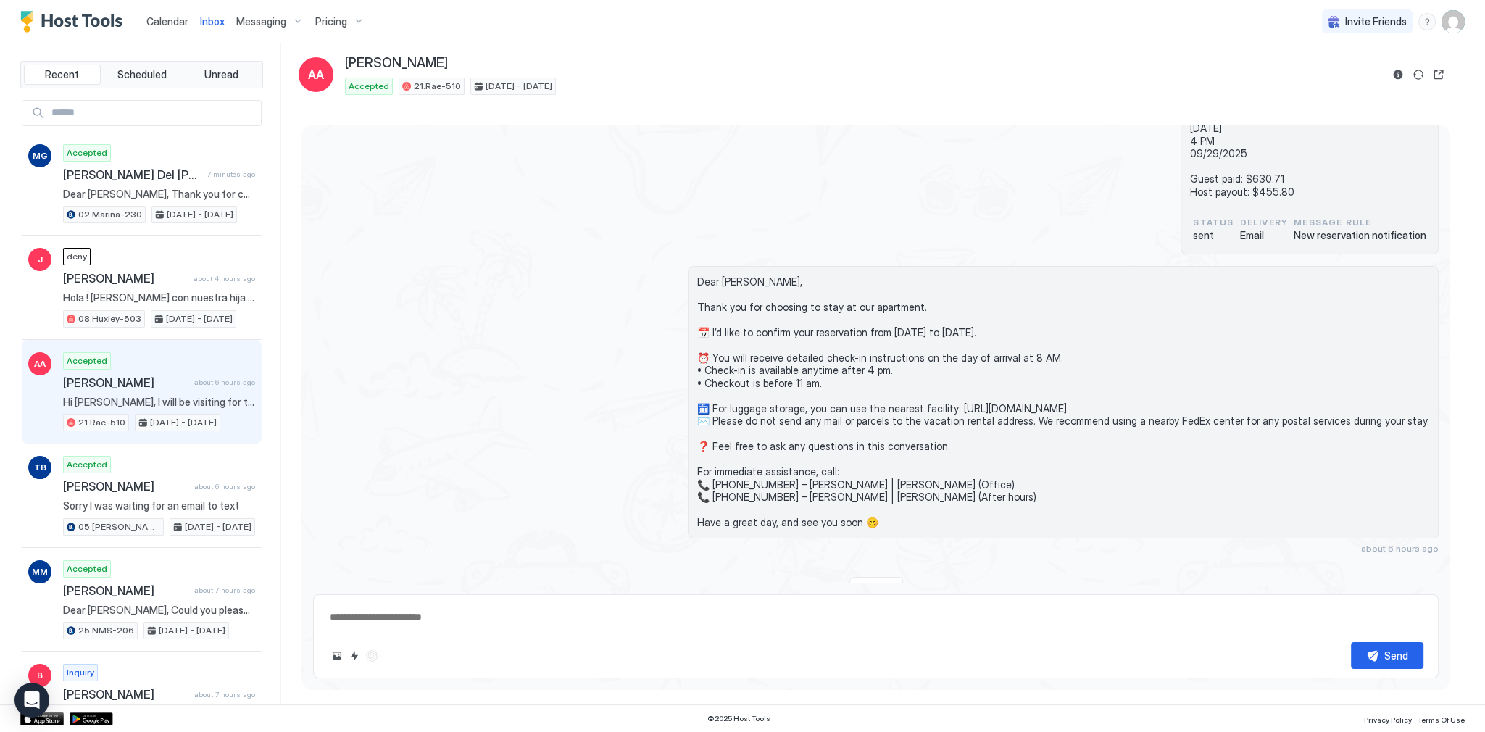
click at [765, 374] on span "Dear [PERSON_NAME], Thank you for choosing to stay at our apartment. 📅 I’d like…" at bounding box center [1063, 402] width 732 height 254
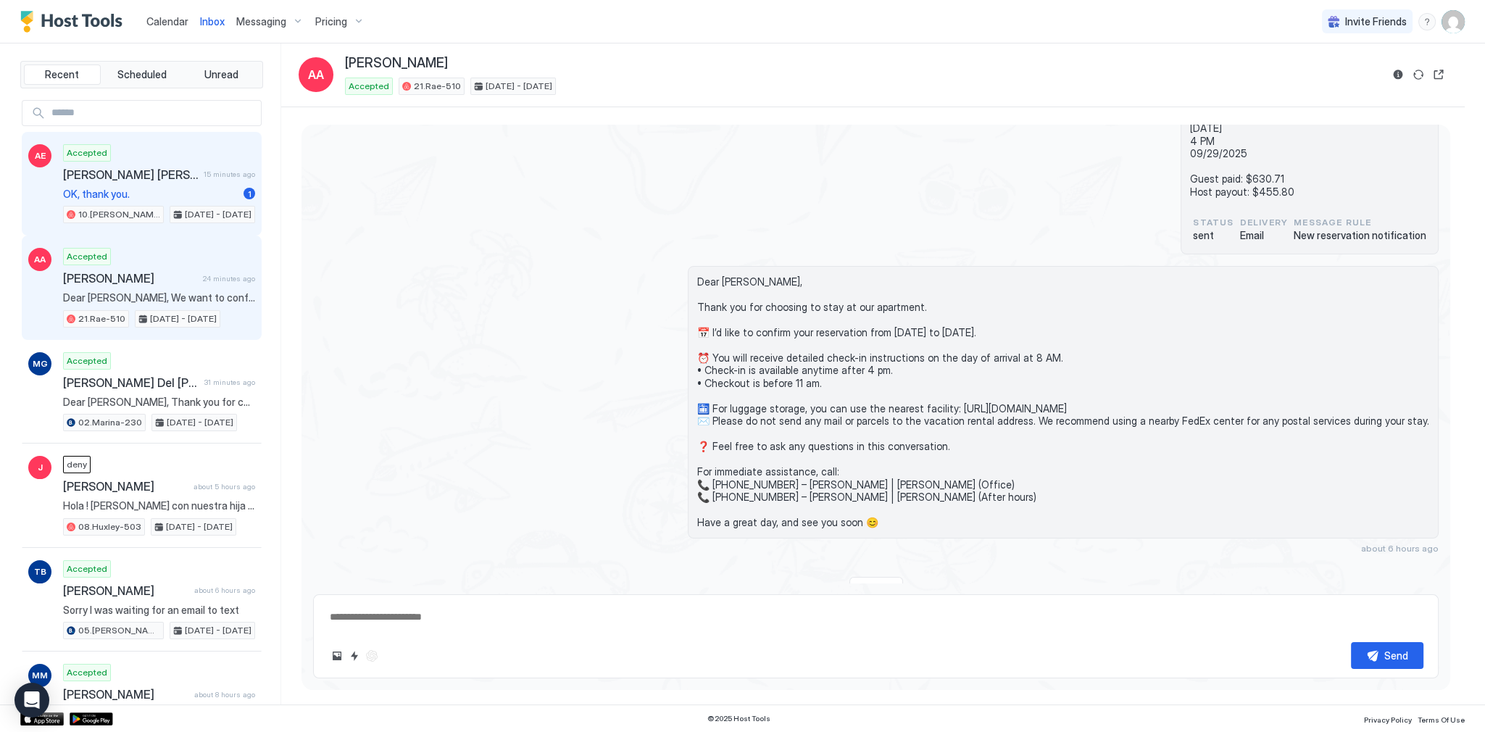
click at [111, 194] on span "OK, thank you." at bounding box center [150, 194] width 175 height 13
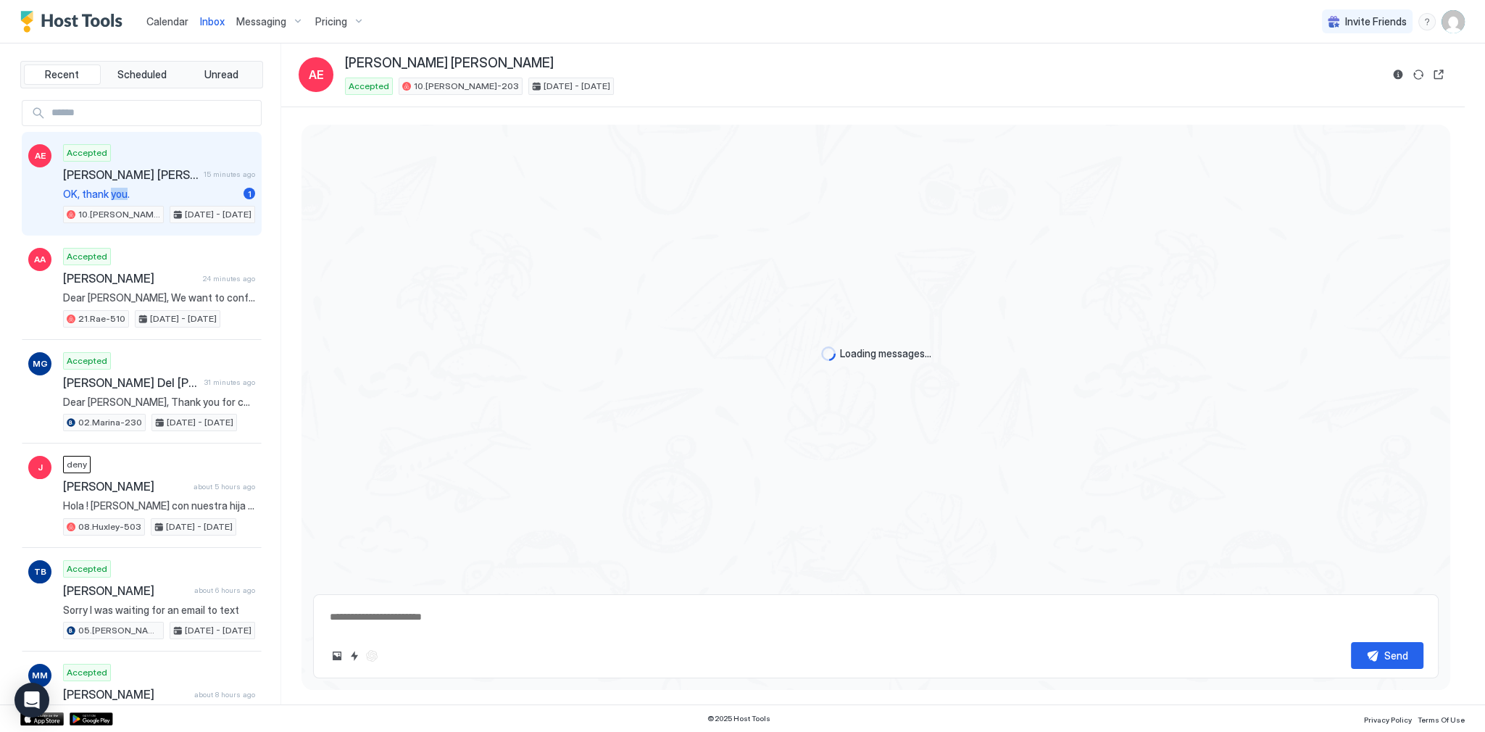
click at [111, 194] on span "OK, thank you." at bounding box center [150, 194] width 175 height 13
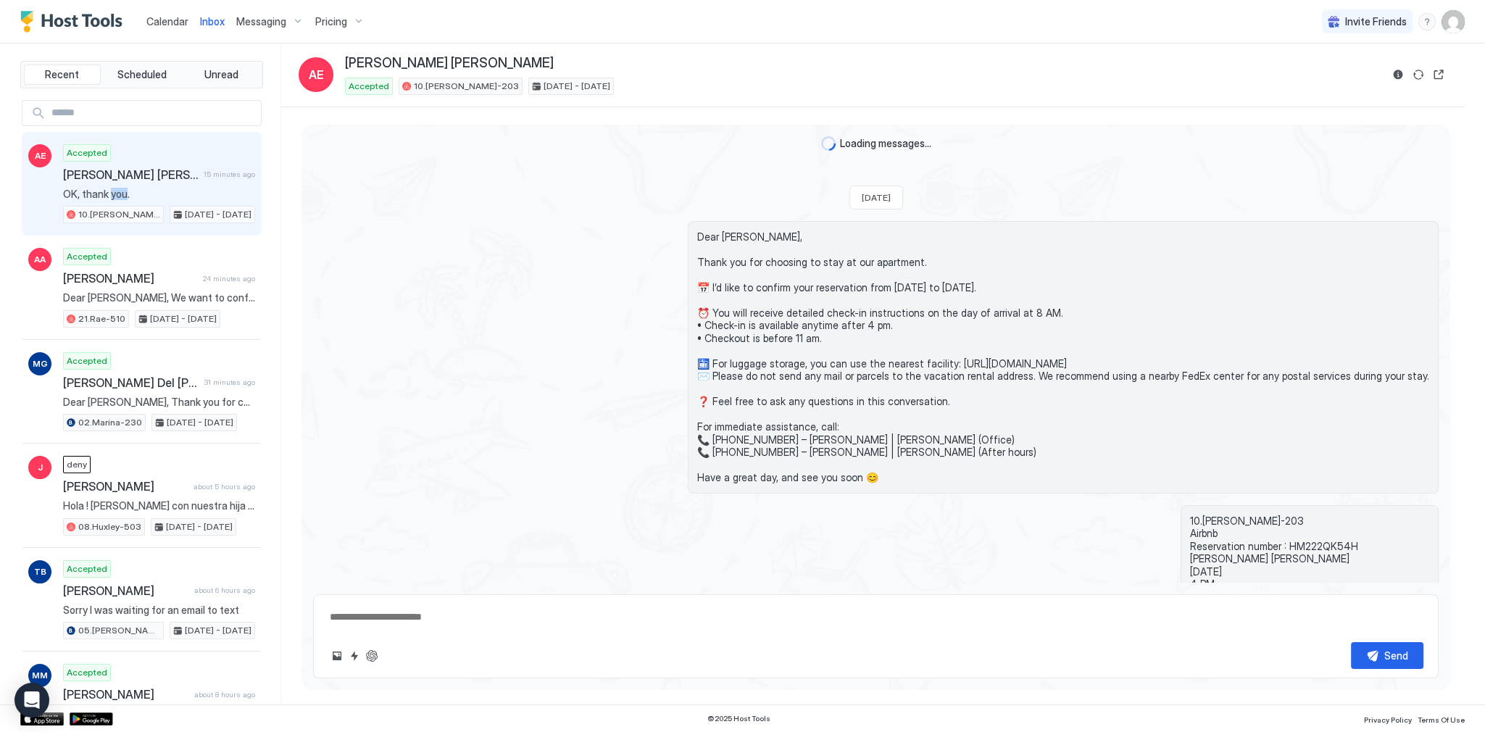
scroll to position [261, 0]
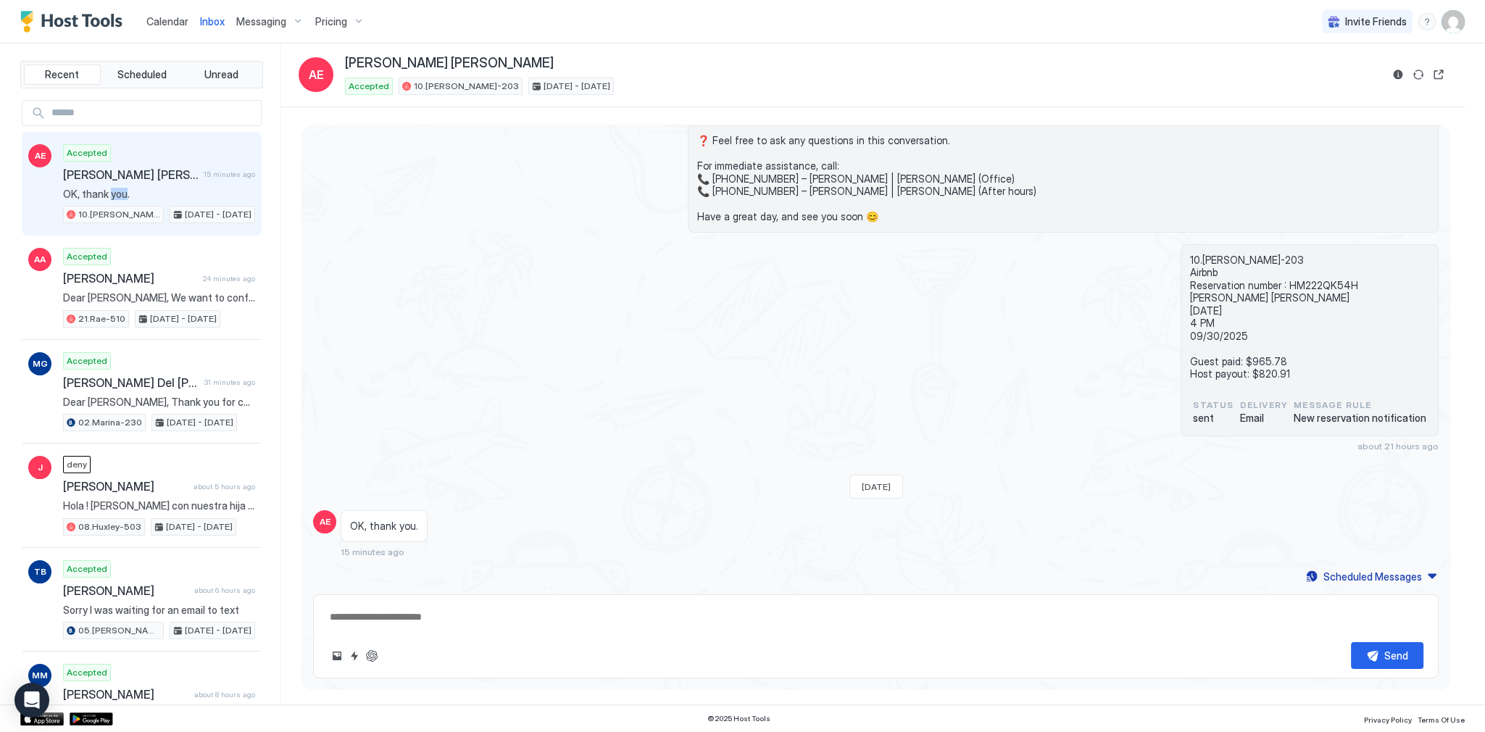
drag, startPoint x: 102, startPoint y: 13, endPoint x: 231, endPoint y: 13, distance: 129.0
click at [102, 13] on img "Host Tools Logo" at bounding box center [74, 22] width 109 height 22
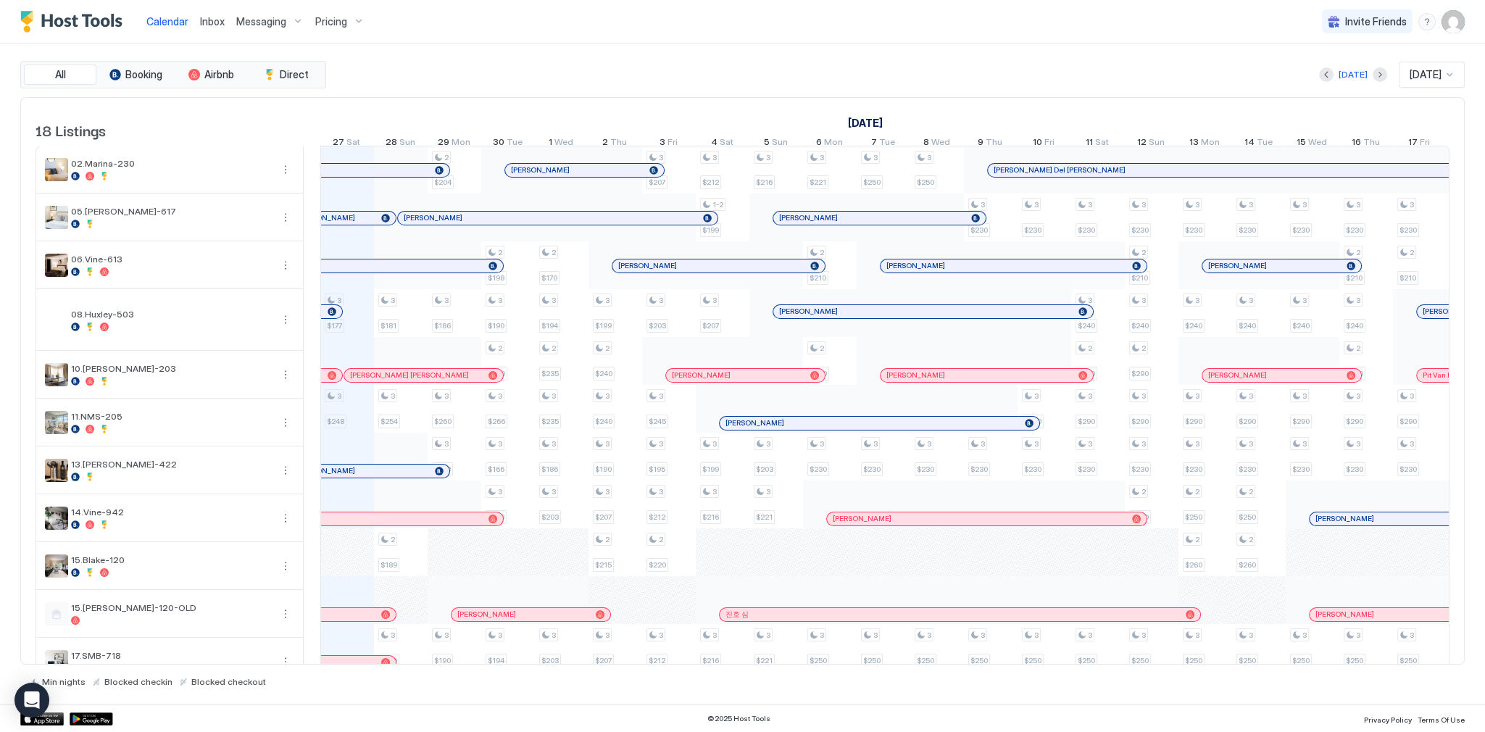
scroll to position [0, 805]
drag, startPoint x: 469, startPoint y: 67, endPoint x: 462, endPoint y: 57, distance: 11.9
click at [473, 67] on div "Today Sep 2025" at bounding box center [897, 75] width 1136 height 26
drag, startPoint x: 205, startPoint y: 21, endPoint x: 212, endPoint y: 22, distance: 7.3
click at [205, 21] on span "Inbox" at bounding box center [212, 21] width 25 height 12
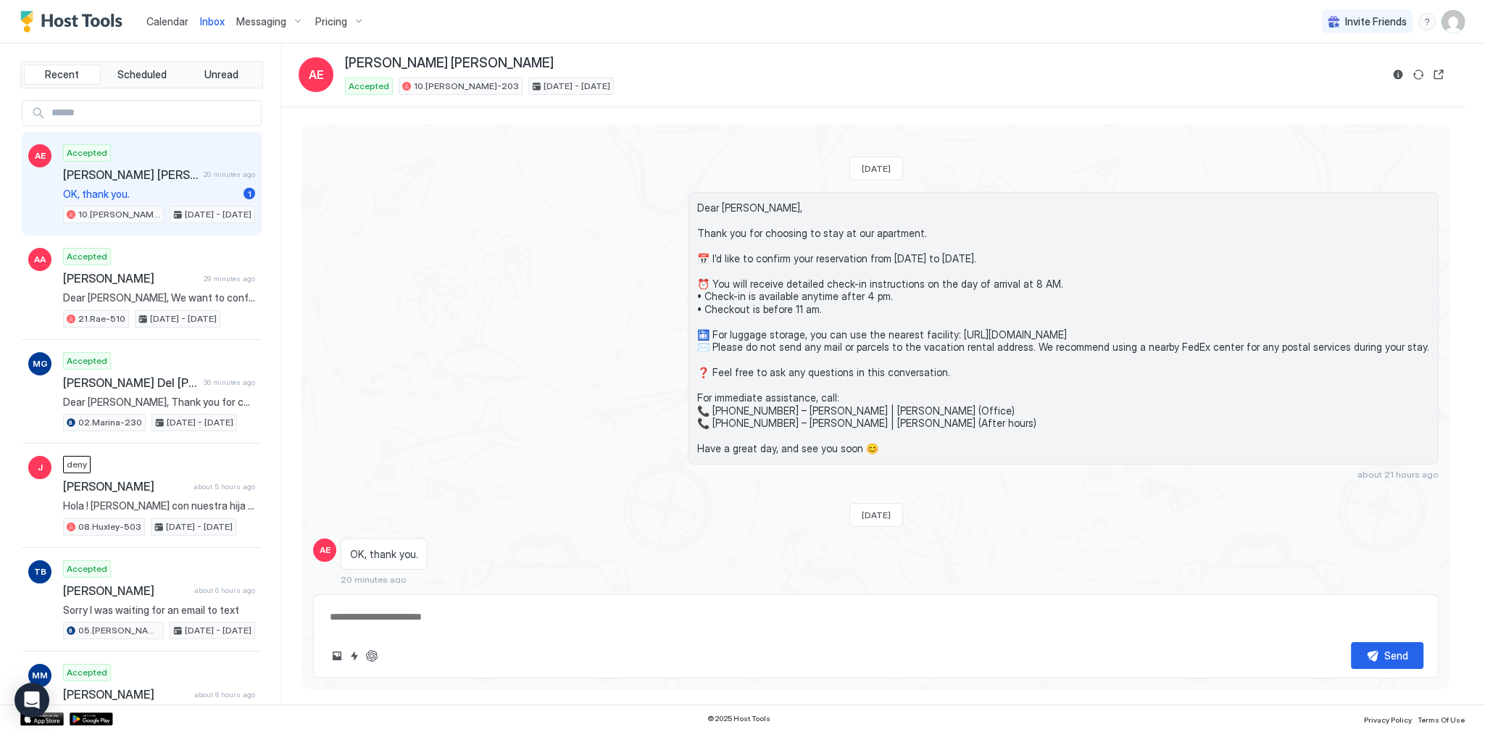
scroll to position [261, 0]
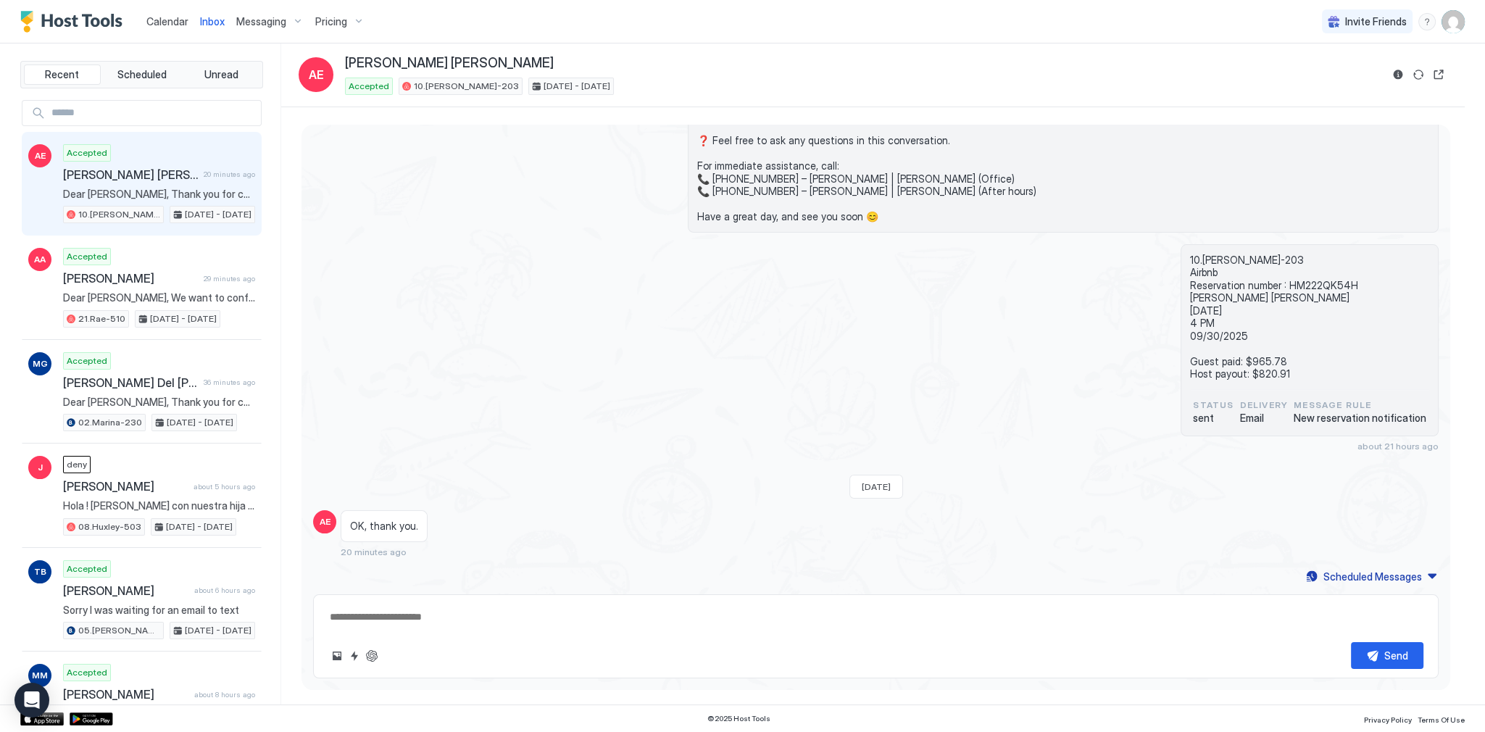
click at [265, 21] on span "Messaging" at bounding box center [261, 21] width 50 height 13
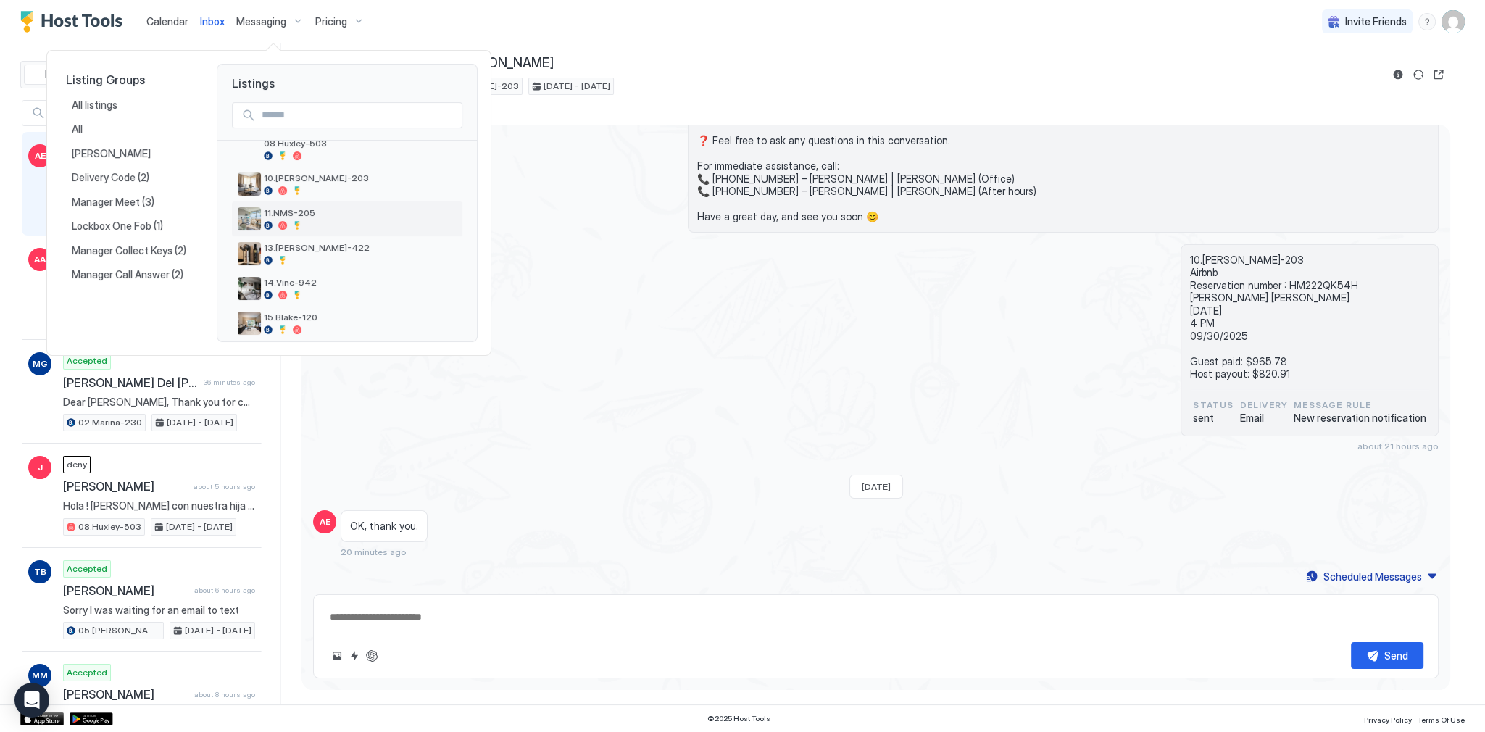
scroll to position [116, 0]
drag, startPoint x: 666, startPoint y: 62, endPoint x: 644, endPoint y: 58, distance: 22.0
click at [666, 62] on div at bounding box center [742, 366] width 1485 height 732
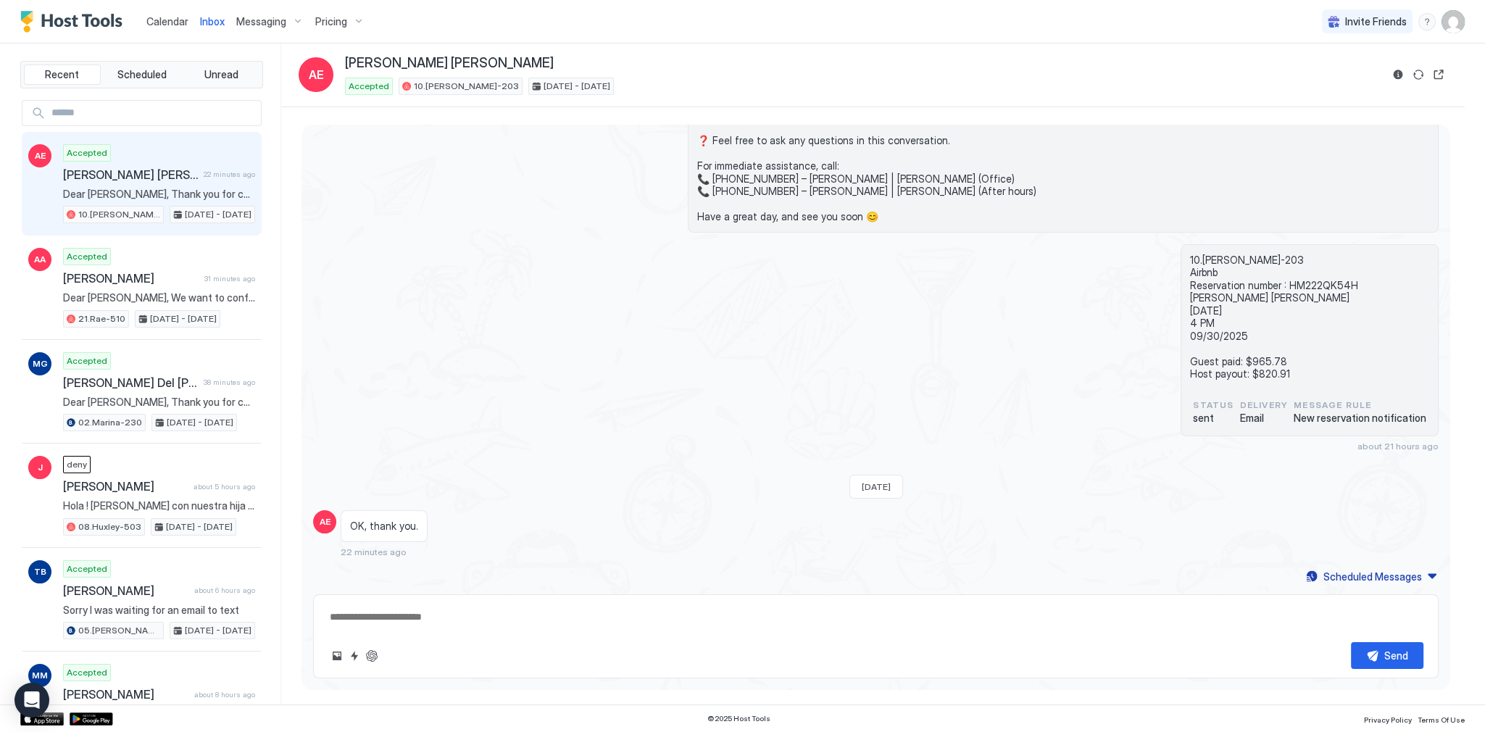
type textarea "*"
